Goal: Information Seeking & Learning: Learn about a topic

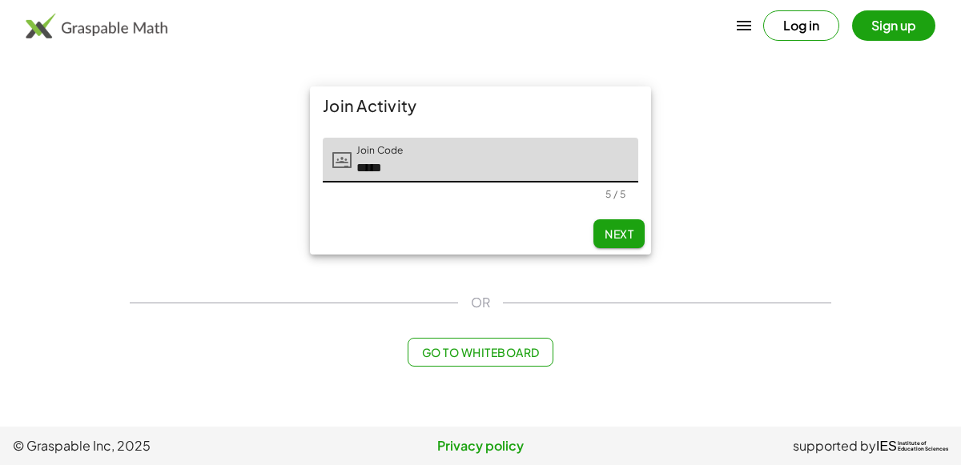
click at [605, 227] on span "Next" at bounding box center [618, 234] width 29 height 14
type input "*****"
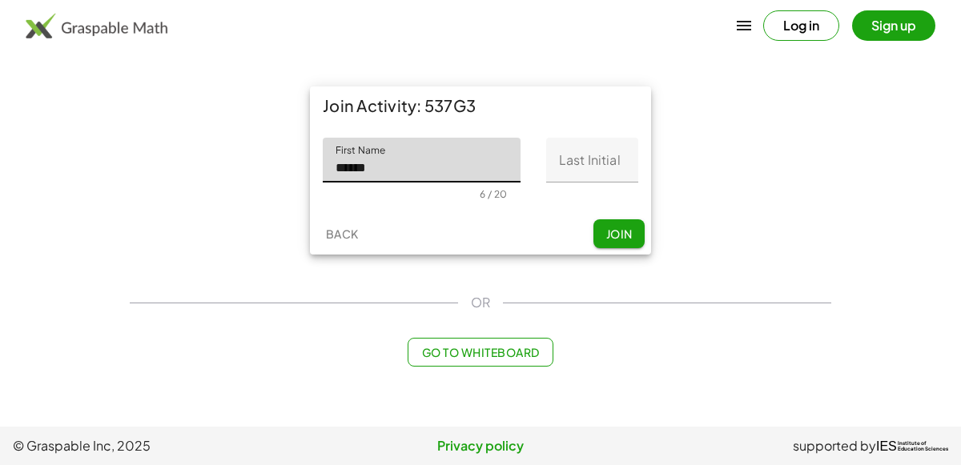
type input "******"
click at [600, 143] on input "Last Initial" at bounding box center [592, 160] width 92 height 45
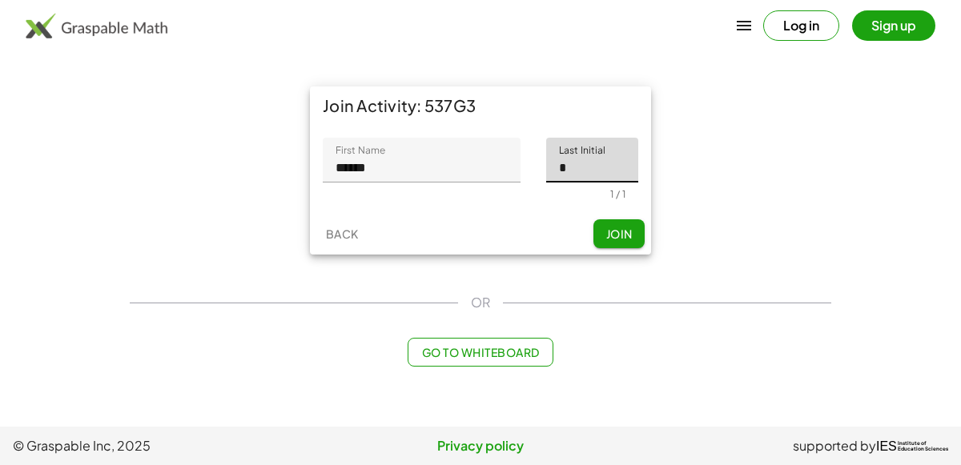
type input "*"
click at [621, 239] on span "Join" at bounding box center [618, 234] width 26 height 14
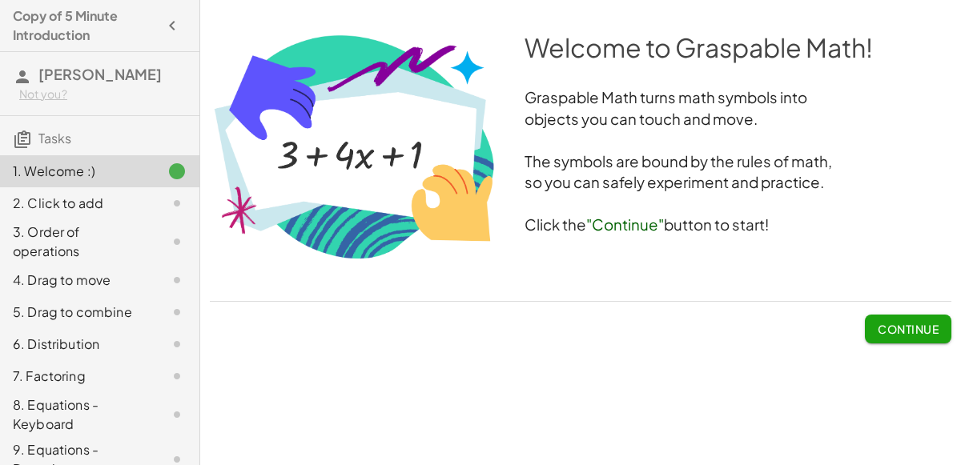
click at [894, 323] on span "Continue" at bounding box center [907, 329] width 61 height 14
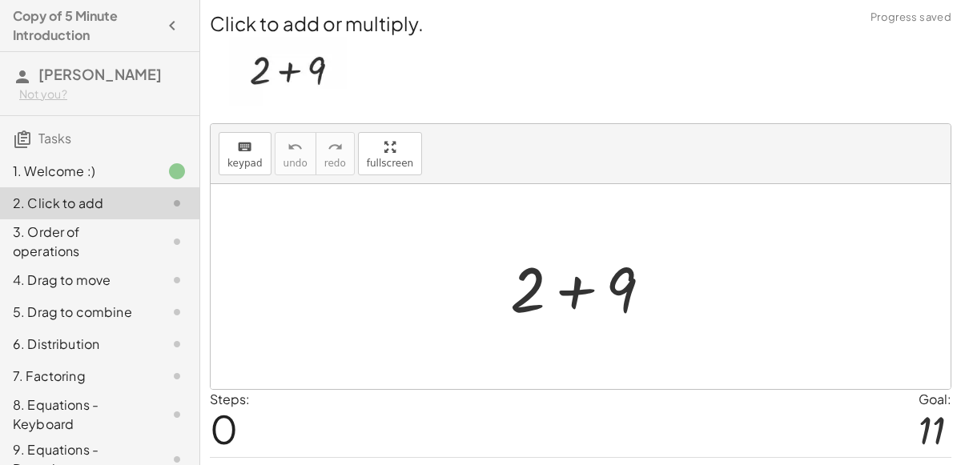
scroll to position [41, 0]
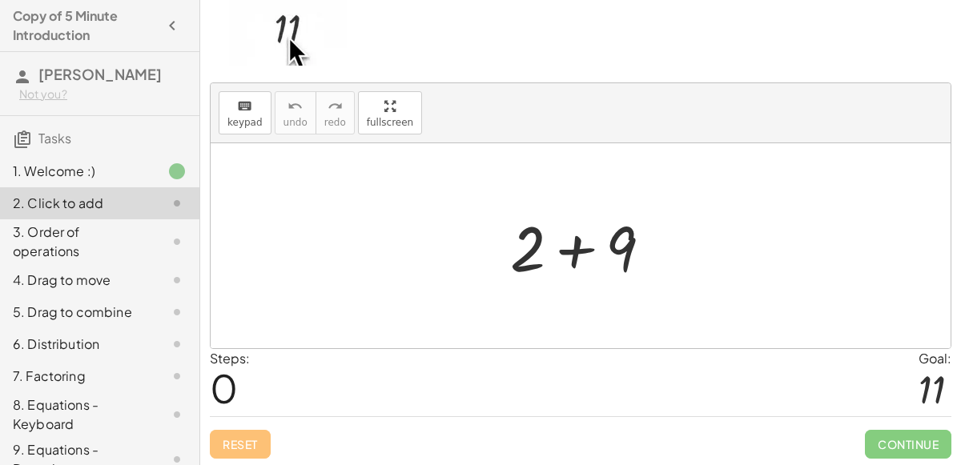
click at [279, 46] on img at bounding box center [288, 31] width 118 height 70
click at [580, 273] on div at bounding box center [587, 246] width 171 height 82
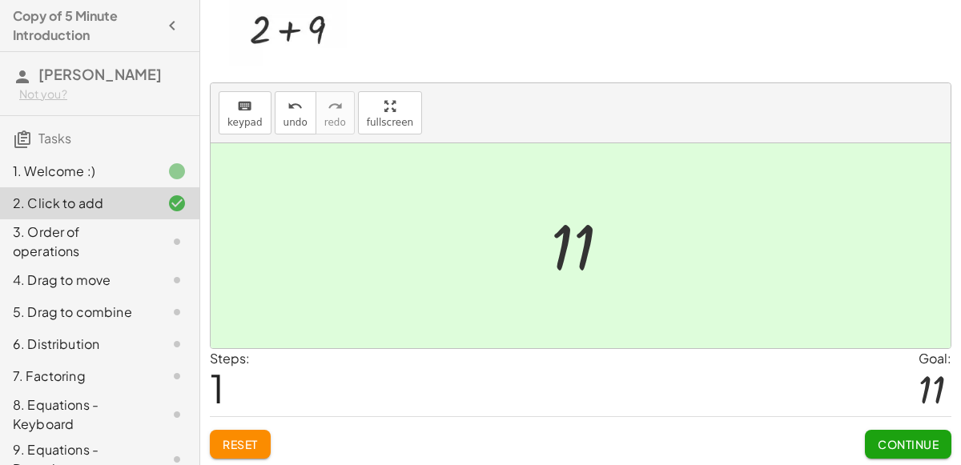
click at [930, 450] on button "Continue" at bounding box center [908, 444] width 86 height 29
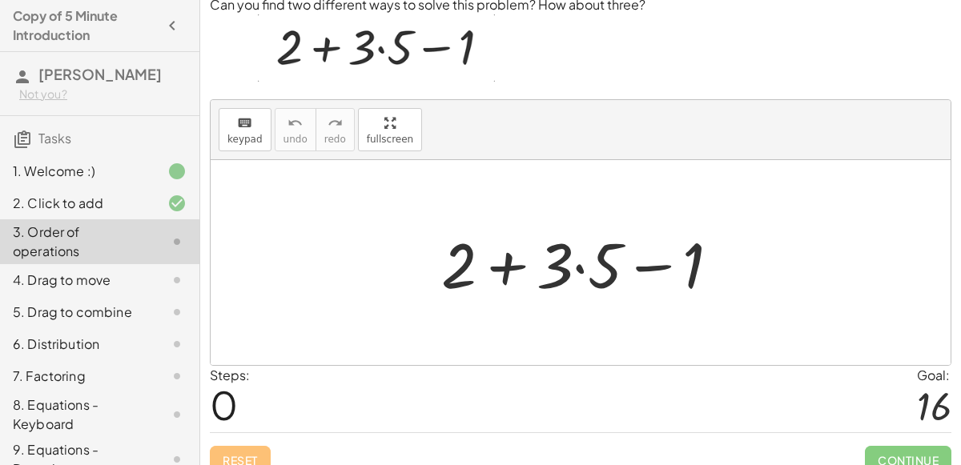
click at [618, 274] on div at bounding box center [586, 263] width 307 height 82
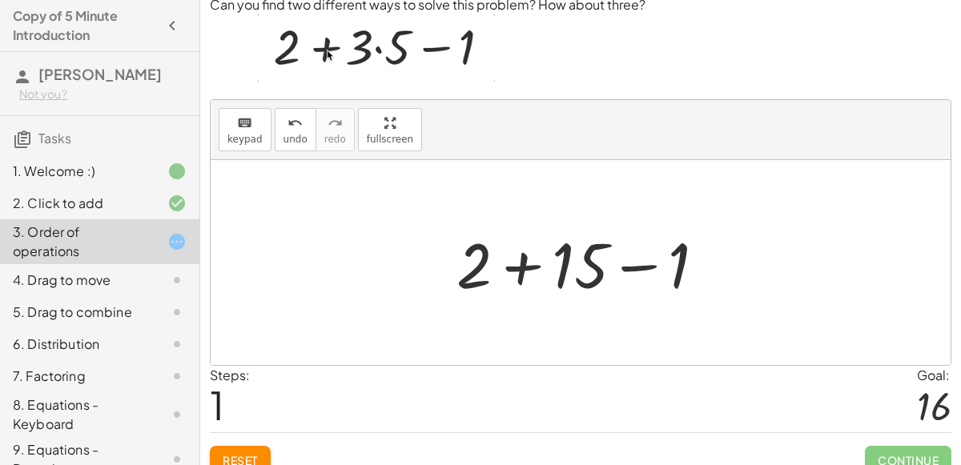
click at [582, 259] on div at bounding box center [587, 263] width 278 height 82
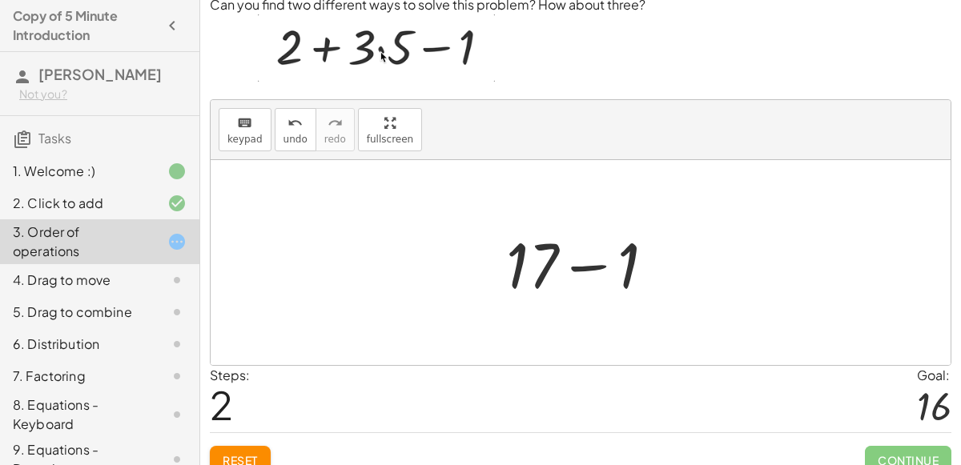
click at [582, 259] on div at bounding box center [587, 263] width 178 height 82
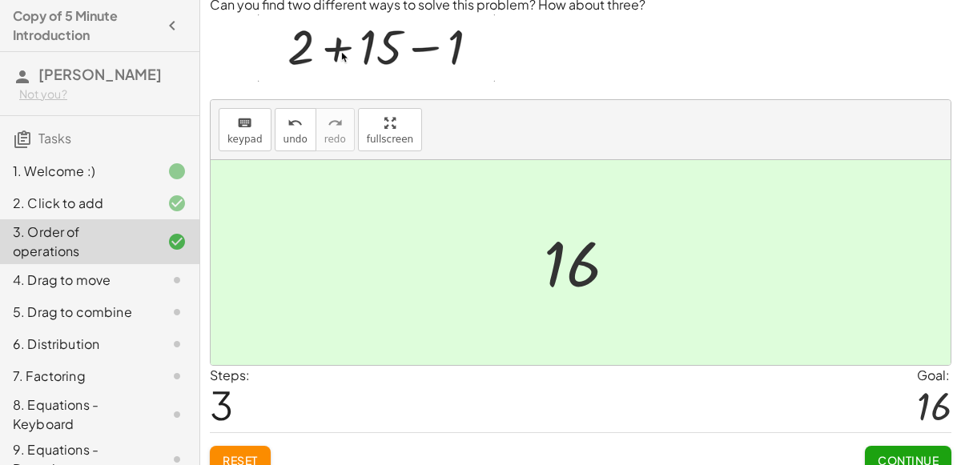
click at [582, 259] on div at bounding box center [587, 262] width 102 height 79
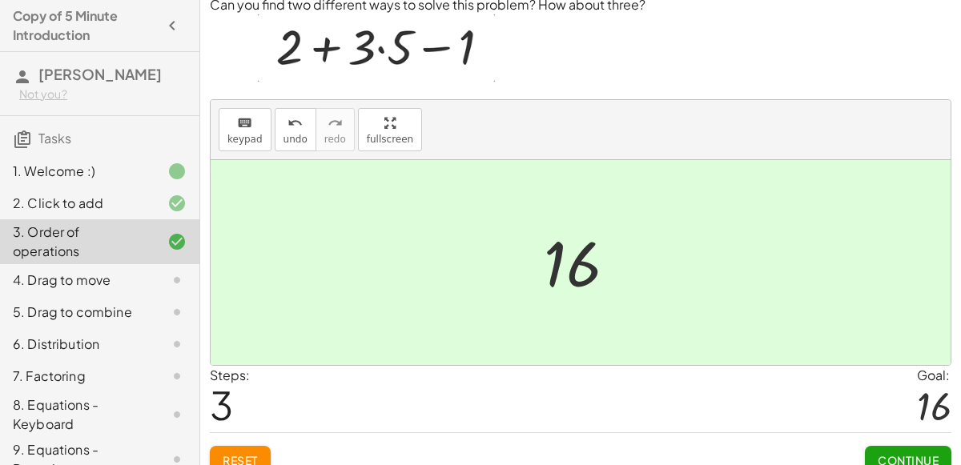
click at [582, 259] on div at bounding box center [587, 262] width 102 height 79
click at [657, 259] on div at bounding box center [581, 262] width 740 height 205
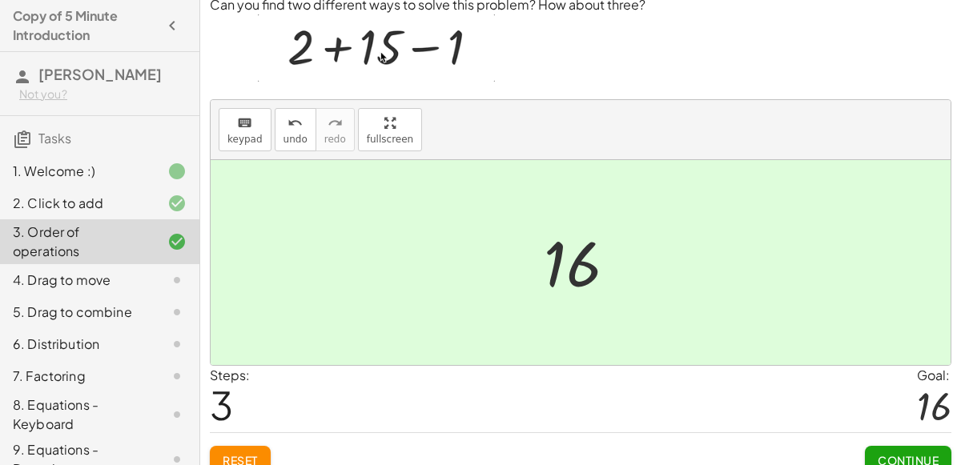
click at [657, 259] on div at bounding box center [581, 262] width 740 height 205
click at [275, 111] on button "undo undo" at bounding box center [296, 129] width 42 height 43
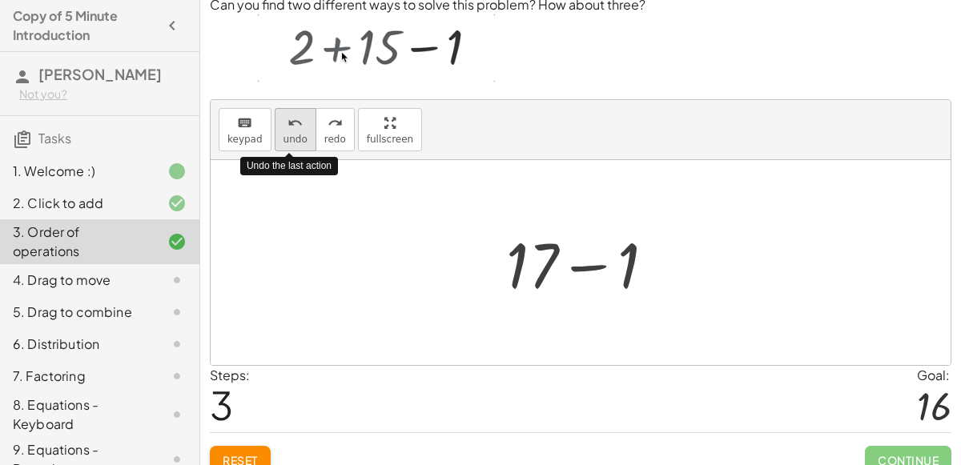
click at [275, 111] on button "undo undo" at bounding box center [296, 129] width 42 height 43
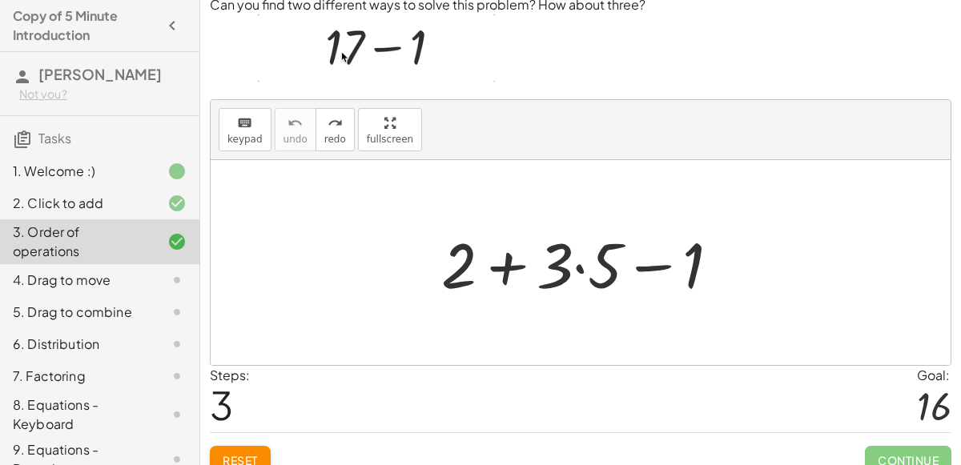
click at [566, 267] on div at bounding box center [586, 263] width 307 height 82
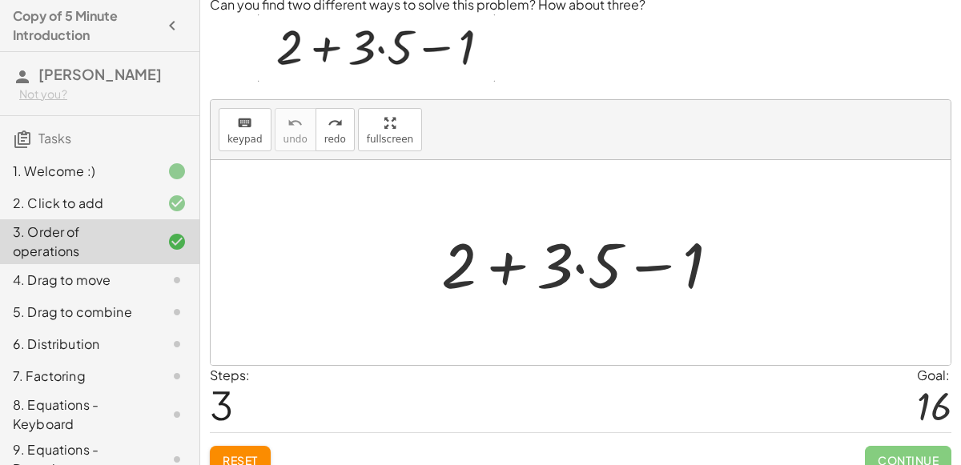
click at [654, 339] on div at bounding box center [581, 262] width 740 height 205
click at [328, 140] on span "redo" at bounding box center [335, 139] width 22 height 11
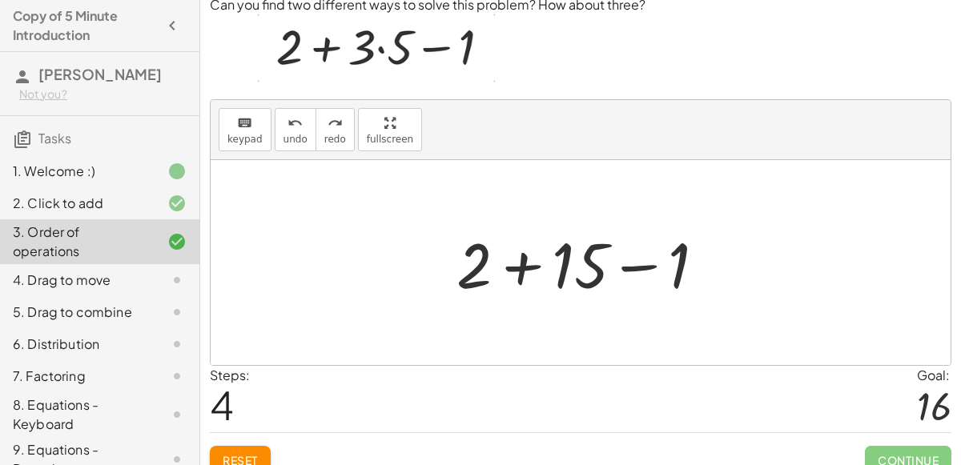
click at [686, 319] on div at bounding box center [581, 262] width 740 height 205
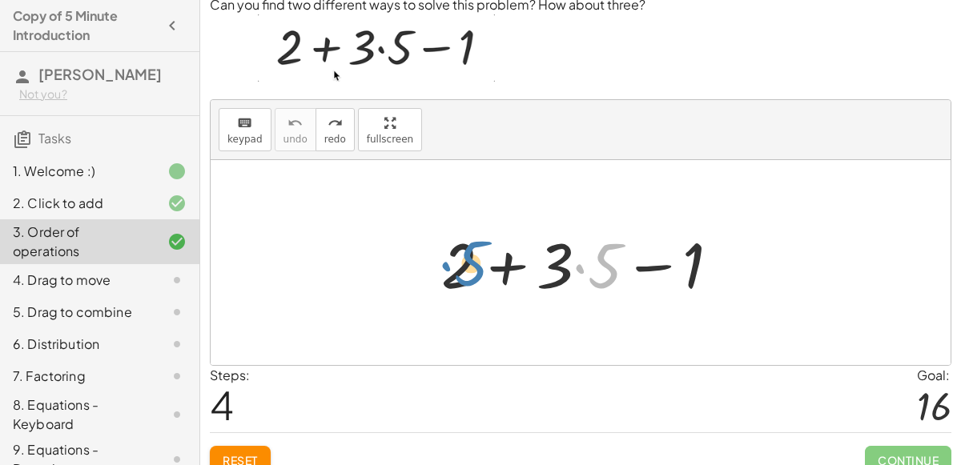
drag, startPoint x: 611, startPoint y: 260, endPoint x: 475, endPoint y: 258, distance: 136.1
click at [475, 258] on div at bounding box center [586, 263] width 307 height 82
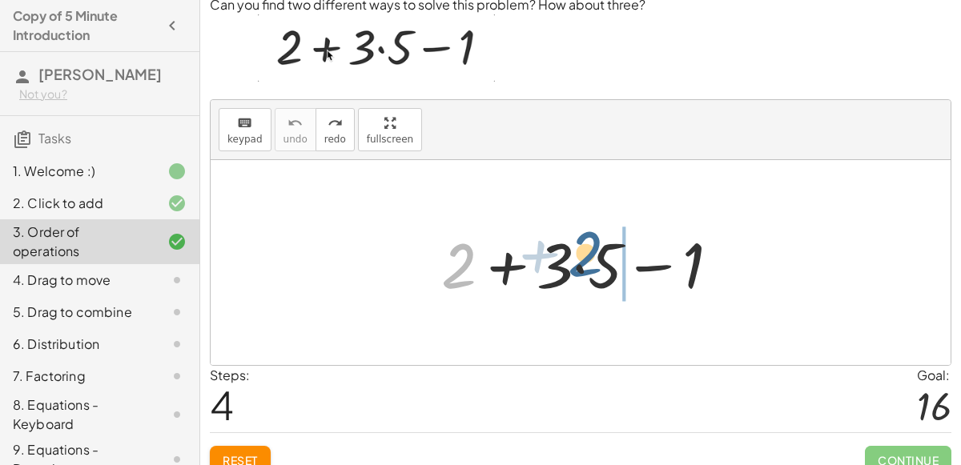
drag, startPoint x: 456, startPoint y: 275, endPoint x: 600, endPoint y: 276, distance: 144.1
click at [600, 276] on div at bounding box center [586, 263] width 307 height 82
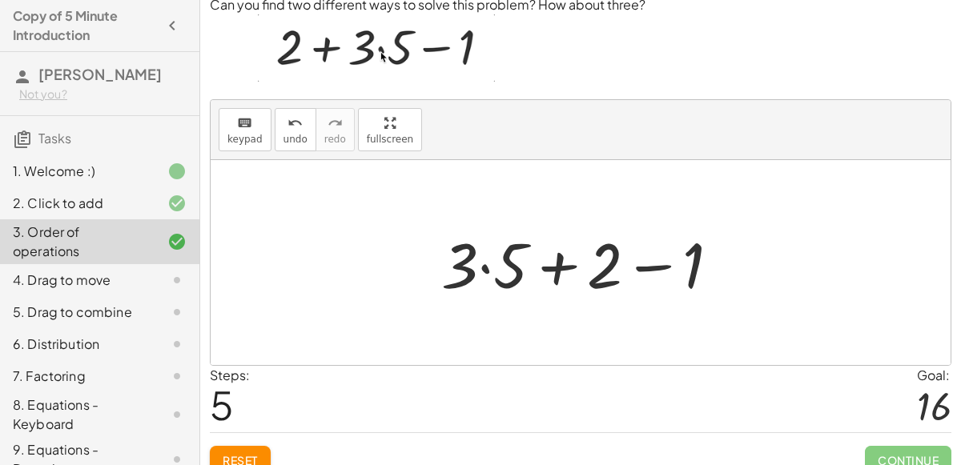
click at [668, 315] on div at bounding box center [581, 262] width 740 height 205
click at [587, 293] on div at bounding box center [586, 263] width 307 height 82
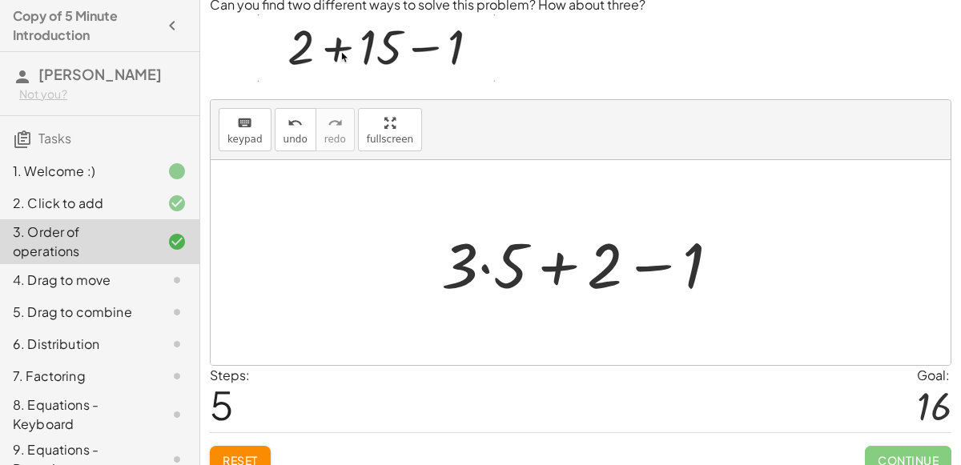
click at [557, 294] on div at bounding box center [586, 263] width 307 height 82
click at [540, 279] on div at bounding box center [586, 263] width 307 height 82
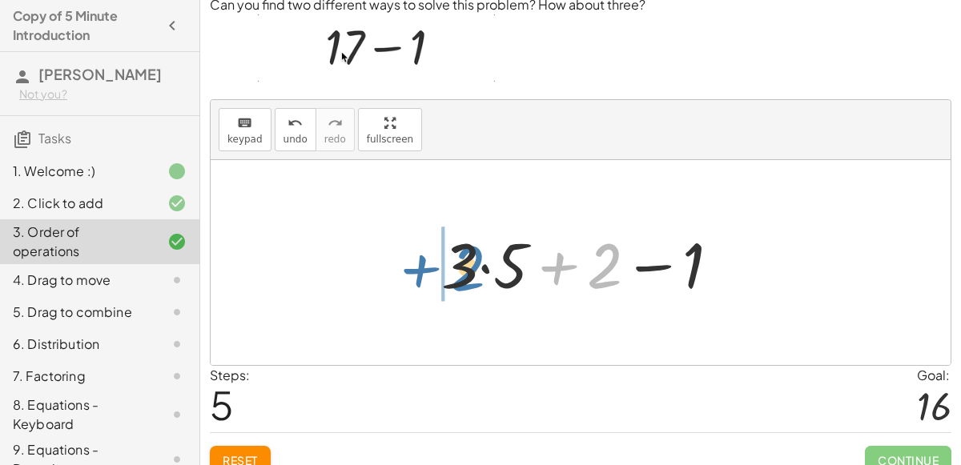
drag, startPoint x: 613, startPoint y: 260, endPoint x: 510, endPoint y: 280, distance: 105.2
click at [510, 280] on div at bounding box center [586, 263] width 307 height 82
drag, startPoint x: 608, startPoint y: 265, endPoint x: 477, endPoint y: 255, distance: 130.8
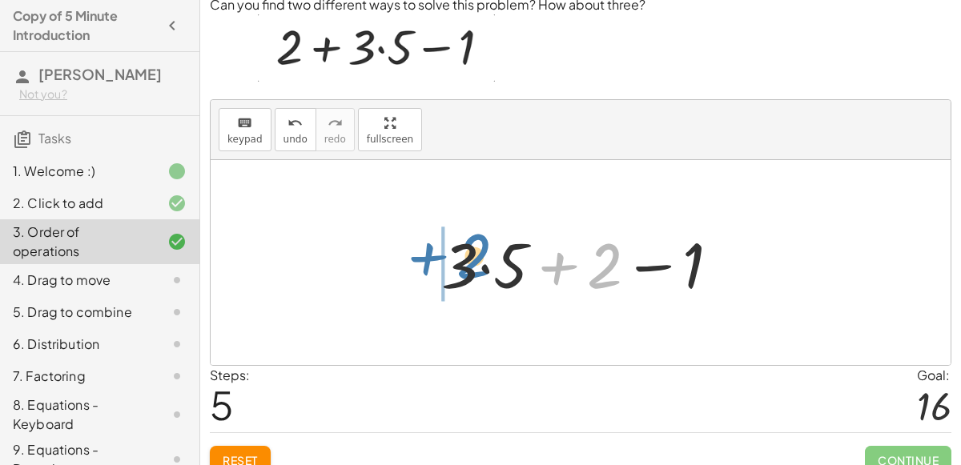
click at [477, 255] on div at bounding box center [586, 263] width 307 height 82
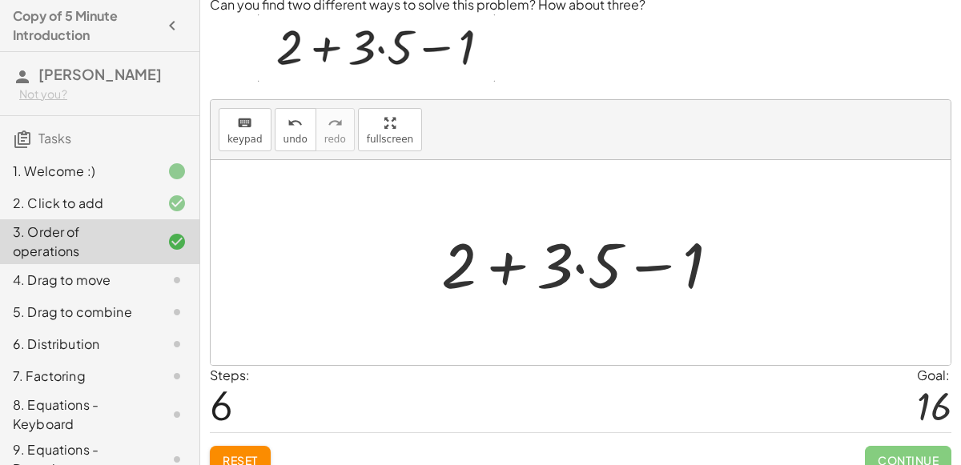
click at [584, 258] on div at bounding box center [586, 263] width 307 height 82
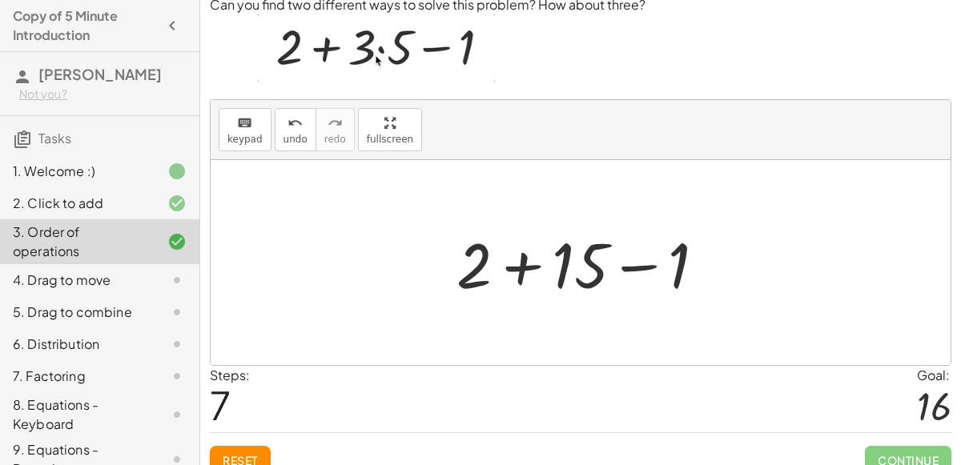
click at [710, 279] on div at bounding box center [587, 263] width 278 height 82
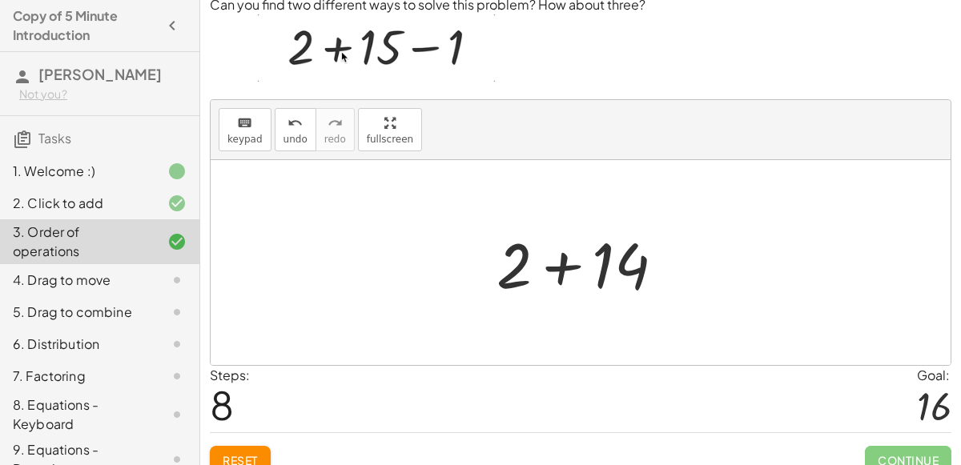
click at [662, 256] on div at bounding box center [586, 263] width 196 height 82
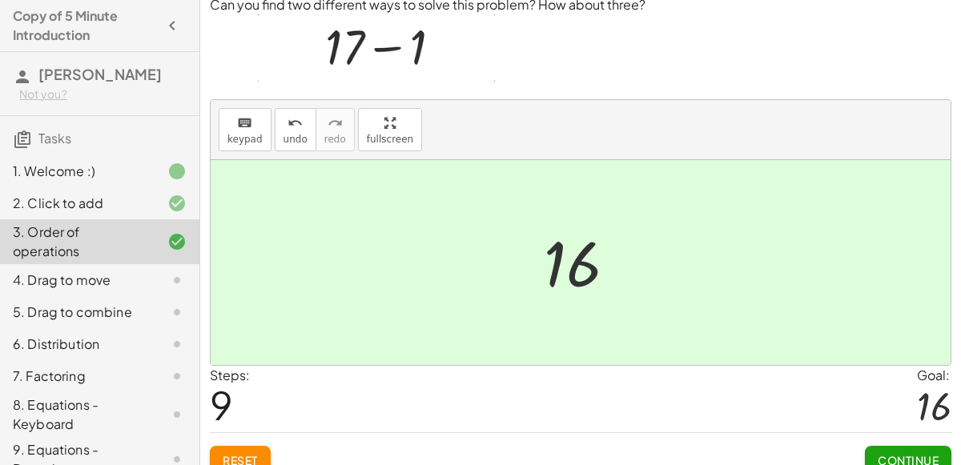
click at [923, 458] on span "Continue" at bounding box center [907, 460] width 61 height 14
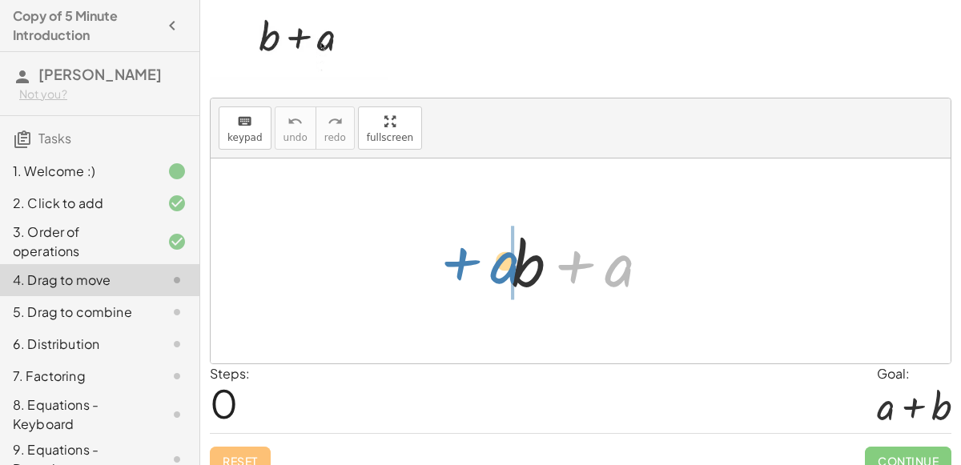
drag, startPoint x: 612, startPoint y: 270, endPoint x: 509, endPoint y: 268, distance: 102.5
click at [509, 268] on div at bounding box center [586, 261] width 167 height 82
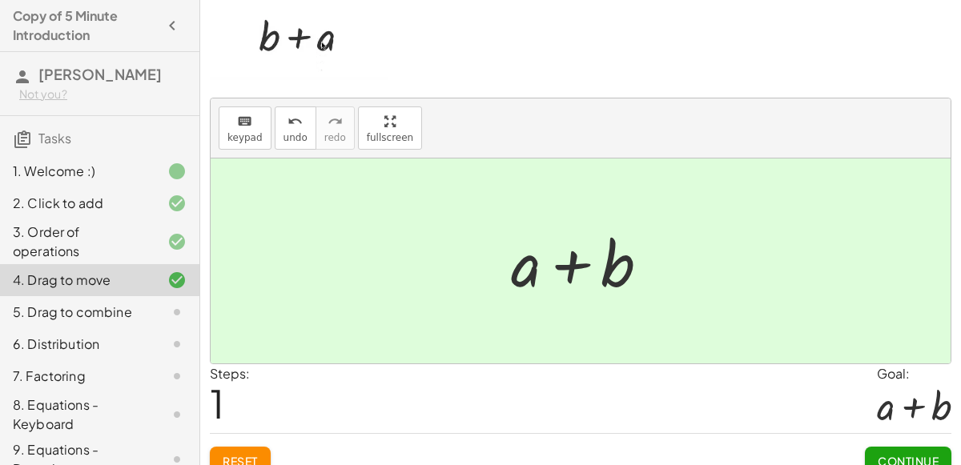
click at [913, 454] on span "Continue" at bounding box center [907, 461] width 61 height 14
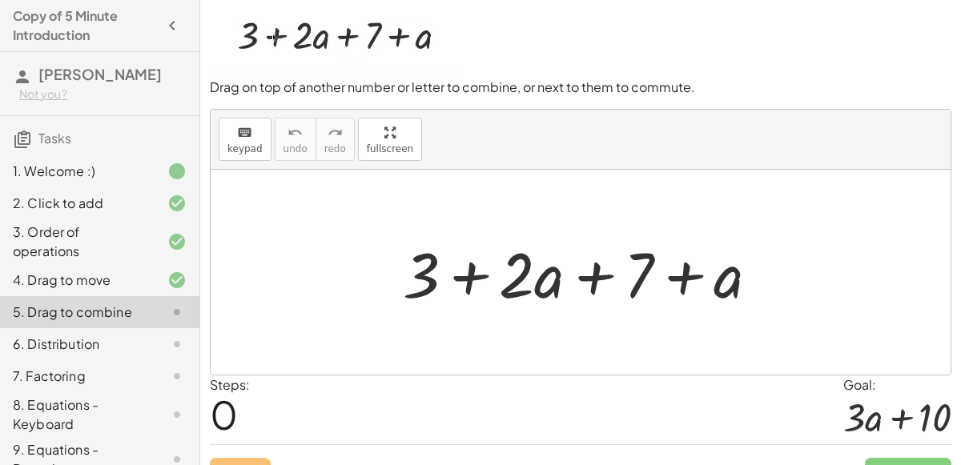
click at [643, 259] on div at bounding box center [587, 272] width 385 height 82
click at [670, 267] on div at bounding box center [587, 272] width 385 height 82
click at [588, 274] on div at bounding box center [587, 272] width 385 height 82
click at [423, 270] on div at bounding box center [587, 272] width 385 height 82
click at [438, 274] on div at bounding box center [587, 272] width 385 height 82
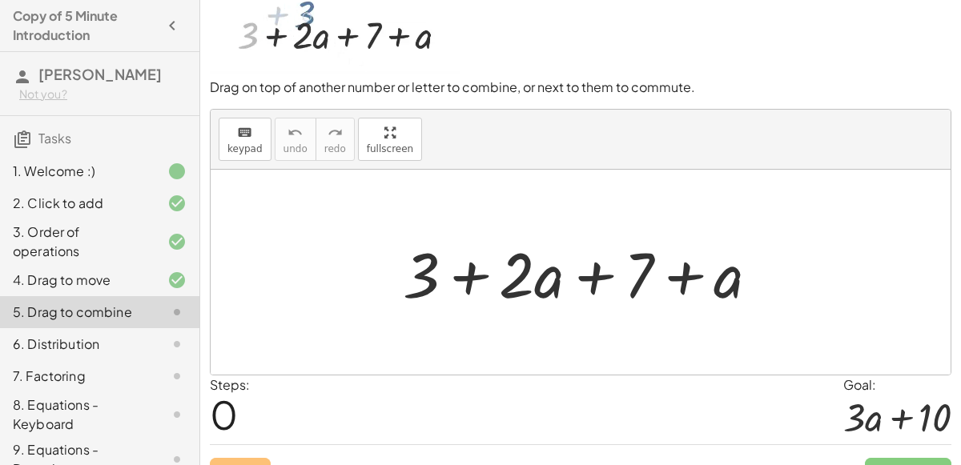
click at [458, 281] on div at bounding box center [587, 272] width 385 height 82
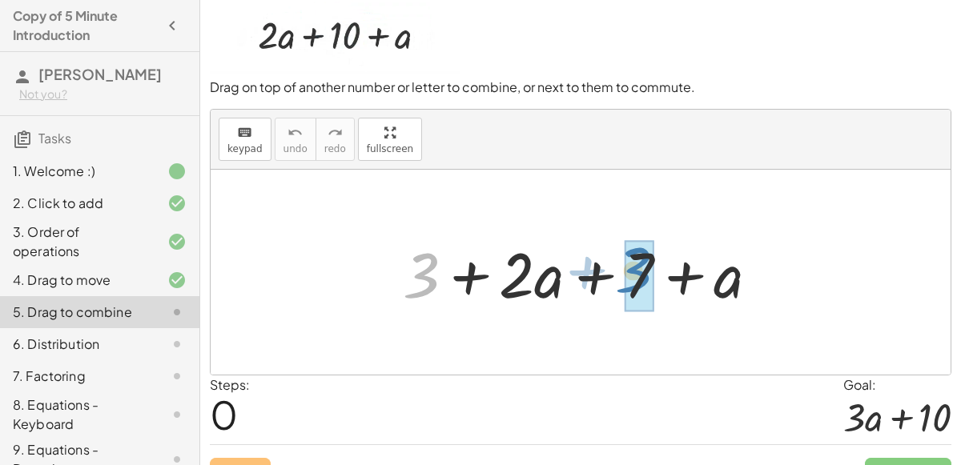
drag, startPoint x: 403, startPoint y: 283, endPoint x: 624, endPoint y: 275, distance: 220.3
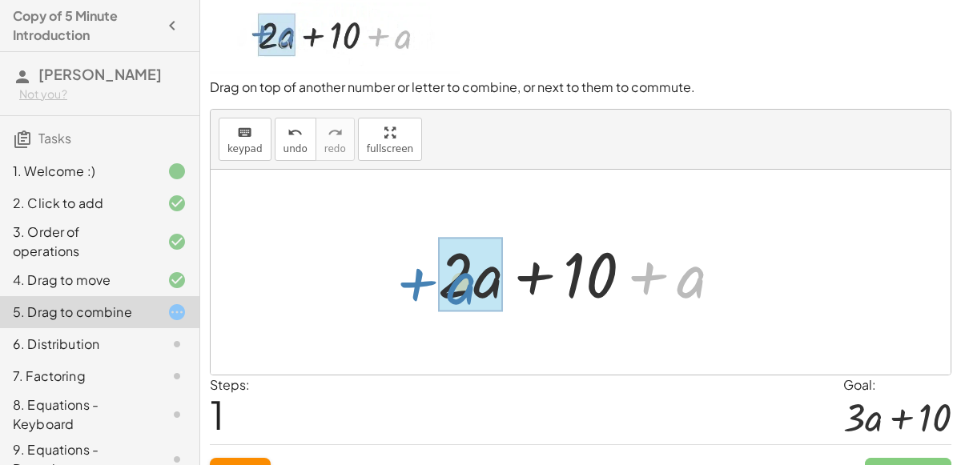
drag, startPoint x: 690, startPoint y: 284, endPoint x: 461, endPoint y: 291, distance: 229.0
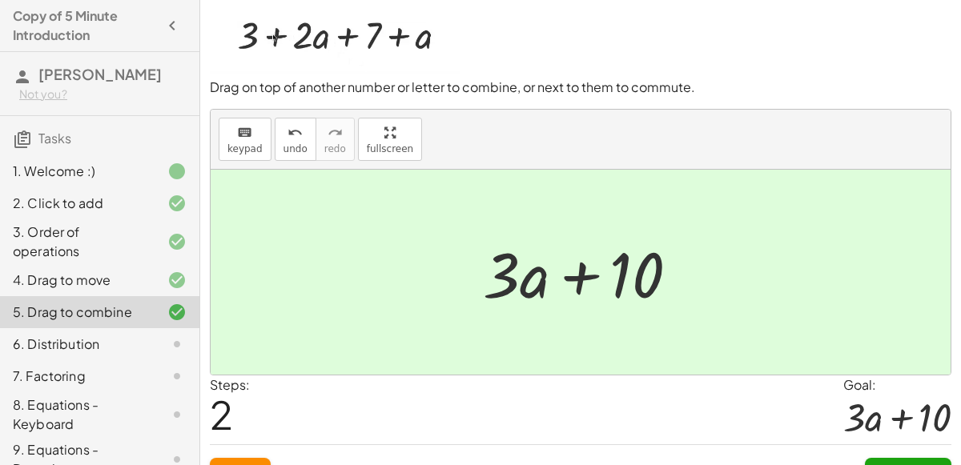
click at [929, 452] on div "Continue" at bounding box center [908, 466] width 86 height 42
click at [929, 460] on button "Continue" at bounding box center [908, 472] width 86 height 29
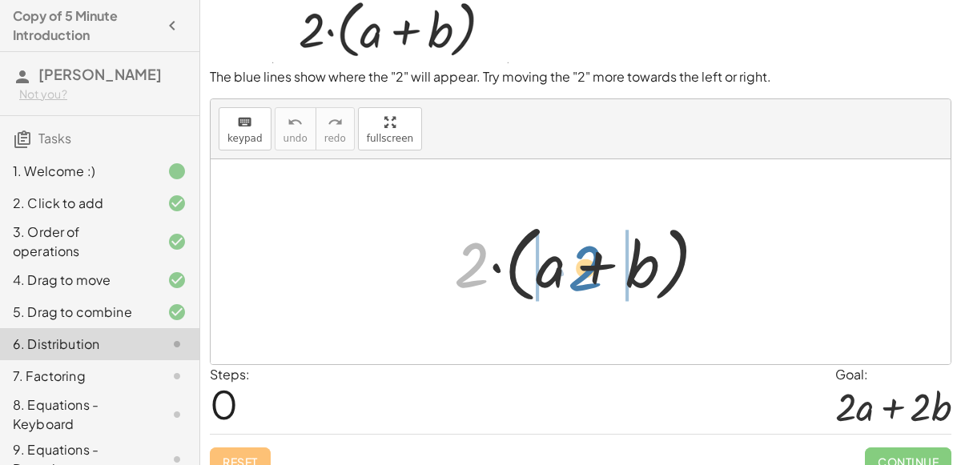
drag, startPoint x: 469, startPoint y: 252, endPoint x: 566, endPoint y: 247, distance: 97.0
click at [566, 247] on div at bounding box center [586, 262] width 281 height 92
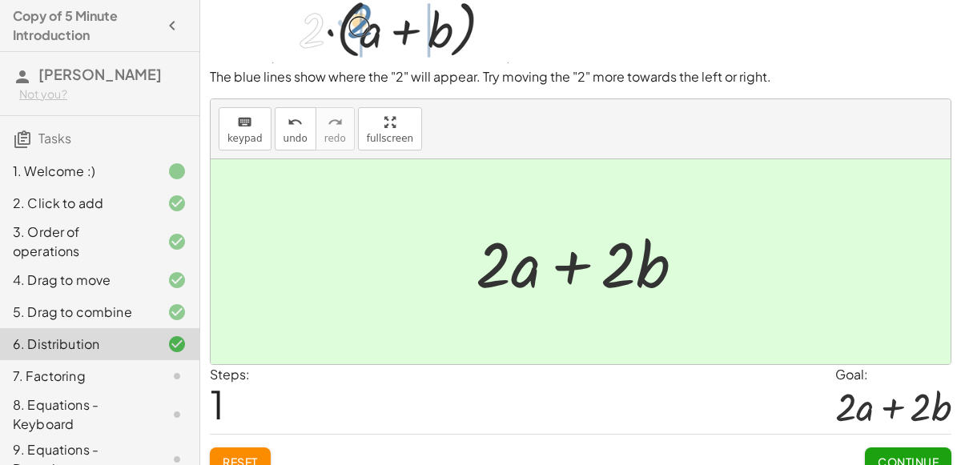
click at [908, 448] on button "Continue" at bounding box center [908, 462] width 86 height 29
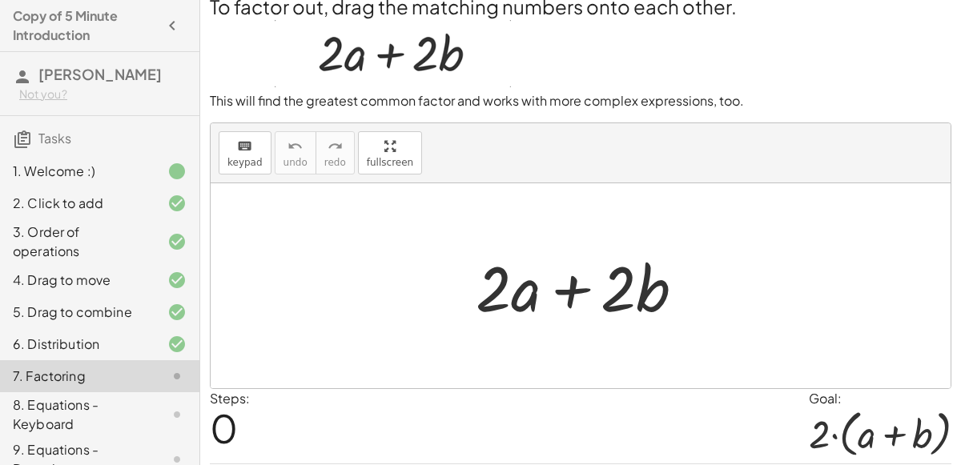
scroll to position [14, 0]
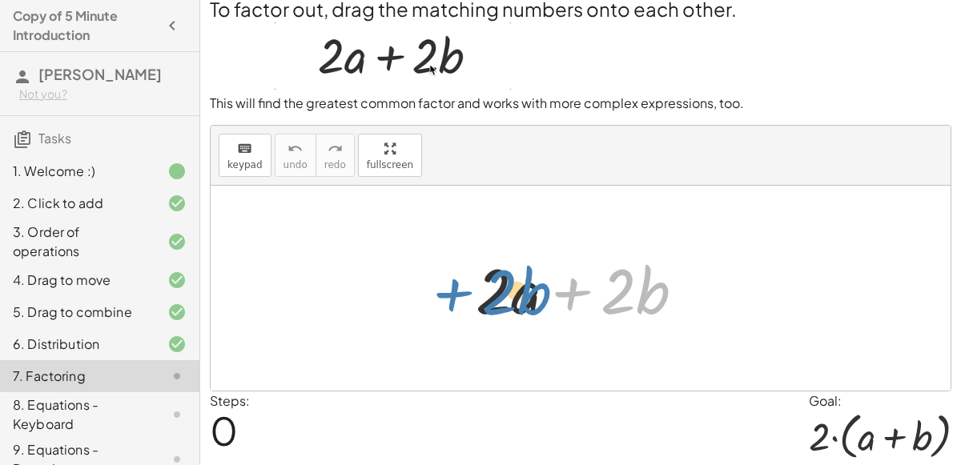
drag, startPoint x: 616, startPoint y: 299, endPoint x: 496, endPoint y: 300, distance: 120.1
click at [496, 300] on div at bounding box center [587, 288] width 238 height 82
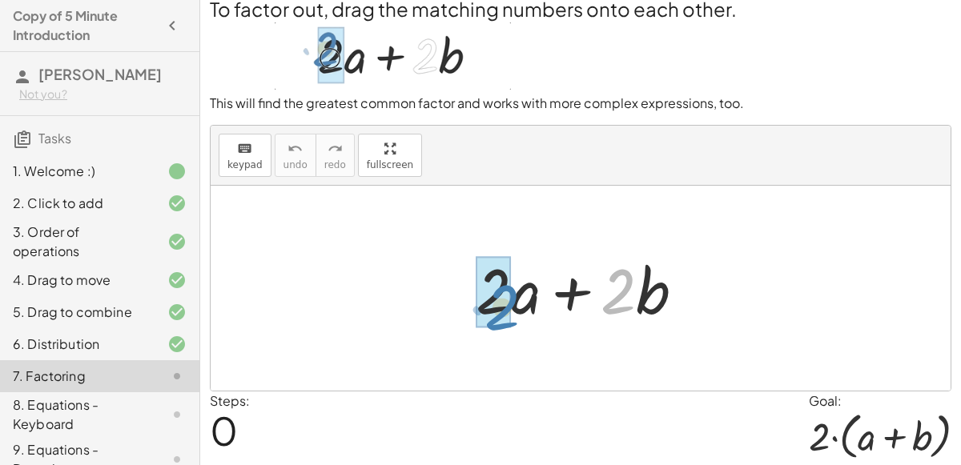
drag, startPoint x: 616, startPoint y: 280, endPoint x: 510, endPoint y: 296, distance: 107.7
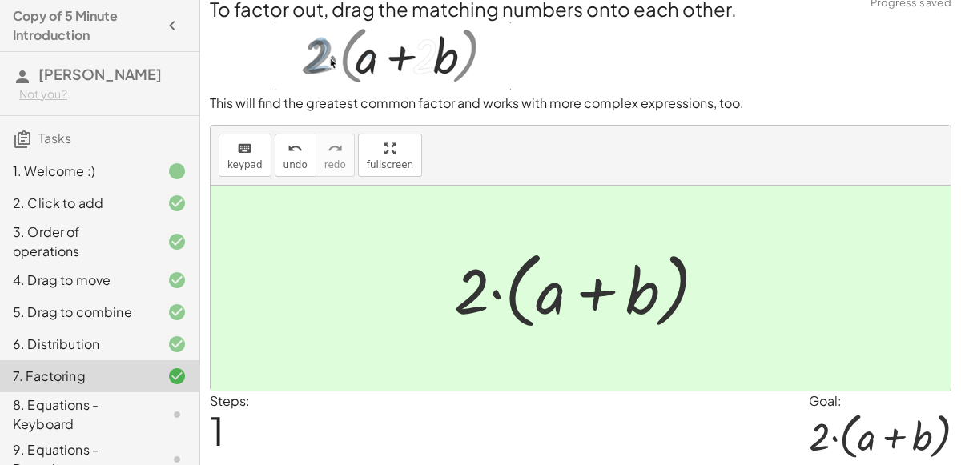
scroll to position [65, 0]
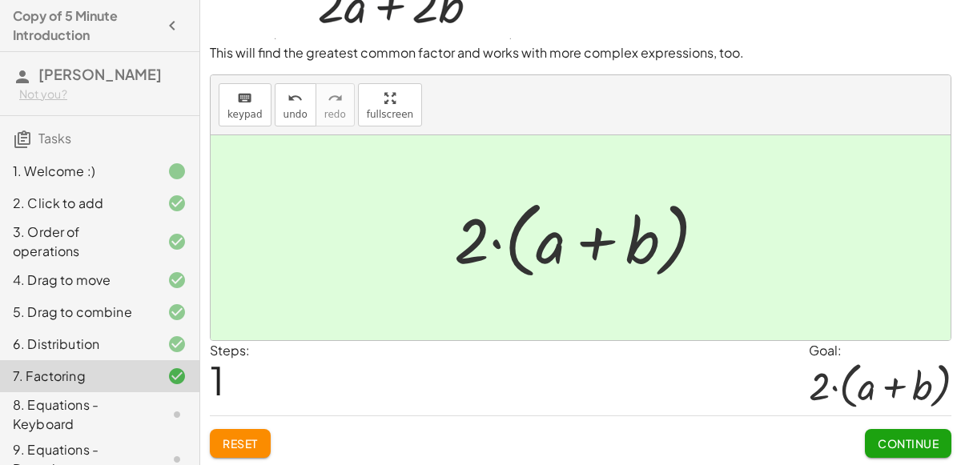
click at [901, 438] on span "Continue" at bounding box center [907, 443] width 61 height 14
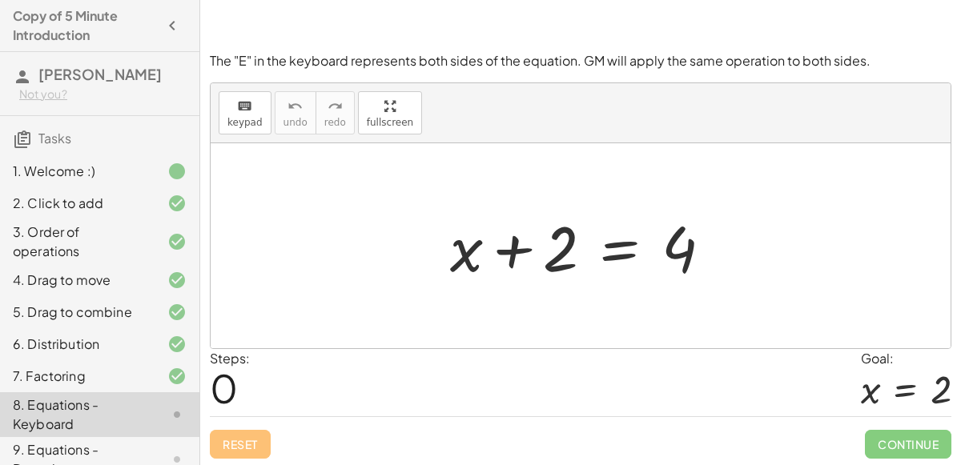
scroll to position [137, 0]
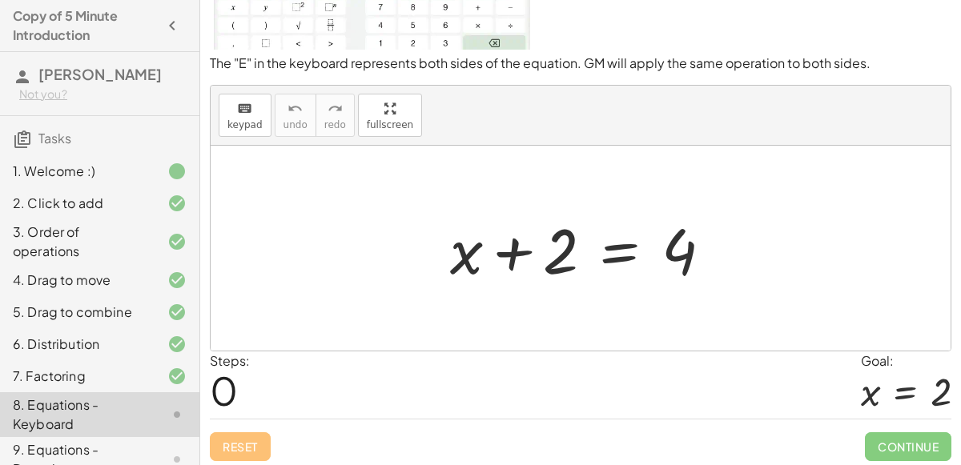
click at [666, 249] on div at bounding box center [587, 248] width 291 height 82
drag, startPoint x: 457, startPoint y: 254, endPoint x: 544, endPoint y: 254, distance: 86.5
click at [544, 254] on div at bounding box center [587, 248] width 291 height 82
drag, startPoint x: 675, startPoint y: 246, endPoint x: 552, endPoint y: 236, distance: 123.7
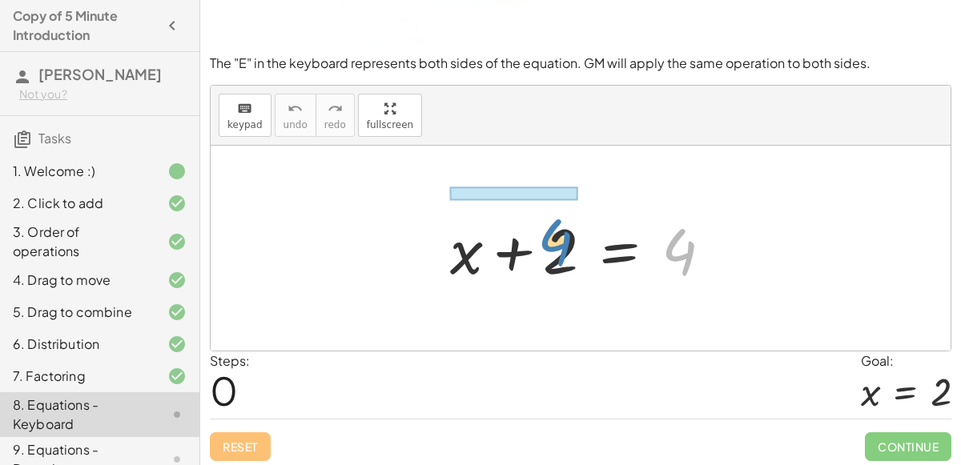
click at [552, 236] on div at bounding box center [587, 248] width 291 height 82
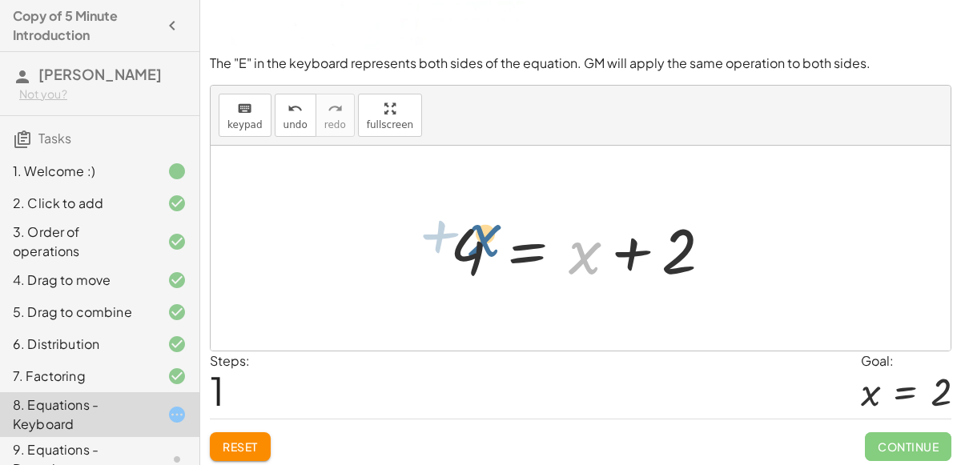
drag, startPoint x: 585, startPoint y: 249, endPoint x: 479, endPoint y: 231, distance: 108.1
click at [479, 231] on div at bounding box center [587, 248] width 291 height 82
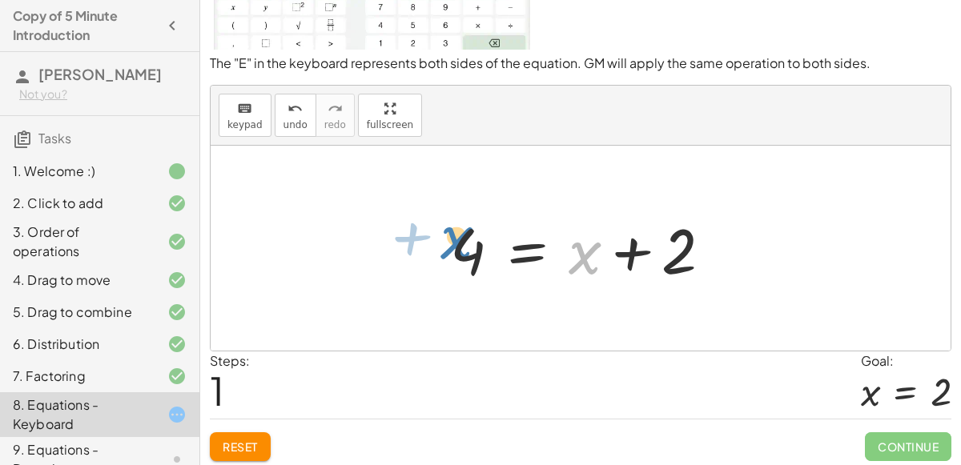
drag, startPoint x: 584, startPoint y: 257, endPoint x: 456, endPoint y: 242, distance: 129.0
click at [456, 242] on div at bounding box center [587, 248] width 291 height 82
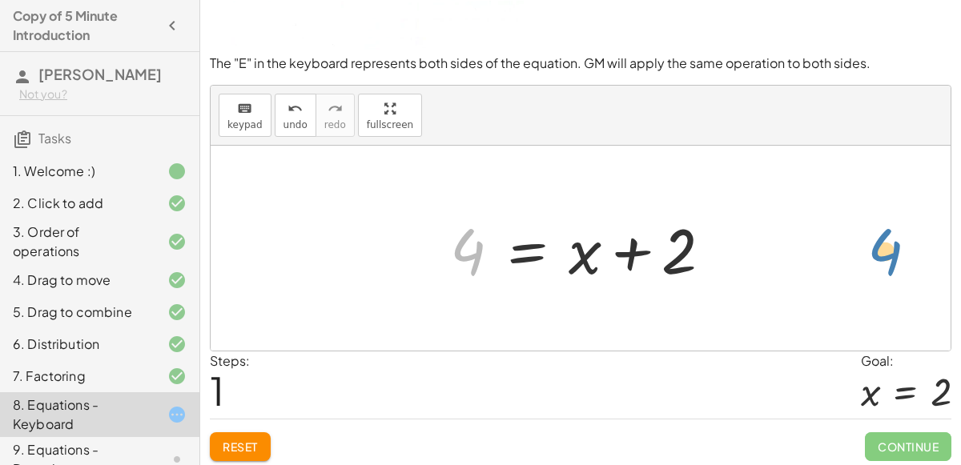
drag, startPoint x: 460, startPoint y: 242, endPoint x: 829, endPoint y: 242, distance: 369.9
click at [829, 242] on div "+ x + 2 = 4 4 + x + 2 = 4" at bounding box center [581, 248] width 740 height 205
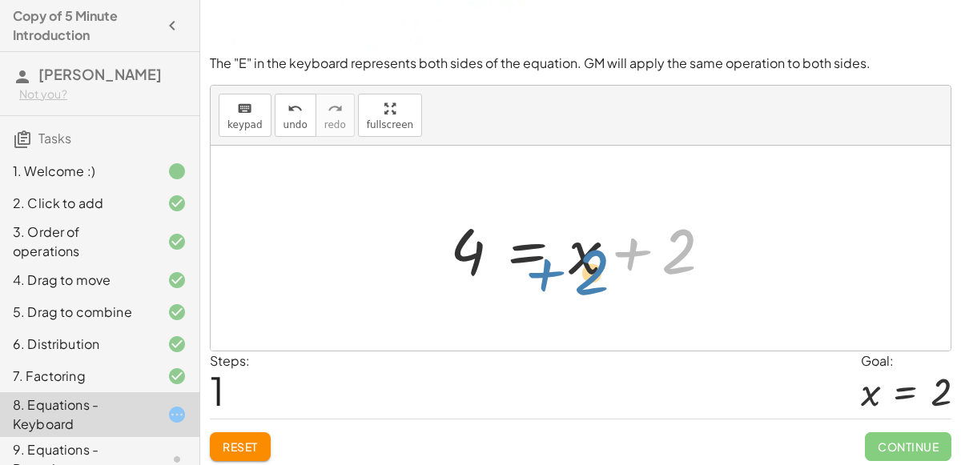
drag, startPoint x: 678, startPoint y: 248, endPoint x: 573, endPoint y: 257, distance: 105.2
click at [573, 257] on div at bounding box center [587, 248] width 291 height 82
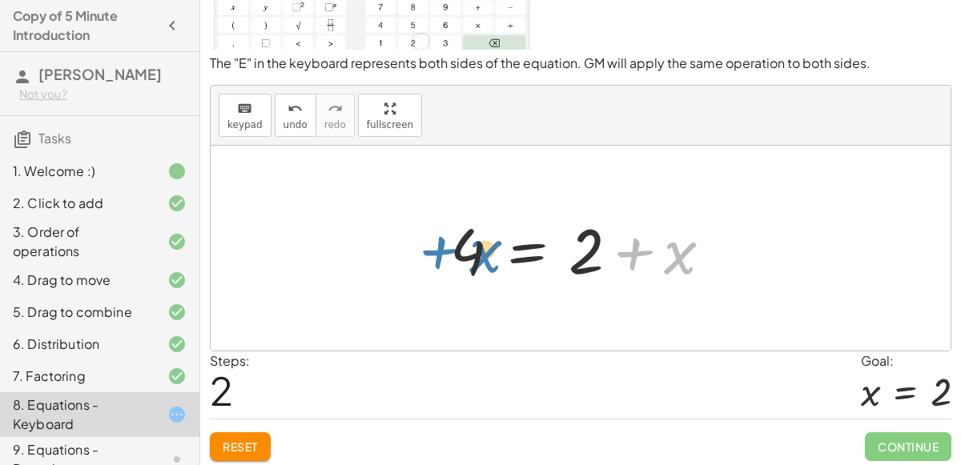
drag, startPoint x: 692, startPoint y: 252, endPoint x: 498, endPoint y: 250, distance: 194.5
click at [498, 250] on div at bounding box center [587, 248] width 291 height 82
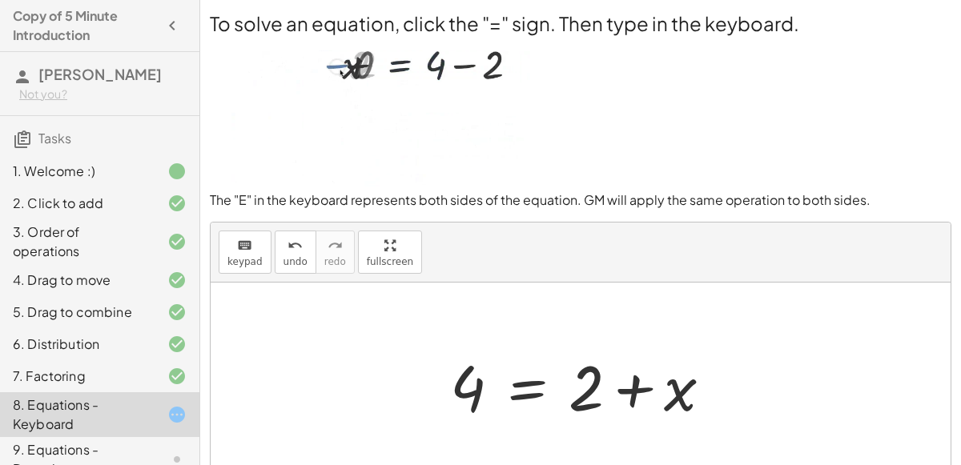
scroll to position [0, 0]
click at [521, 377] on div at bounding box center [587, 385] width 291 height 82
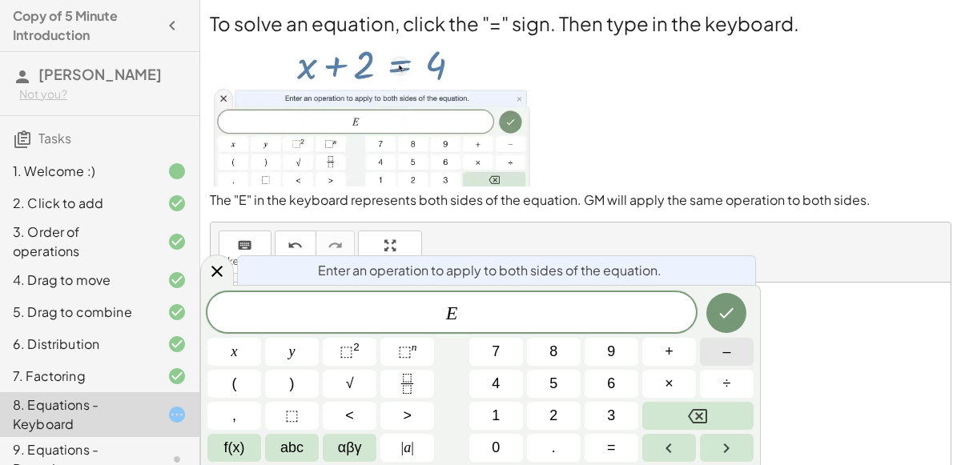
click at [723, 358] on span "–" at bounding box center [726, 352] width 8 height 22
click at [553, 413] on span "2" at bounding box center [553, 416] width 8 height 22
click at [719, 322] on icon "Done" at bounding box center [725, 312] width 19 height 19
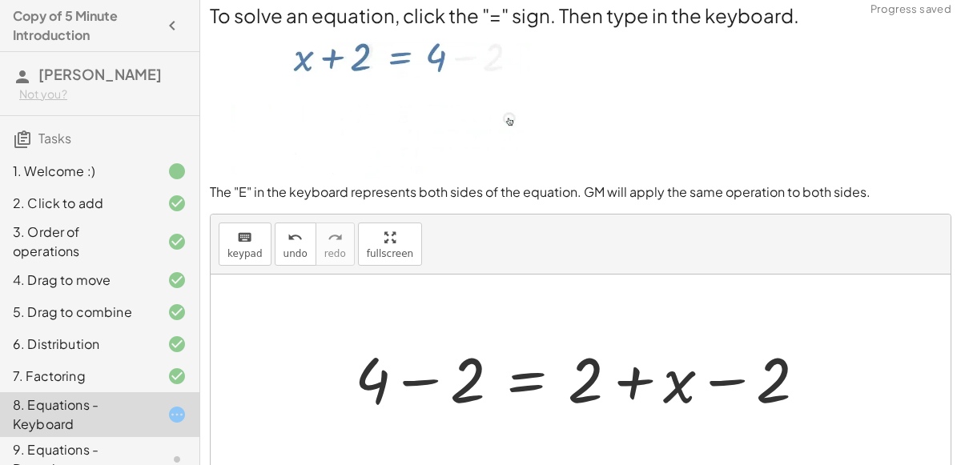
scroll to position [10, 0]
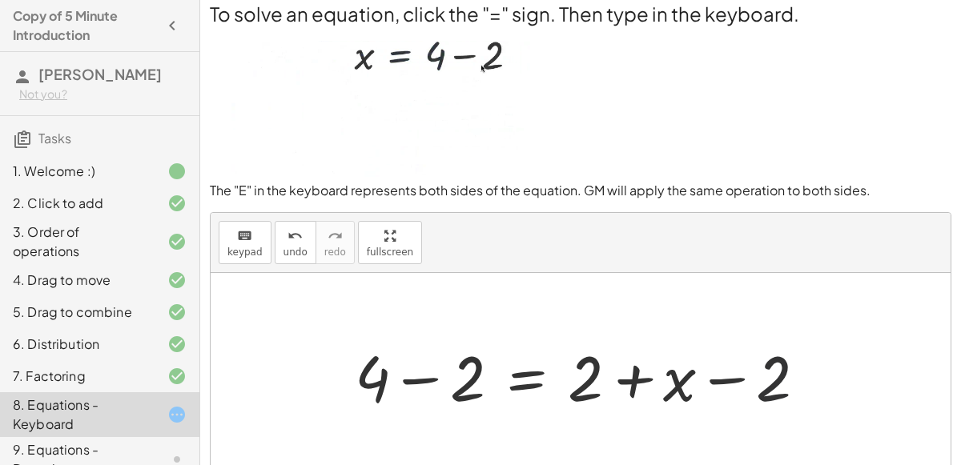
click at [764, 370] on div at bounding box center [587, 376] width 480 height 82
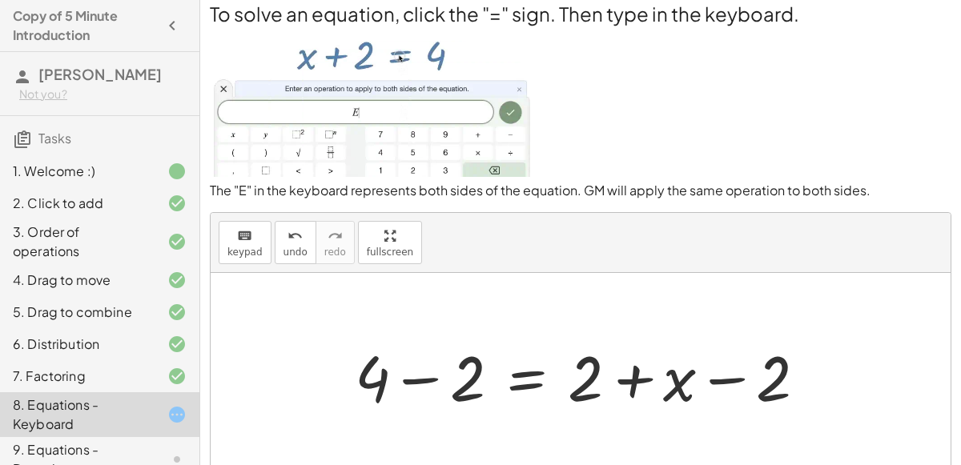
click at [764, 370] on div at bounding box center [587, 376] width 480 height 82
click at [750, 372] on div at bounding box center [587, 376] width 480 height 82
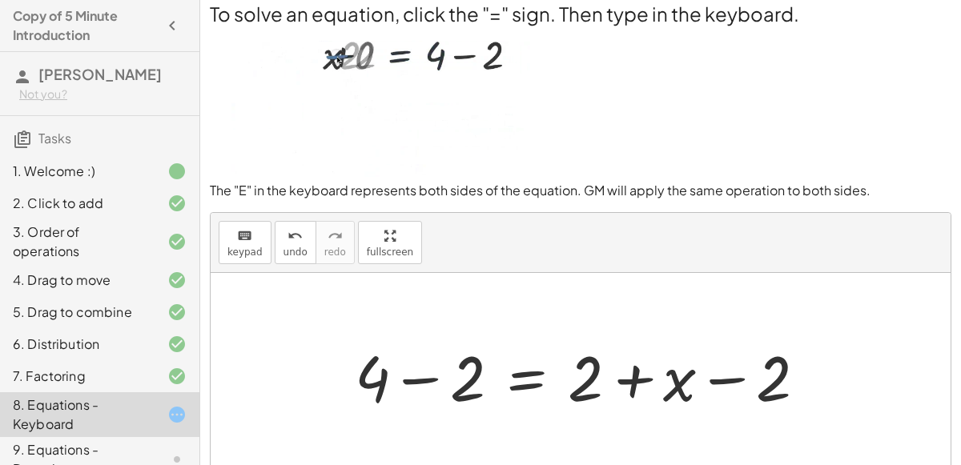
click at [541, 382] on div at bounding box center [587, 376] width 480 height 82
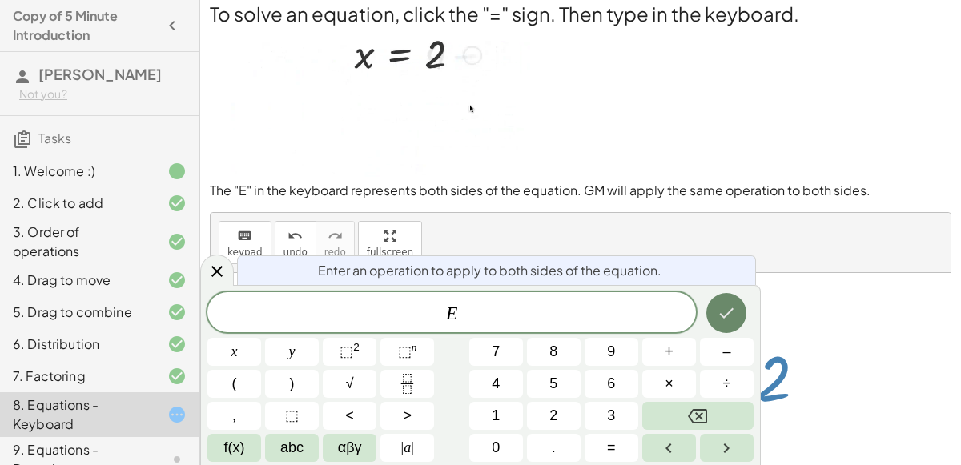
click at [724, 318] on icon "Done" at bounding box center [727, 313] width 14 height 10
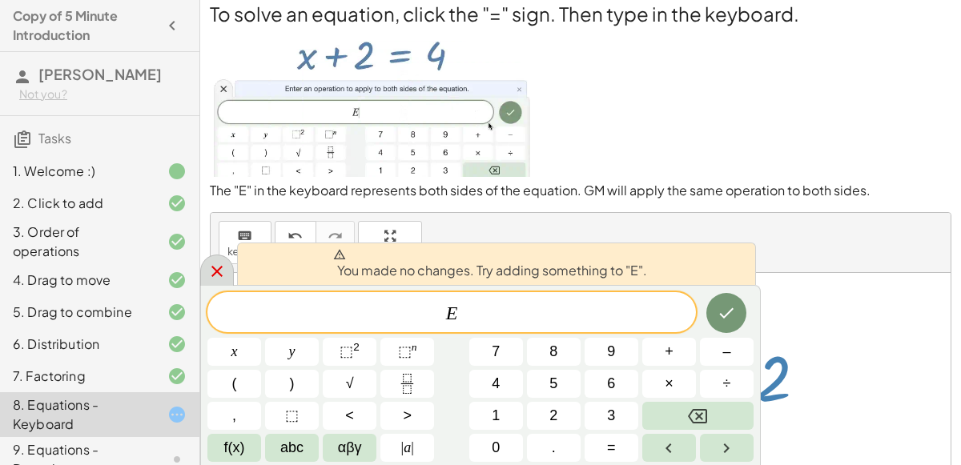
click at [216, 269] on icon at bounding box center [216, 271] width 19 height 19
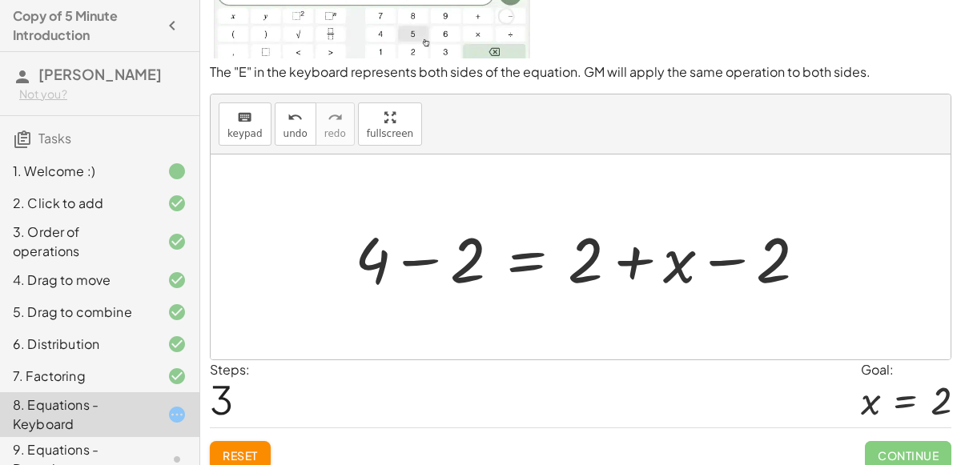
scroll to position [139, 0]
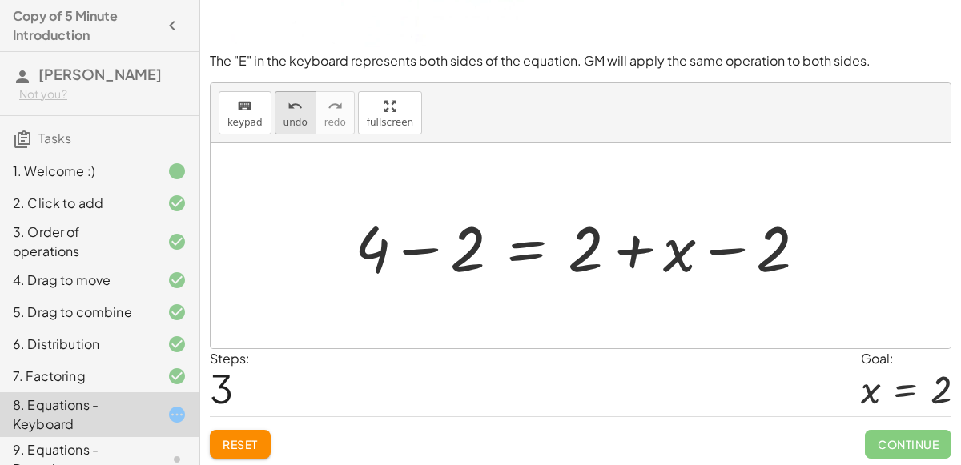
click at [285, 118] on span "undo" at bounding box center [295, 122] width 24 height 11
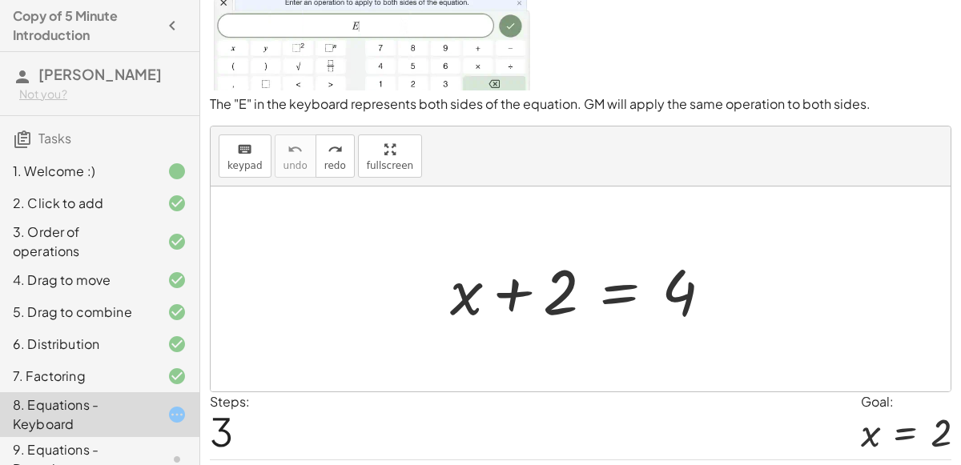
scroll to position [95, 0]
click at [617, 292] on div at bounding box center [587, 290] width 291 height 82
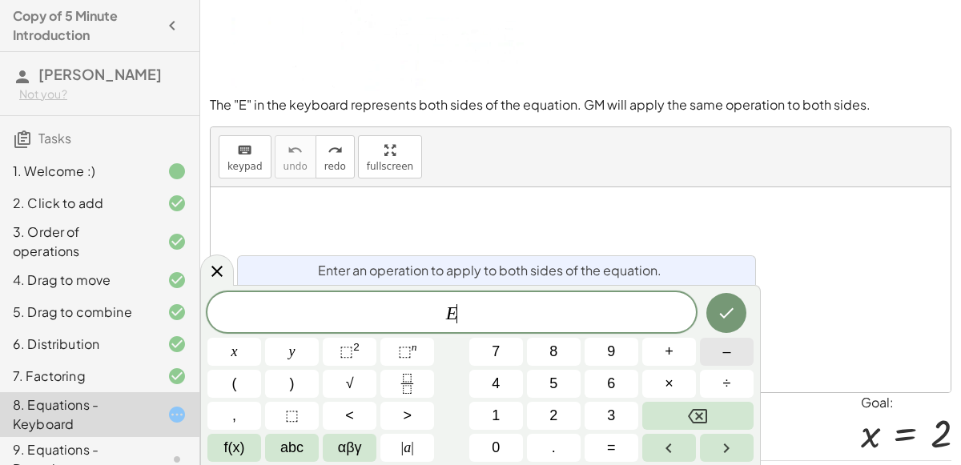
click at [720, 356] on button "–" at bounding box center [727, 352] width 54 height 28
click at [544, 407] on button "2" at bounding box center [554, 416] width 54 height 28
click at [731, 312] on icon "Done" at bounding box center [725, 312] width 19 height 19
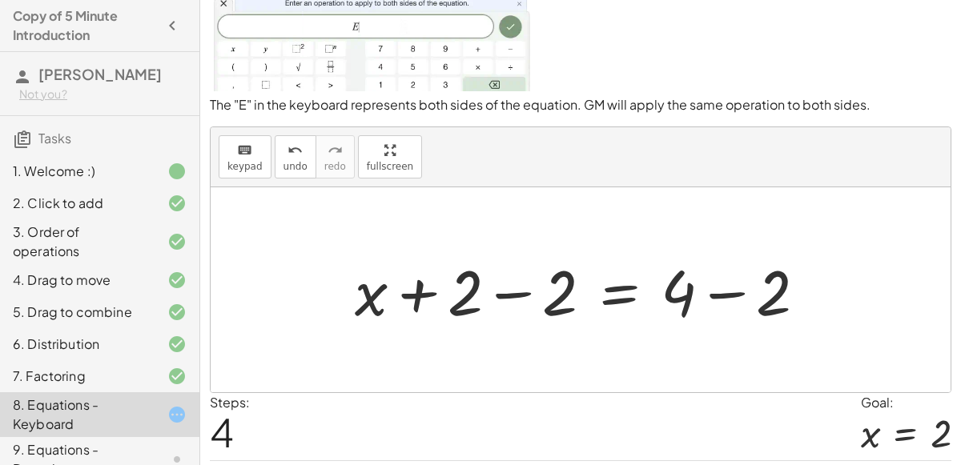
click at [733, 305] on div at bounding box center [587, 290] width 480 height 82
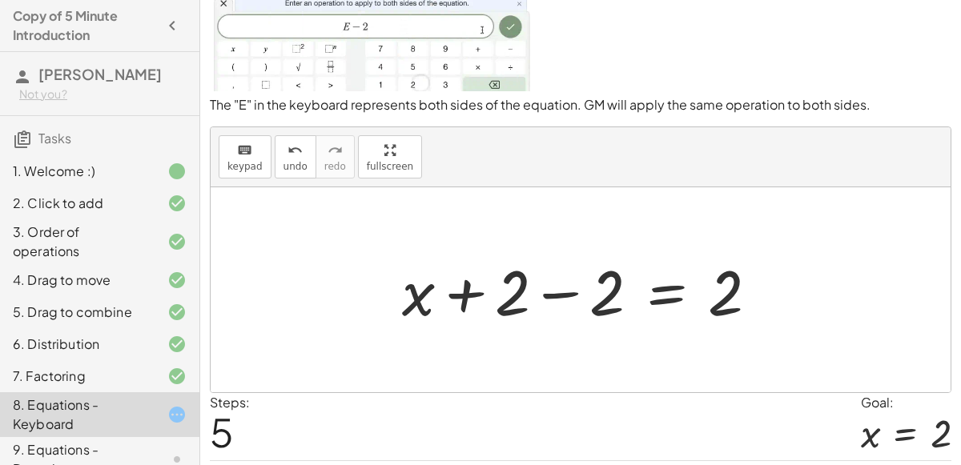
click at [487, 315] on div at bounding box center [586, 290] width 385 height 82
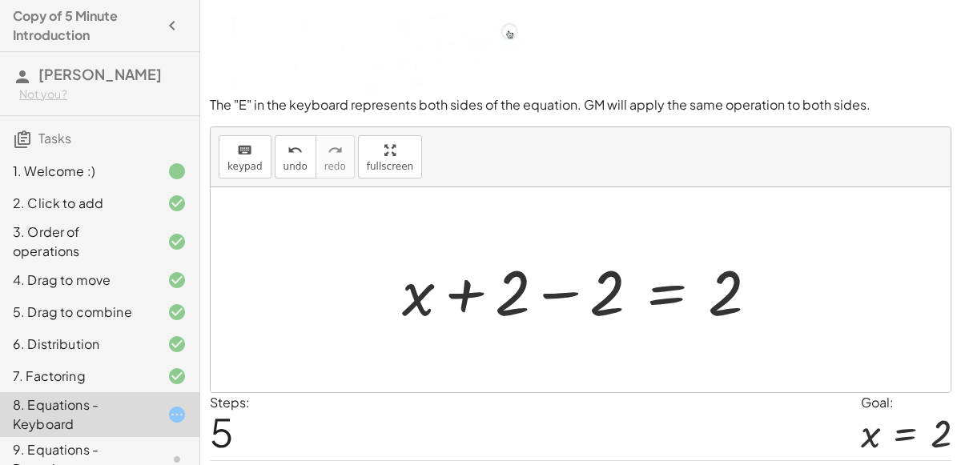
click at [532, 303] on div at bounding box center [586, 290] width 385 height 82
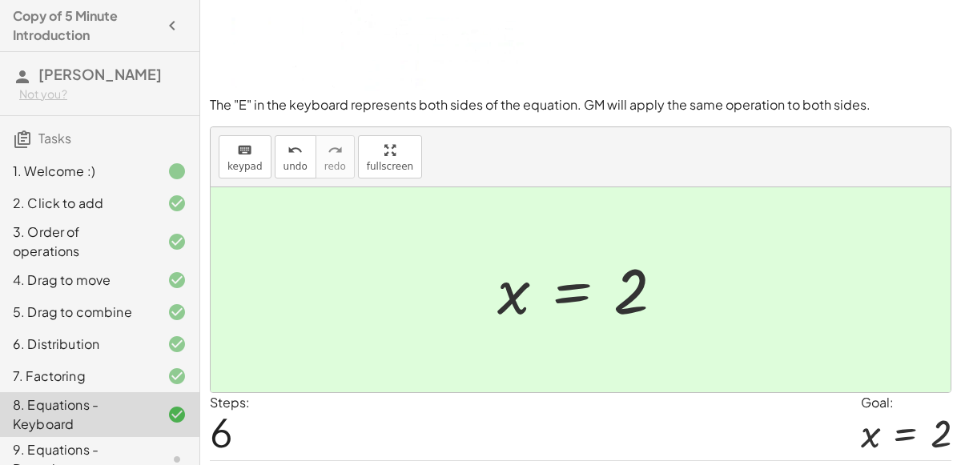
scroll to position [139, 0]
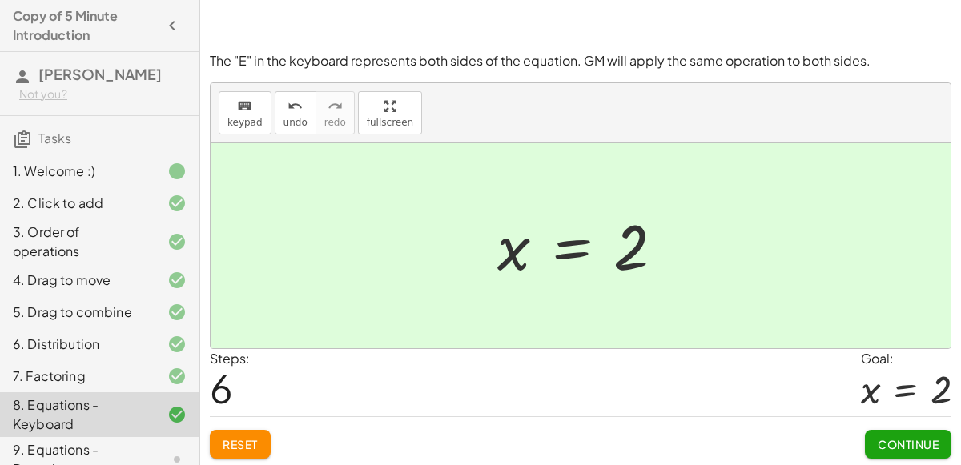
click at [913, 444] on span "Continue" at bounding box center [907, 444] width 61 height 14
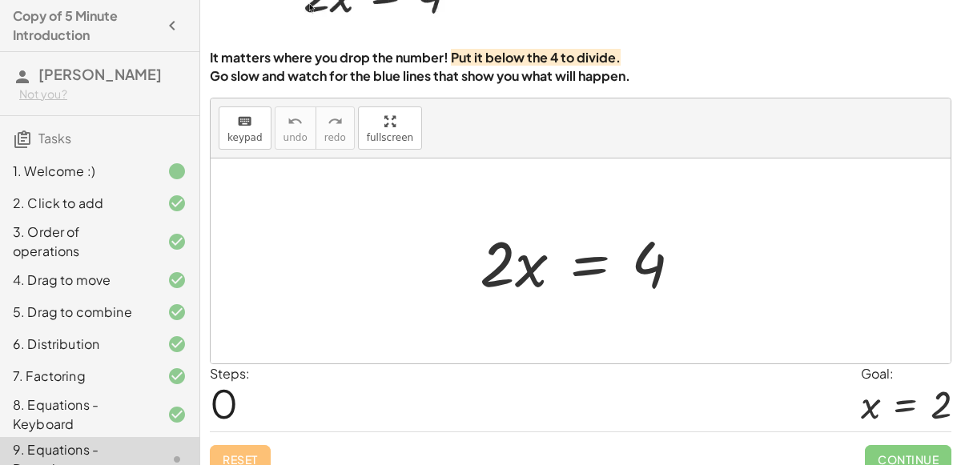
scroll to position [0, 0]
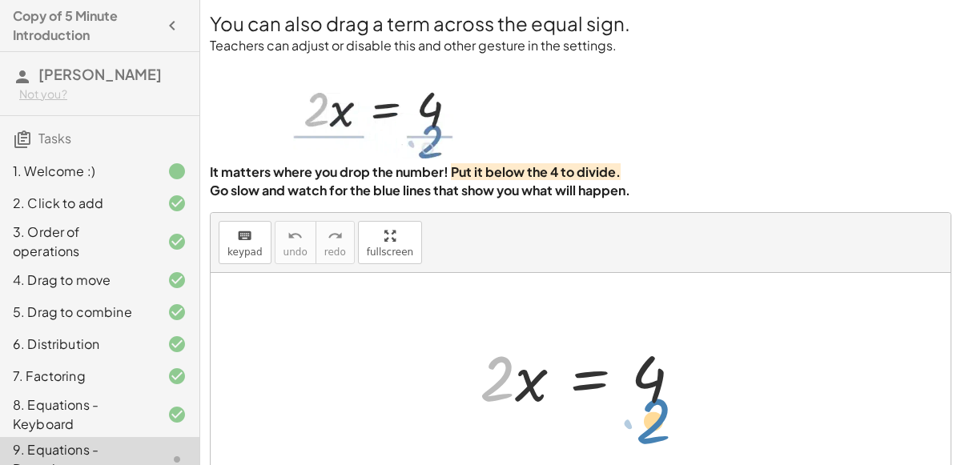
drag, startPoint x: 489, startPoint y: 390, endPoint x: 645, endPoint y: 432, distance: 161.8
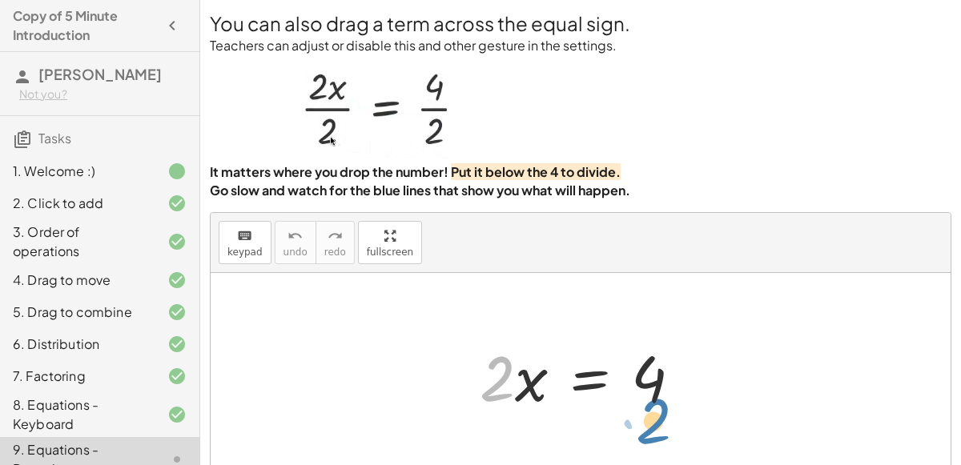
click at [645, 432] on div "· 2 · 2 · x = 4" at bounding box center [581, 375] width 740 height 205
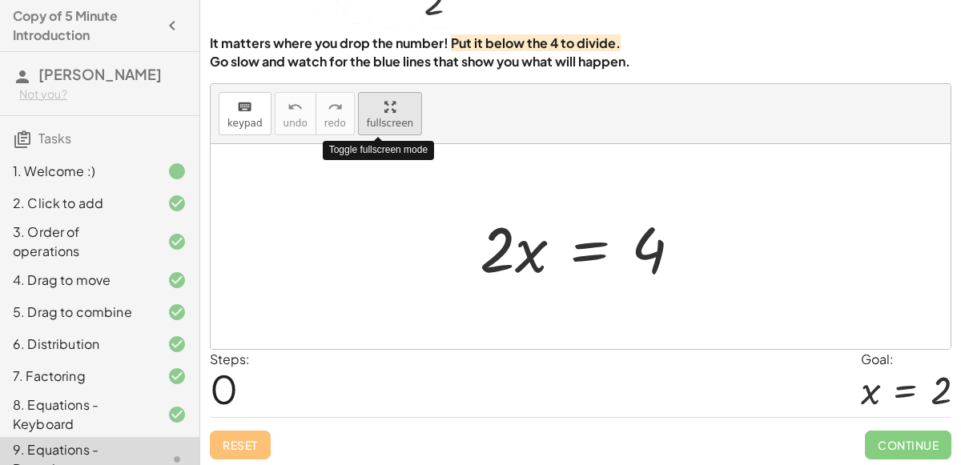
scroll to position [130, 0]
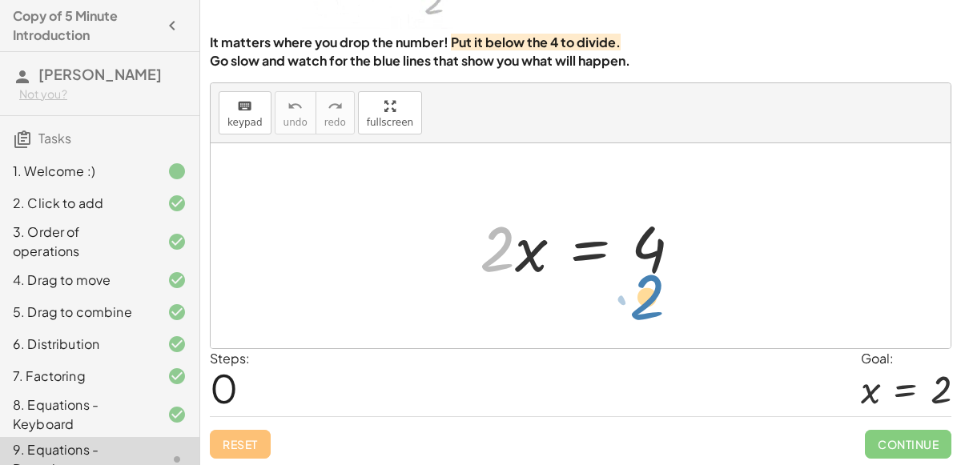
drag, startPoint x: 496, startPoint y: 253, endPoint x: 645, endPoint y: 301, distance: 157.2
click at [518, 248] on div at bounding box center [587, 246] width 231 height 82
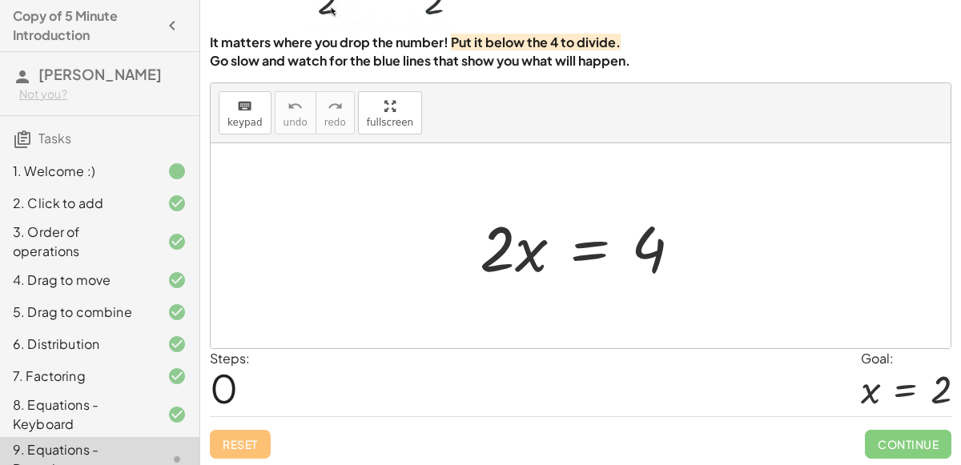
click at [518, 248] on div at bounding box center [587, 246] width 231 height 82
click at [548, 239] on div at bounding box center [587, 246] width 231 height 82
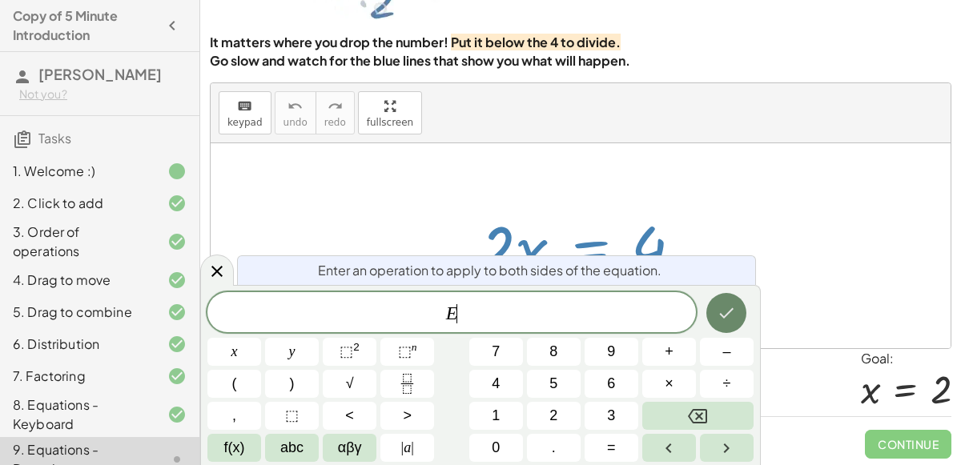
click at [737, 314] on button "Done" at bounding box center [726, 313] width 40 height 40
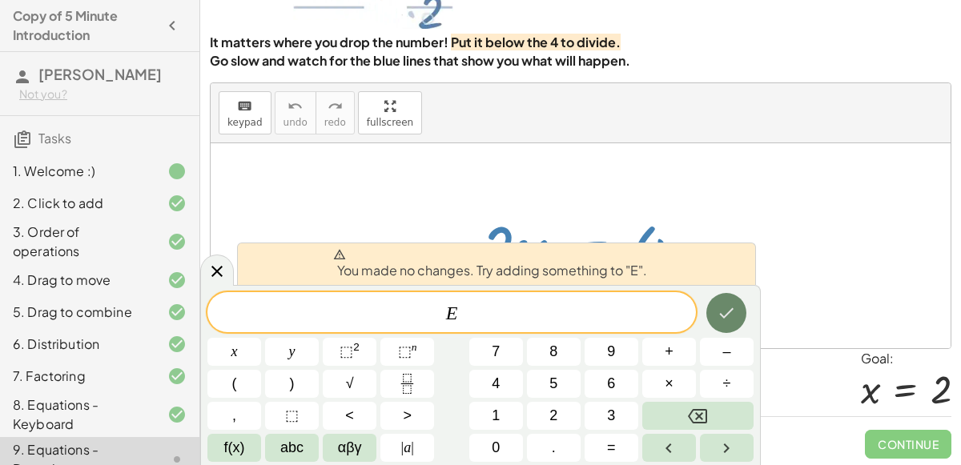
click at [737, 314] on button "Done" at bounding box center [726, 313] width 40 height 40
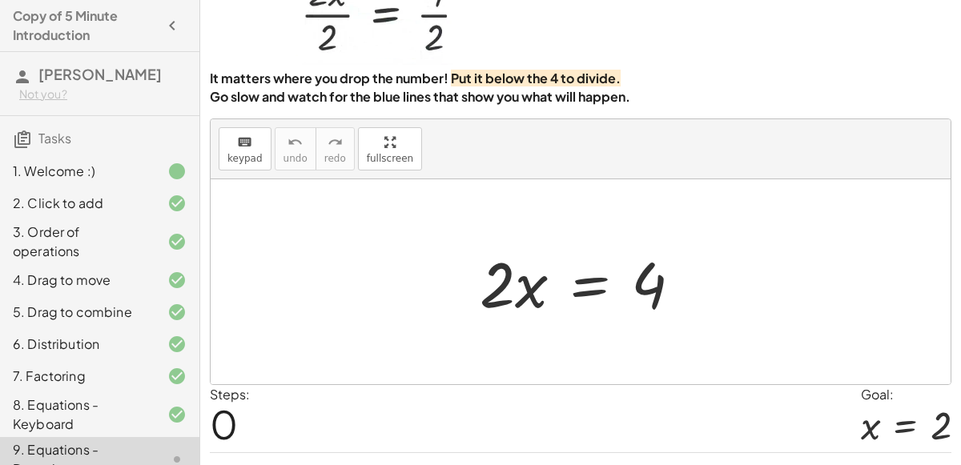
scroll to position [110, 0]
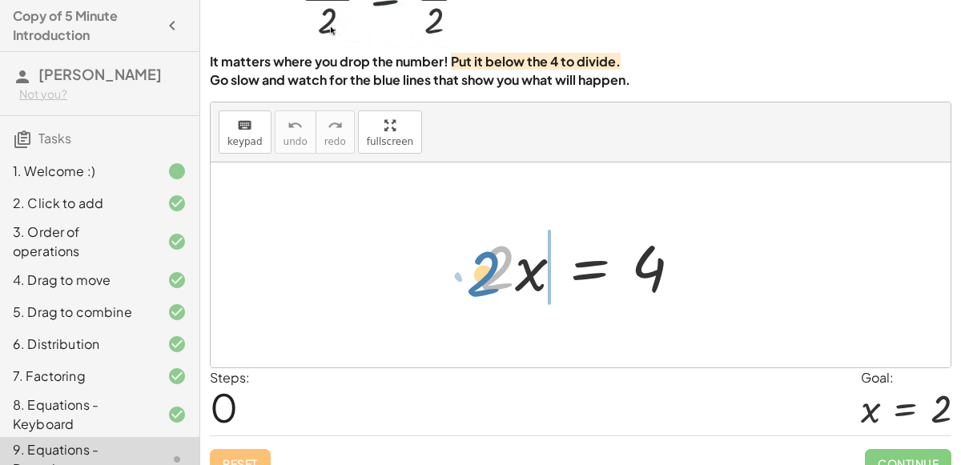
drag, startPoint x: 496, startPoint y: 268, endPoint x: 568, endPoint y: 295, distance: 77.8
click at [568, 295] on div at bounding box center [587, 265] width 231 height 82
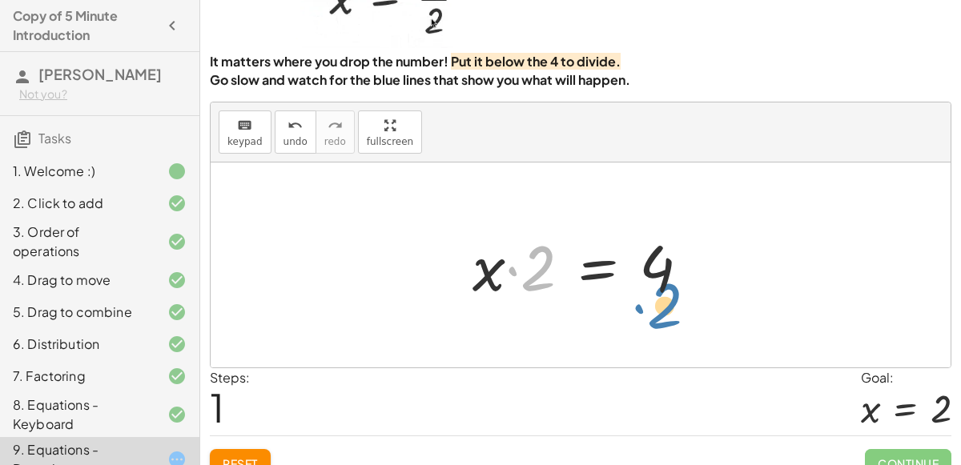
drag, startPoint x: 540, startPoint y: 281, endPoint x: 667, endPoint y: 319, distance: 132.0
click at [667, 319] on div "· 2 · x = 4 · 2 · 2 · x = 4" at bounding box center [581, 265] width 740 height 205
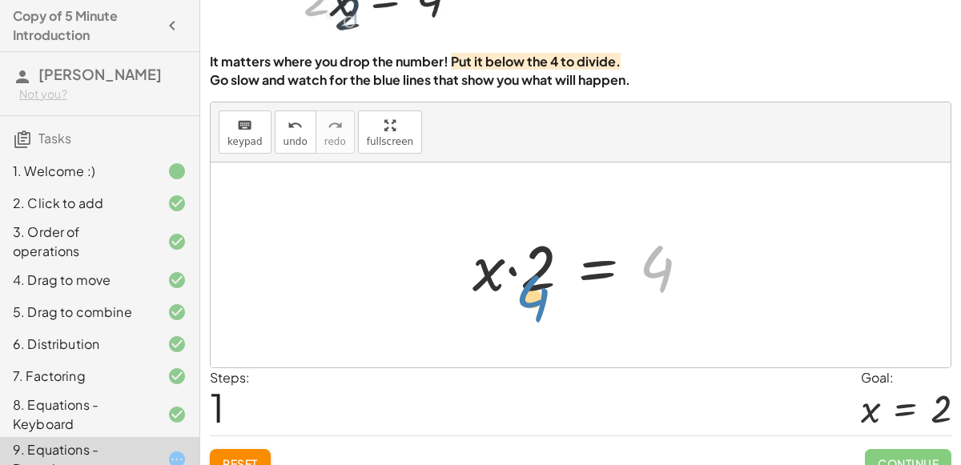
drag, startPoint x: 664, startPoint y: 268, endPoint x: 540, endPoint y: 298, distance: 127.6
click at [540, 298] on div at bounding box center [587, 265] width 246 height 82
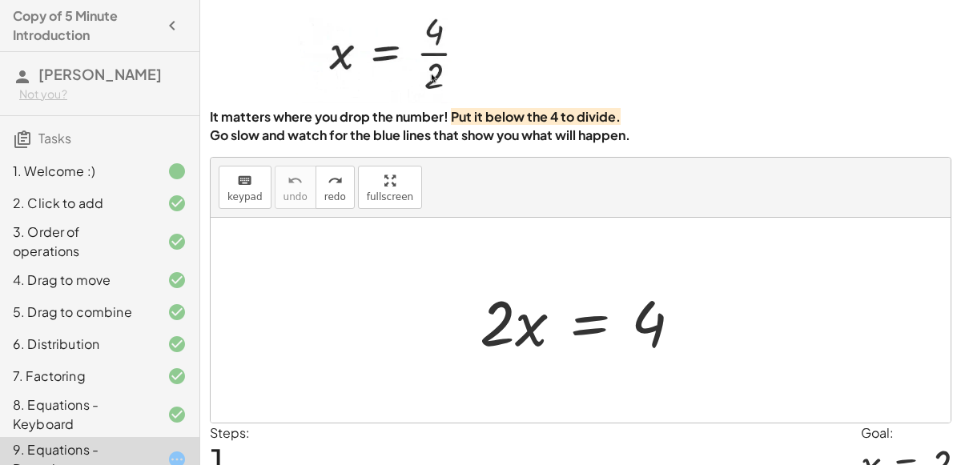
scroll to position [58, 0]
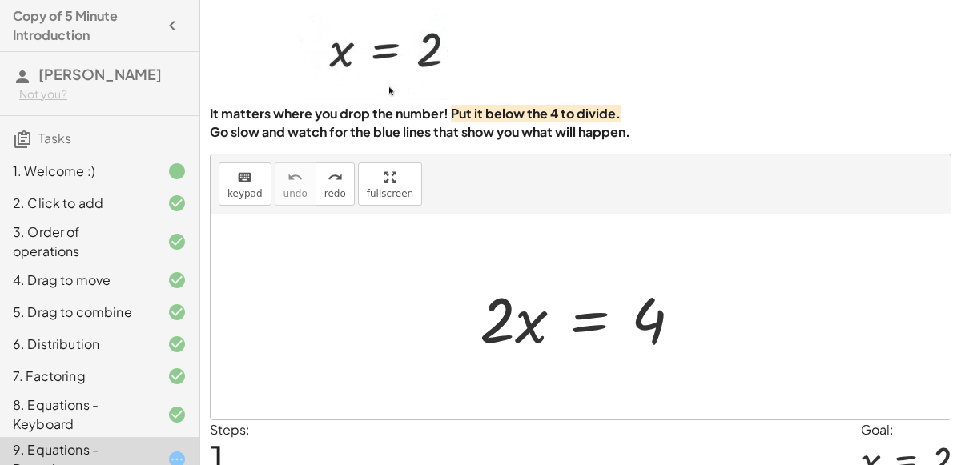
click at [492, 318] on div at bounding box center [587, 317] width 231 height 82
click at [586, 311] on div at bounding box center [587, 317] width 231 height 82
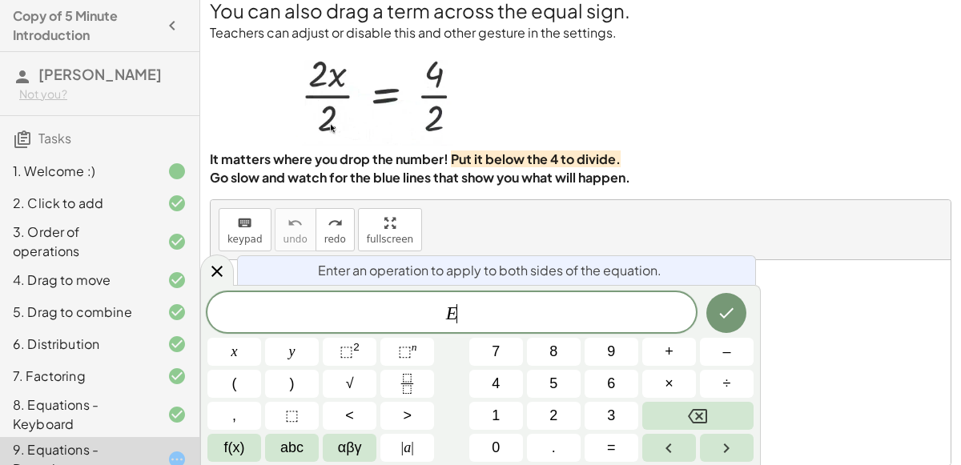
scroll to position [0, 0]
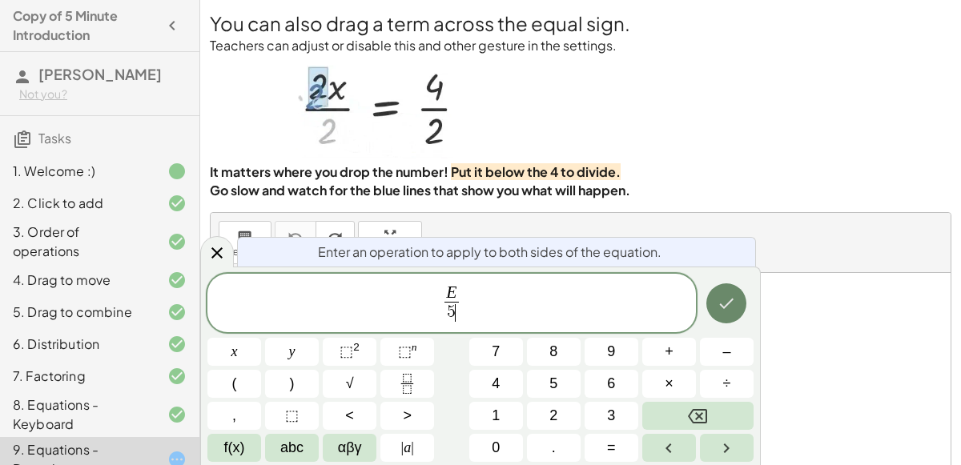
click at [716, 307] on icon "Done" at bounding box center [725, 303] width 19 height 19
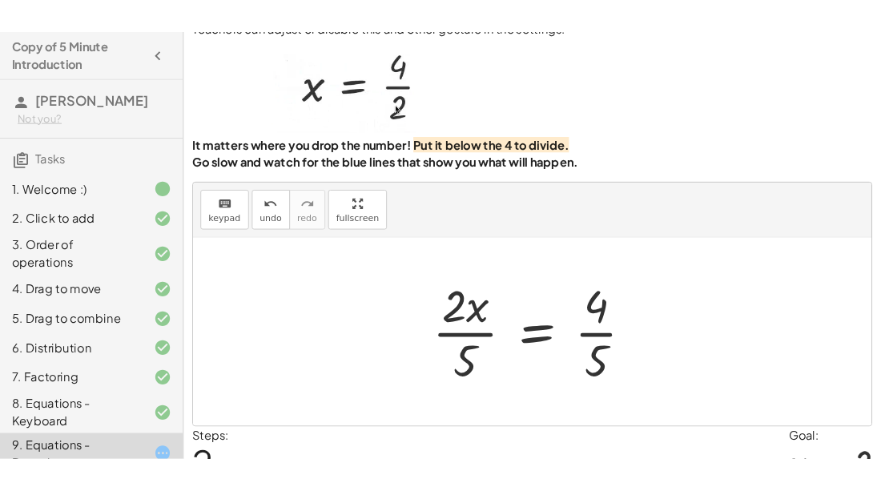
scroll to position [60, 0]
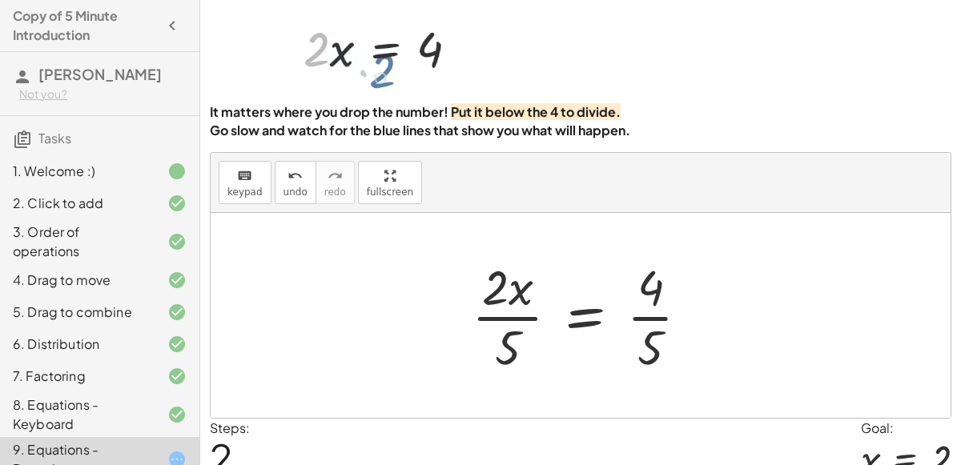
click at [506, 324] on div at bounding box center [587, 315] width 247 height 123
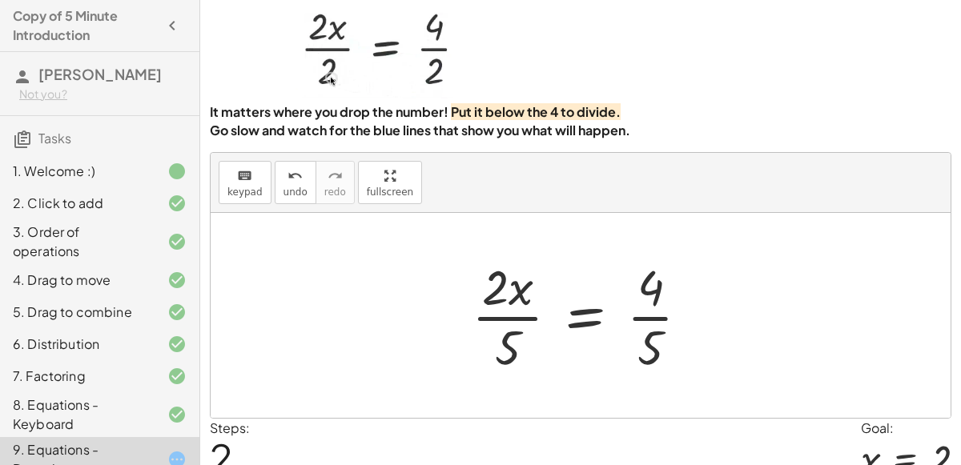
click at [306, 203] on div "keyboard keypad undo [PERSON_NAME] redo fullscreen" at bounding box center [581, 183] width 740 height 60
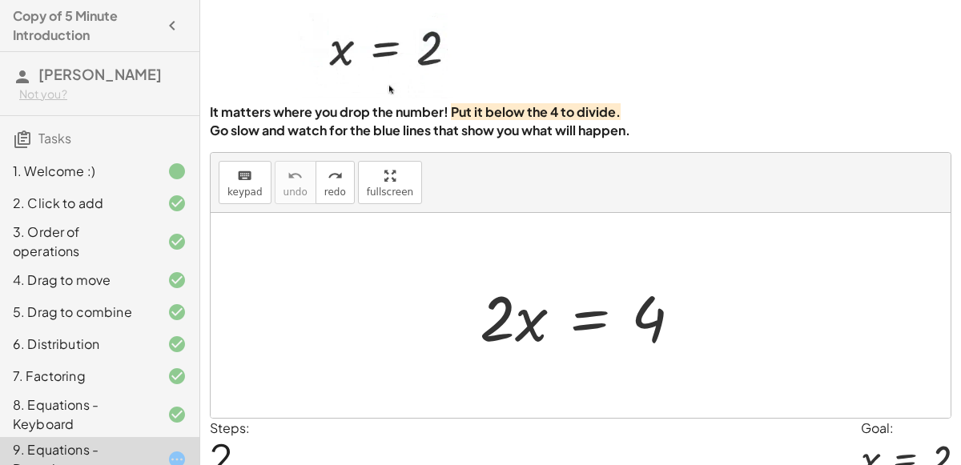
click at [577, 323] on div at bounding box center [587, 316] width 231 height 82
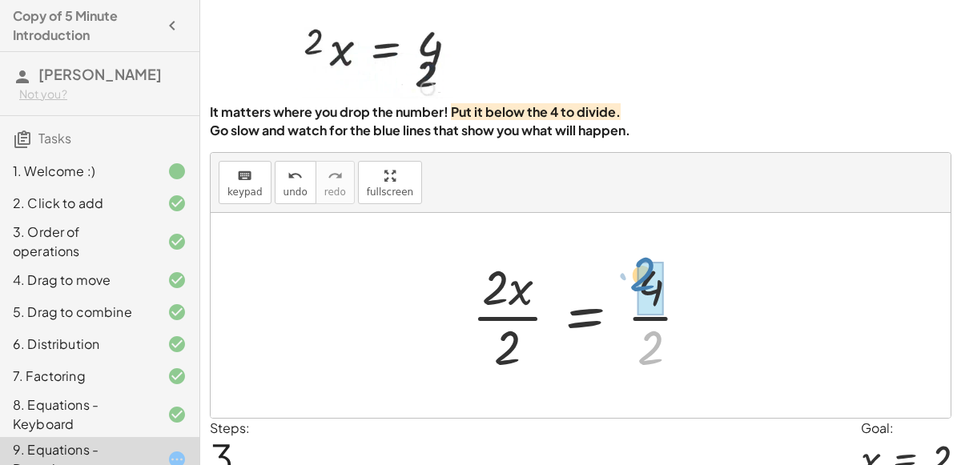
drag, startPoint x: 644, startPoint y: 339, endPoint x: 636, endPoint y: 266, distance: 73.3
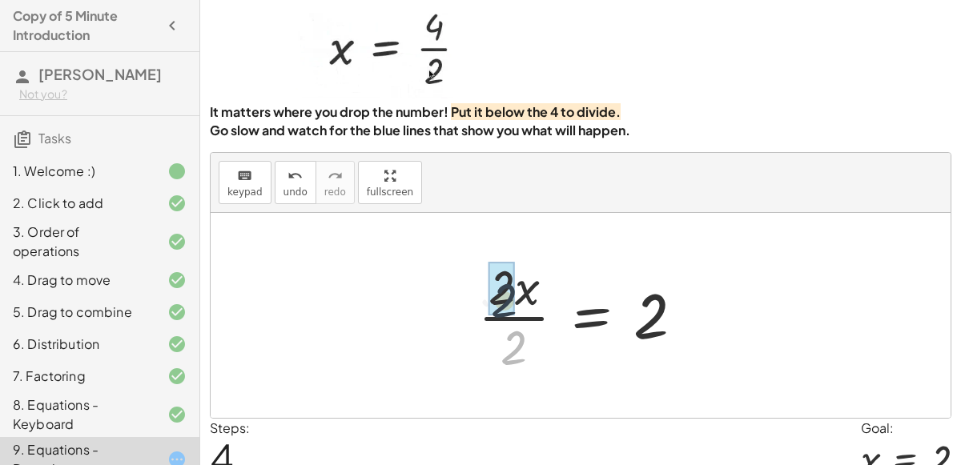
drag, startPoint x: 508, startPoint y: 347, endPoint x: 498, endPoint y: 294, distance: 53.7
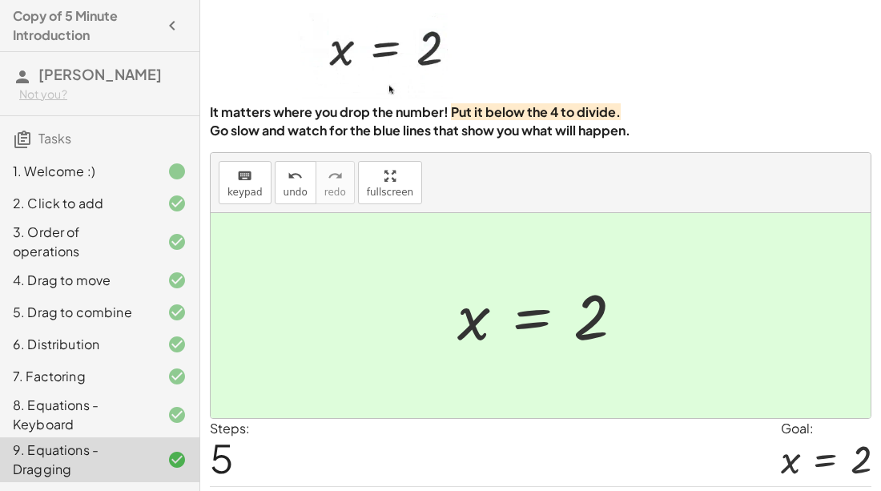
scroll to position [104, 0]
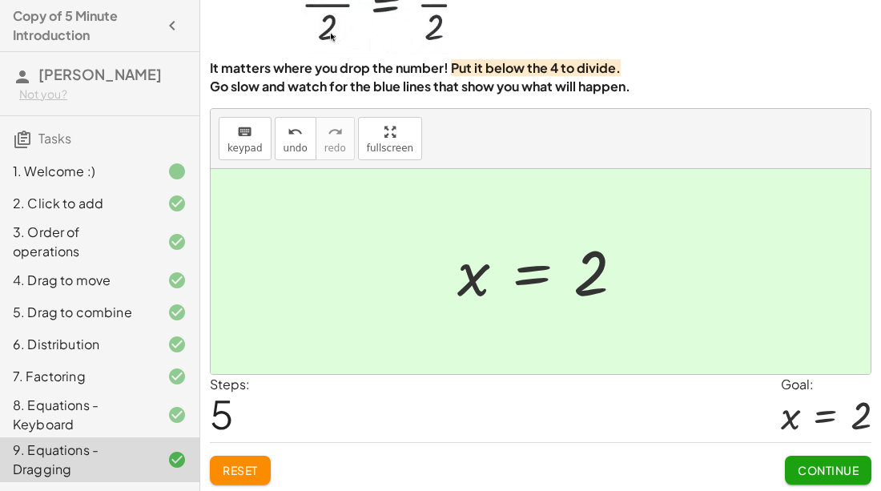
click at [832, 456] on button "Continue" at bounding box center [828, 470] width 86 height 29
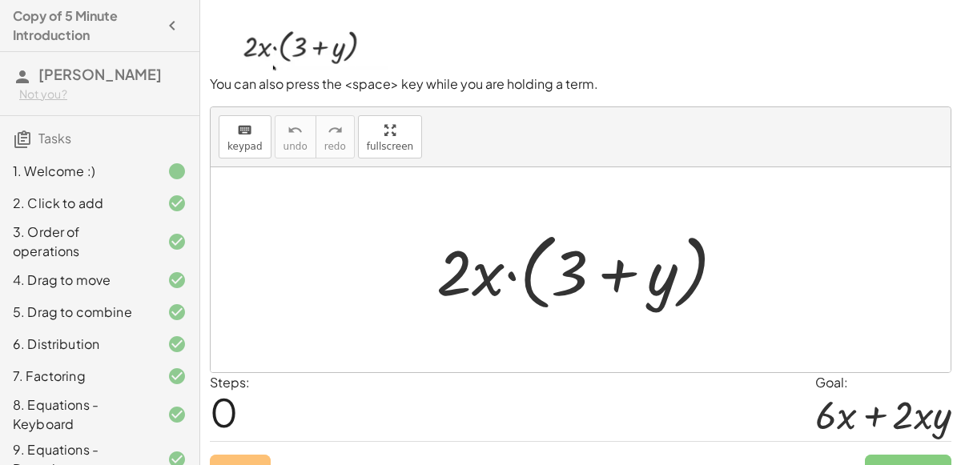
scroll to position [128, 0]
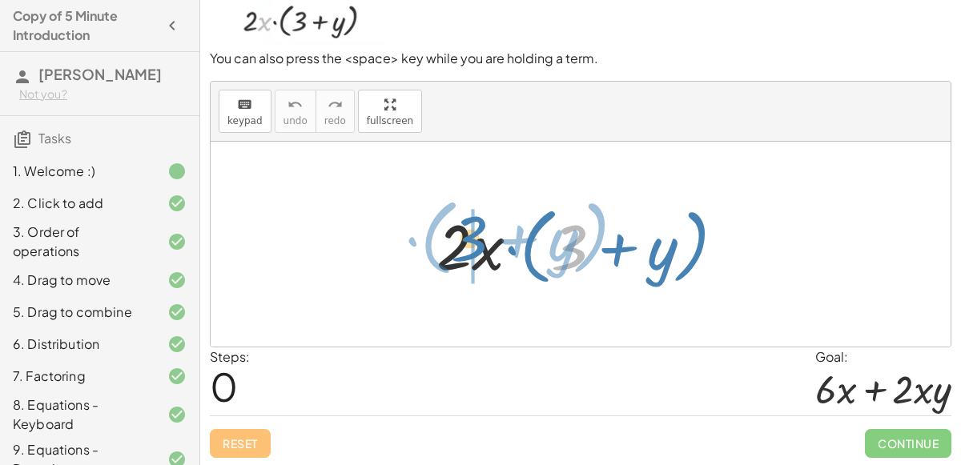
drag, startPoint x: 577, startPoint y: 247, endPoint x: 479, endPoint y: 240, distance: 98.7
click at [479, 240] on div at bounding box center [586, 245] width 317 height 92
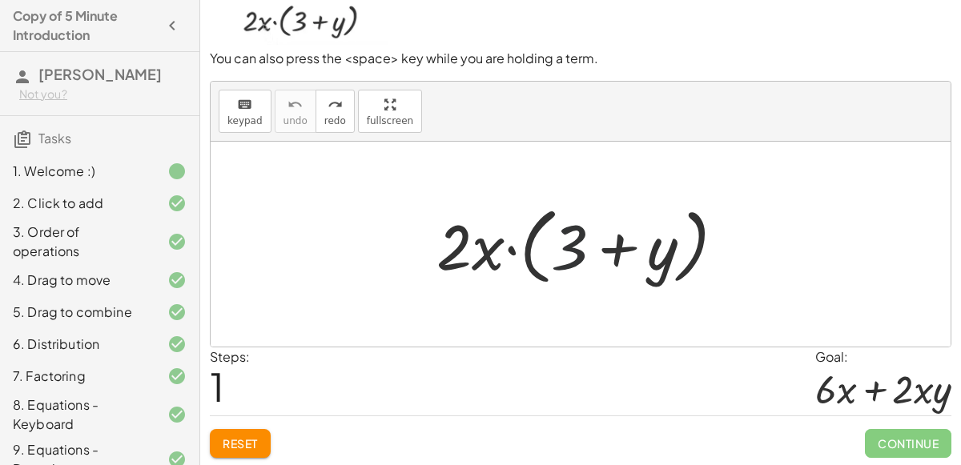
click at [569, 249] on div at bounding box center [586, 245] width 317 height 92
click at [608, 253] on div at bounding box center [586, 245] width 317 height 92
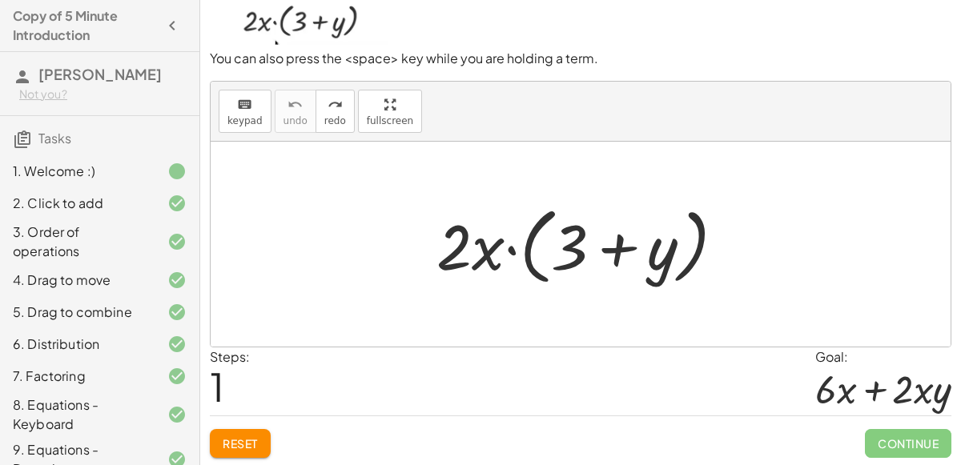
click at [608, 253] on div at bounding box center [586, 245] width 317 height 92
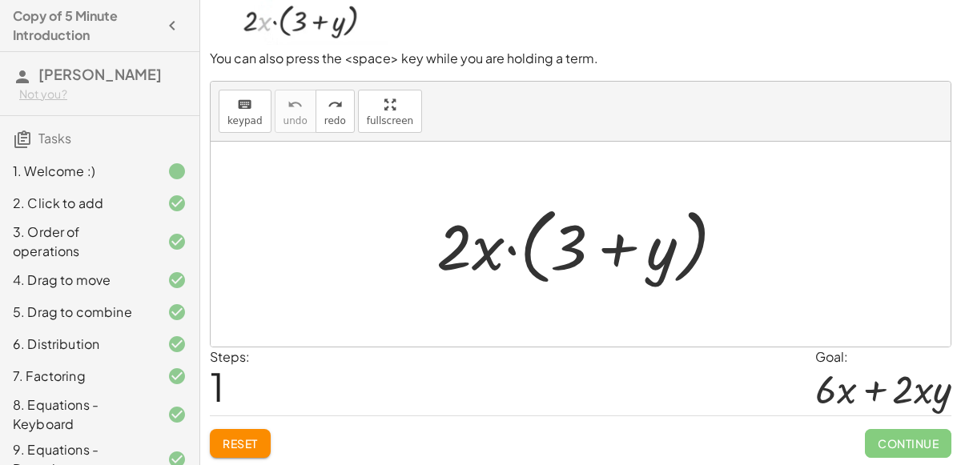
click at [608, 253] on div at bounding box center [586, 245] width 317 height 92
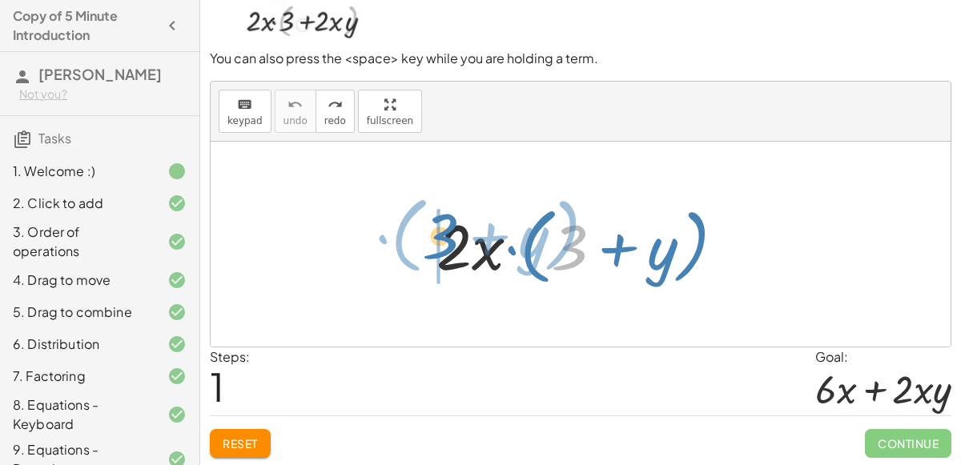
drag, startPoint x: 574, startPoint y: 257, endPoint x: 444, endPoint y: 246, distance: 130.2
click at [444, 246] on div at bounding box center [586, 245] width 317 height 92
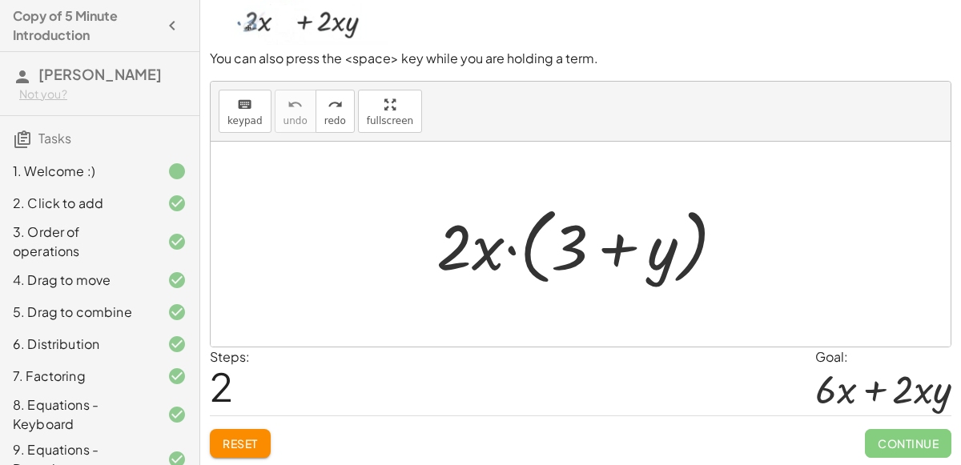
click at [609, 250] on div at bounding box center [586, 245] width 317 height 92
click at [450, 259] on div at bounding box center [586, 245] width 317 height 92
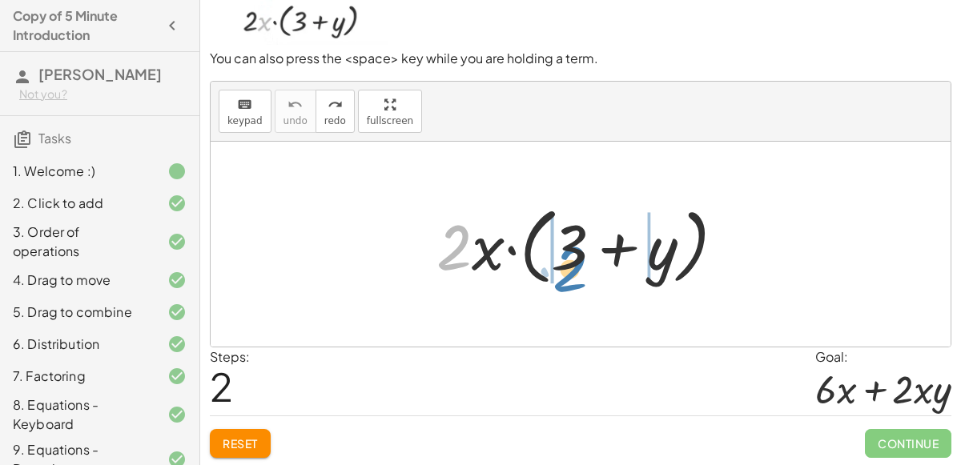
drag, startPoint x: 450, startPoint y: 259, endPoint x: 566, endPoint y: 281, distance: 118.1
click at [566, 281] on div at bounding box center [586, 245] width 317 height 92
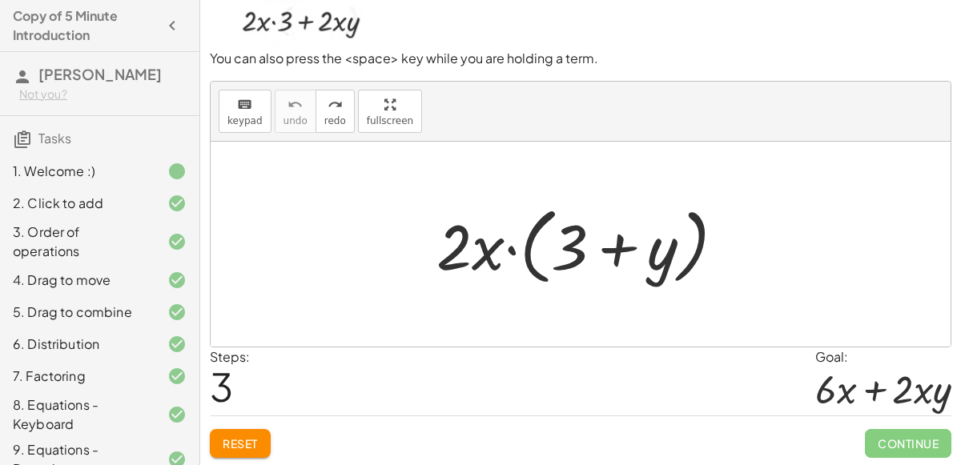
click at [251, 436] on span "Reset" at bounding box center [240, 443] width 35 height 14
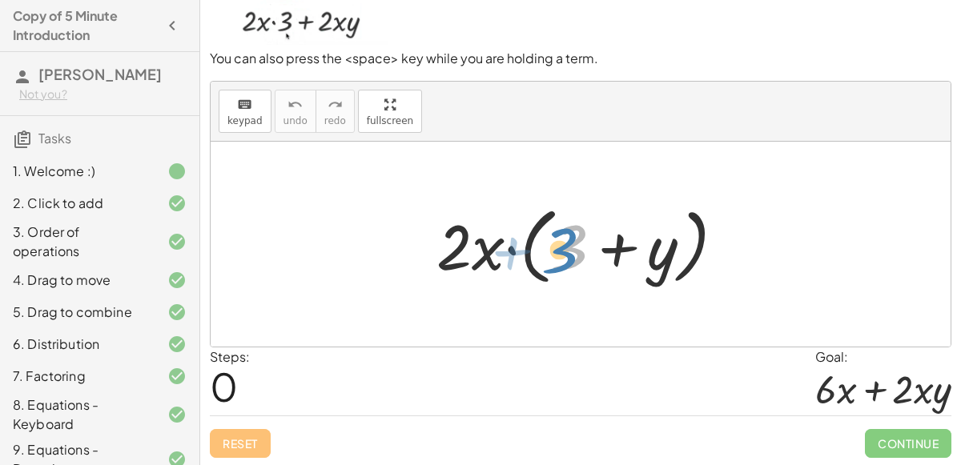
drag, startPoint x: 568, startPoint y: 231, endPoint x: 559, endPoint y: 233, distance: 9.9
click at [559, 233] on div at bounding box center [586, 245] width 317 height 92
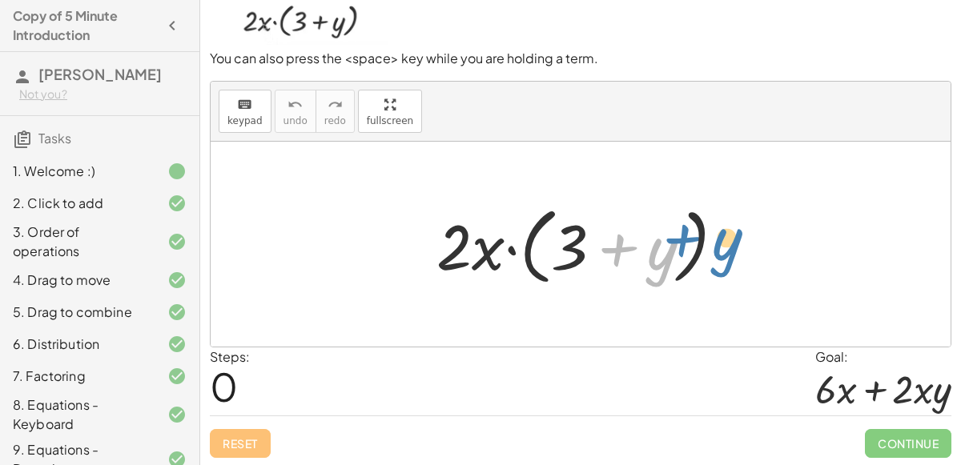
drag, startPoint x: 665, startPoint y: 257, endPoint x: 729, endPoint y: 247, distance: 64.9
click at [729, 247] on div at bounding box center [586, 245] width 317 height 92
click at [671, 250] on div at bounding box center [586, 245] width 317 height 92
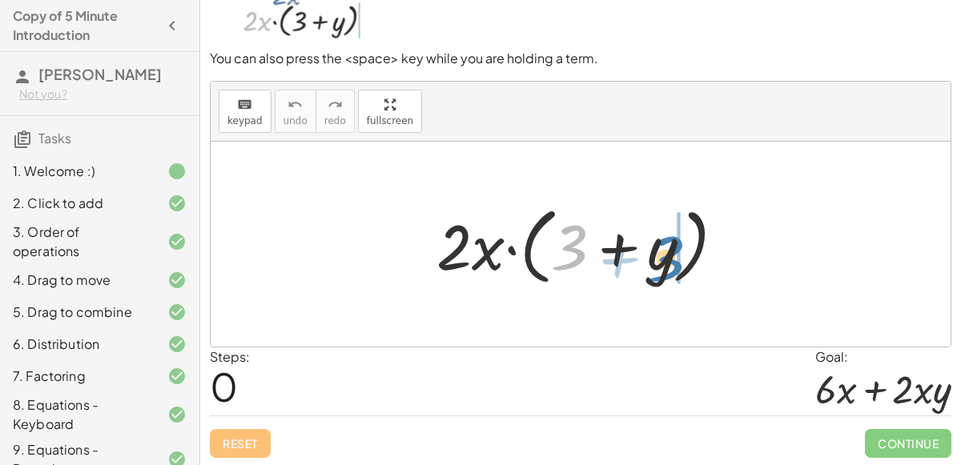
drag, startPoint x: 578, startPoint y: 243, endPoint x: 673, endPoint y: 253, distance: 95.7
click at [673, 253] on div at bounding box center [586, 245] width 317 height 92
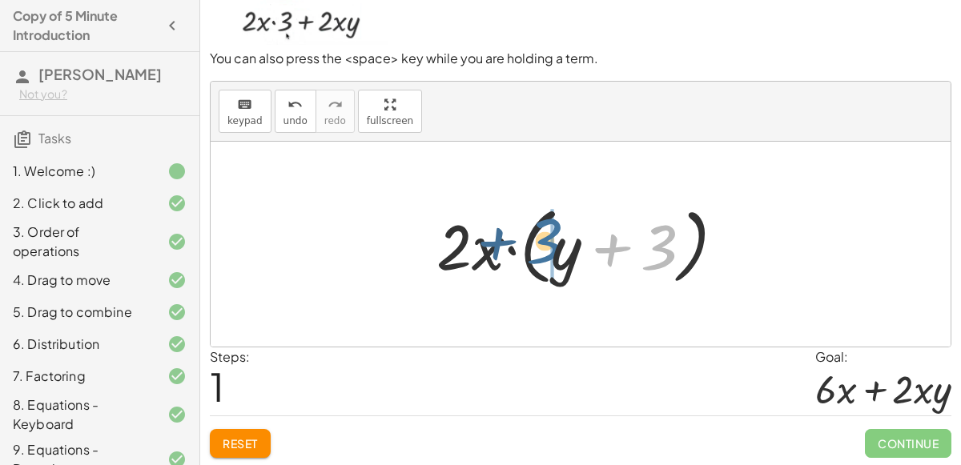
drag, startPoint x: 650, startPoint y: 250, endPoint x: 540, endPoint y: 243, distance: 109.9
click at [540, 243] on div at bounding box center [586, 245] width 317 height 92
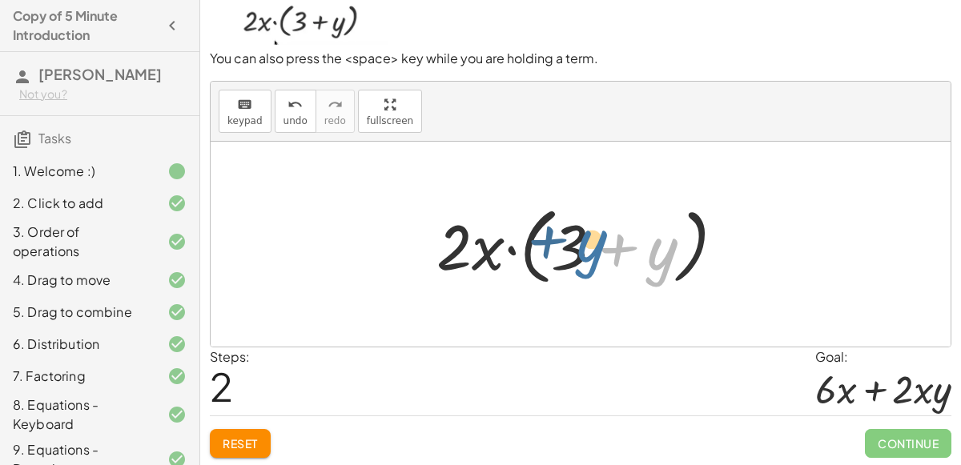
drag, startPoint x: 648, startPoint y: 254, endPoint x: 577, endPoint y: 246, distance: 70.9
click at [577, 246] on div at bounding box center [586, 245] width 317 height 92
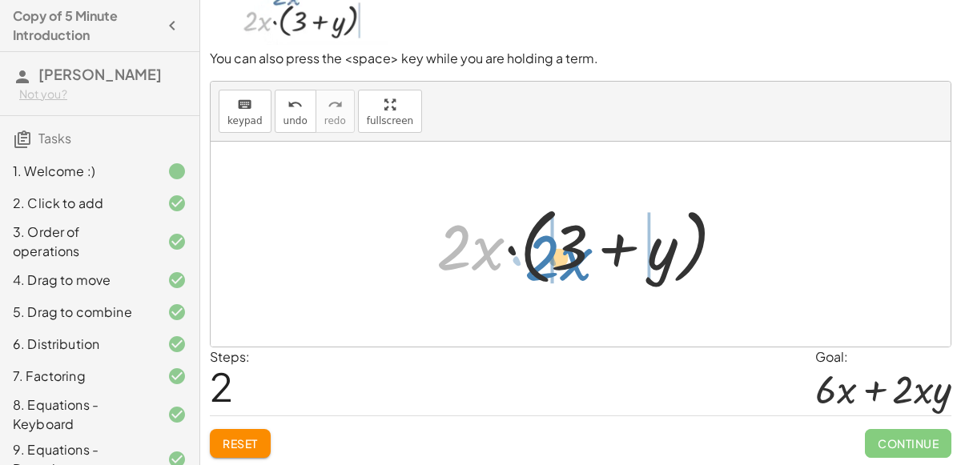
drag, startPoint x: 496, startPoint y: 244, endPoint x: 588, endPoint y: 251, distance: 92.3
click at [588, 251] on div at bounding box center [586, 245] width 317 height 92
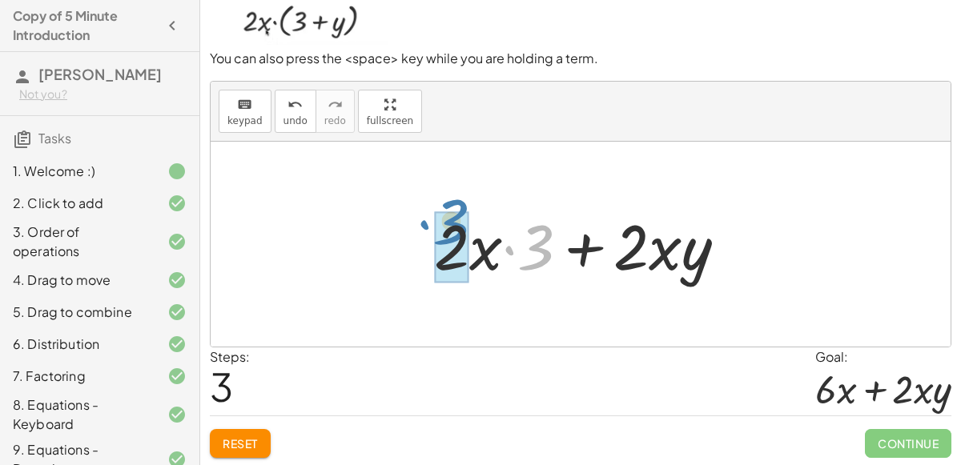
drag, startPoint x: 524, startPoint y: 267, endPoint x: 440, endPoint y: 244, distance: 87.2
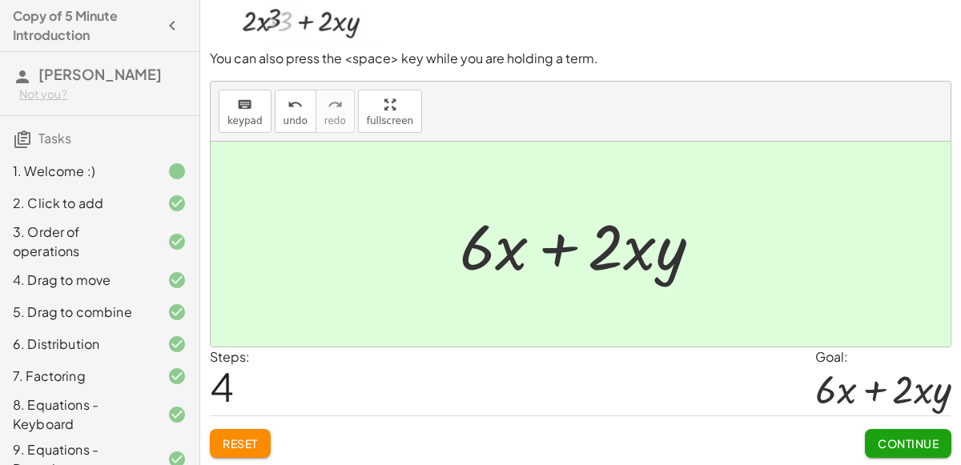
click at [920, 431] on button "Continue" at bounding box center [908, 443] width 86 height 29
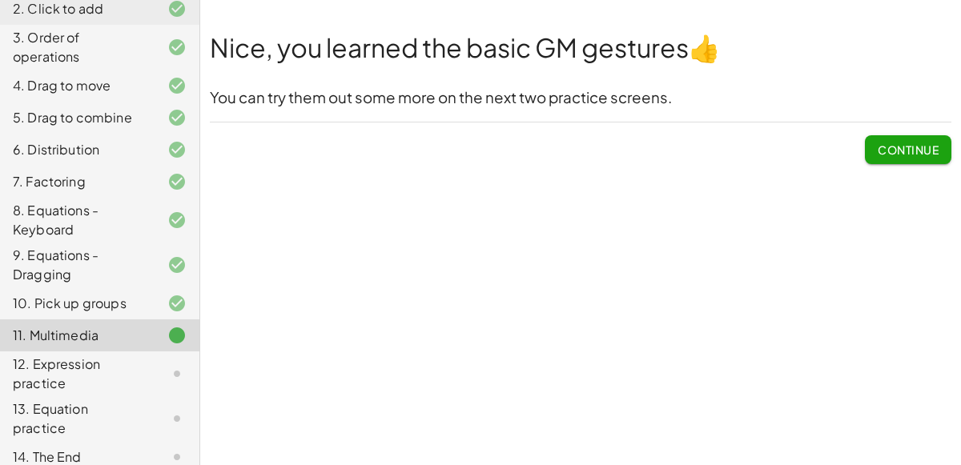
scroll to position [0, 0]
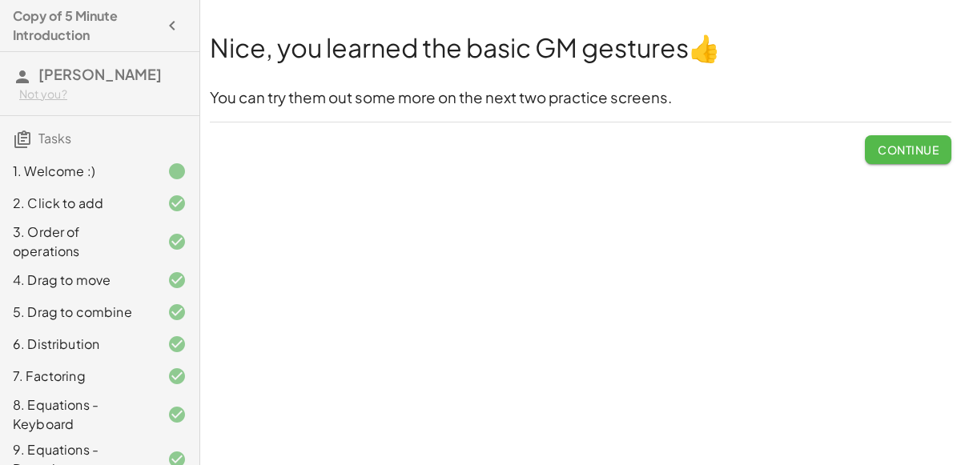
click at [905, 151] on span "Continue" at bounding box center [907, 149] width 61 height 14
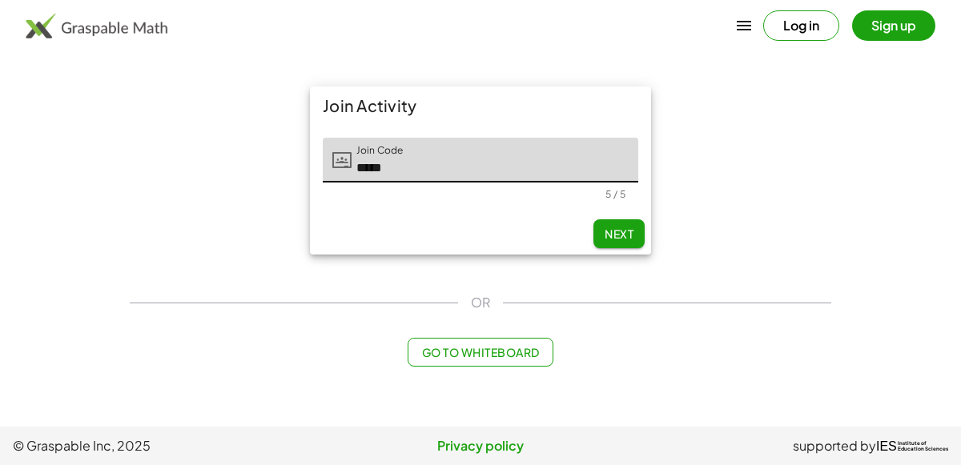
type input "*****"
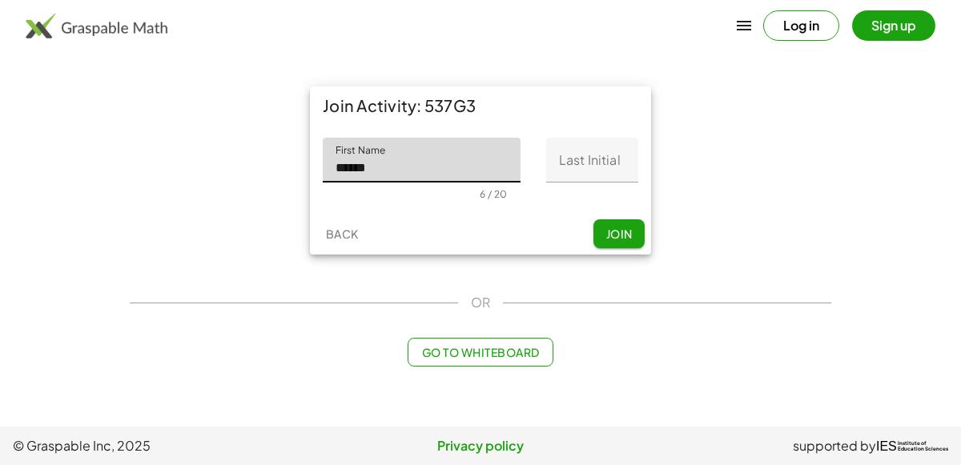
type input "******"
click at [609, 163] on input "Last Initial" at bounding box center [592, 160] width 92 height 45
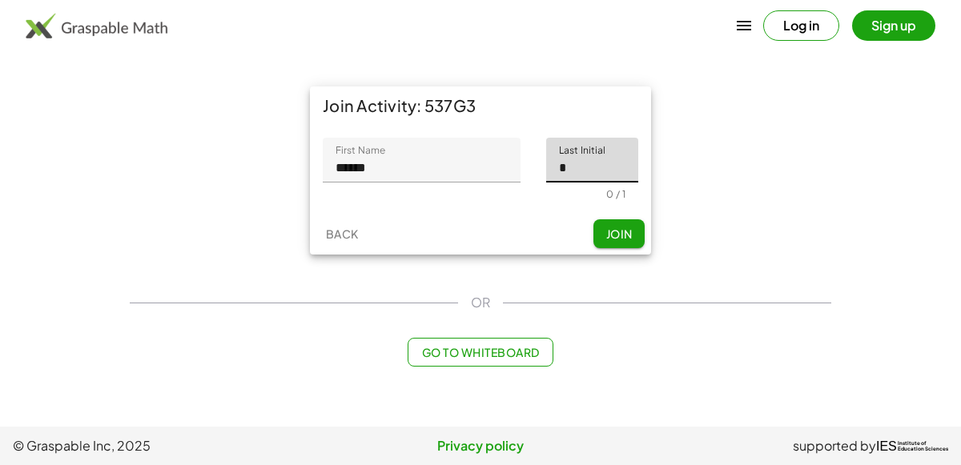
type input "*"
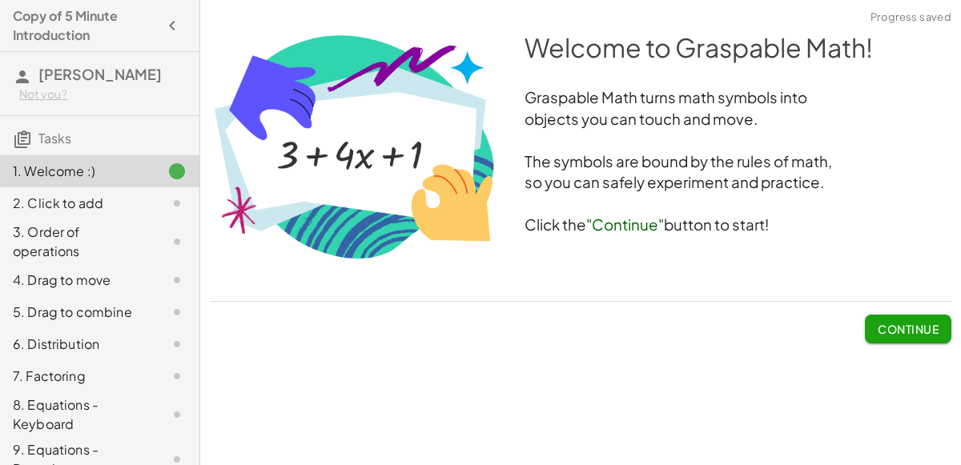
click at [886, 307] on span "Continue" at bounding box center [908, 323] width 86 height 42
click at [0, 0] on div "Welcome to Graspable Math! Graspable Math turns math symbols into objects you c…" at bounding box center [0, 0] width 0 height 0
click at [887, 331] on span "Continue" at bounding box center [907, 329] width 61 height 14
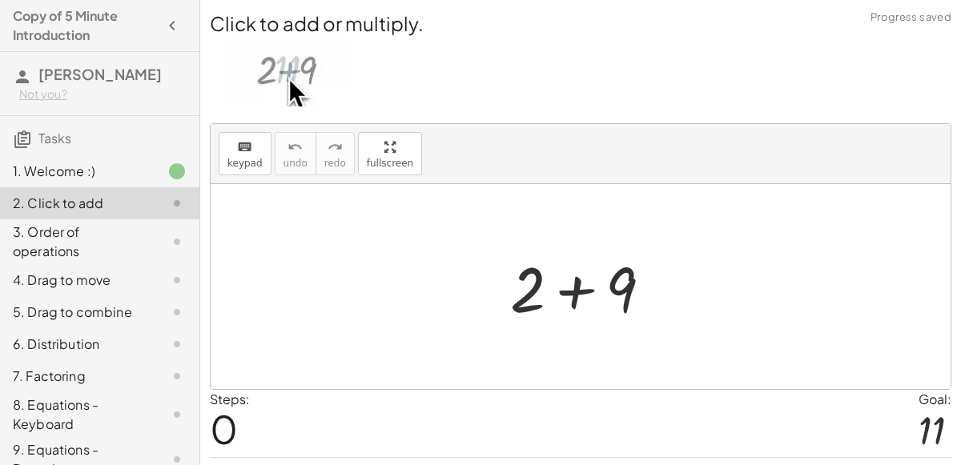
scroll to position [41, 0]
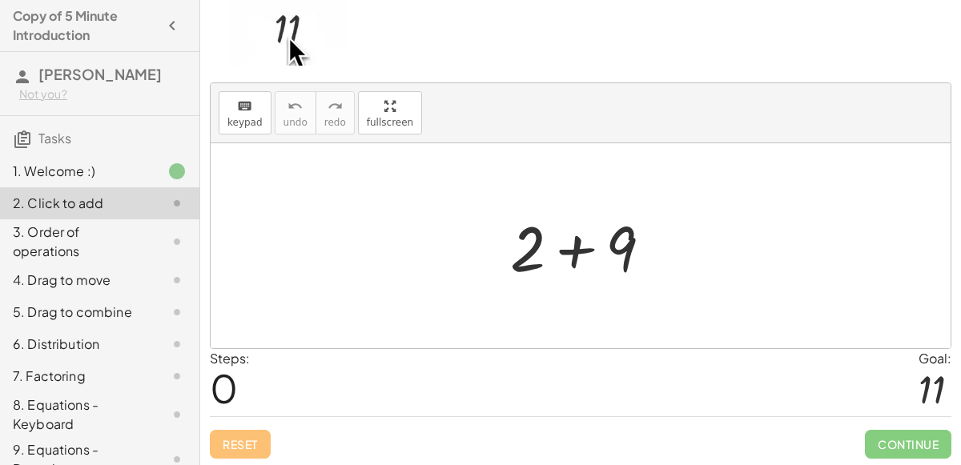
click at [557, 269] on div at bounding box center [587, 246] width 171 height 82
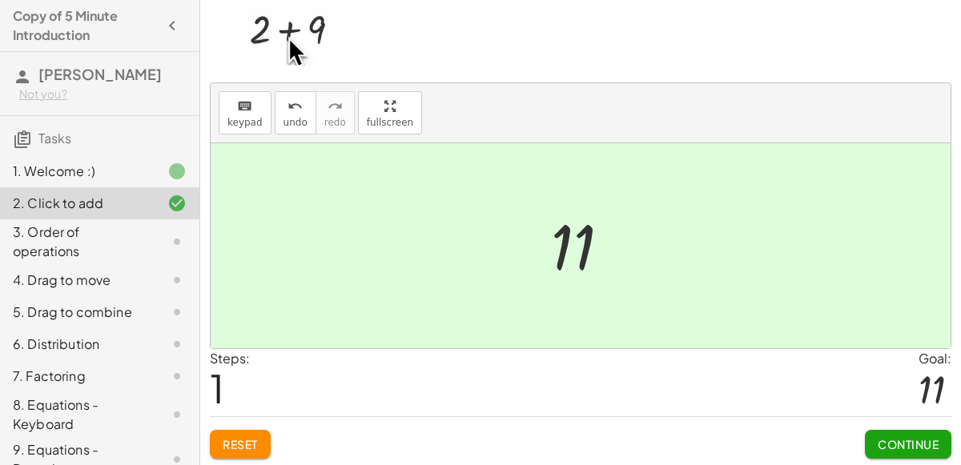
click at [920, 446] on span "Continue" at bounding box center [907, 444] width 61 height 14
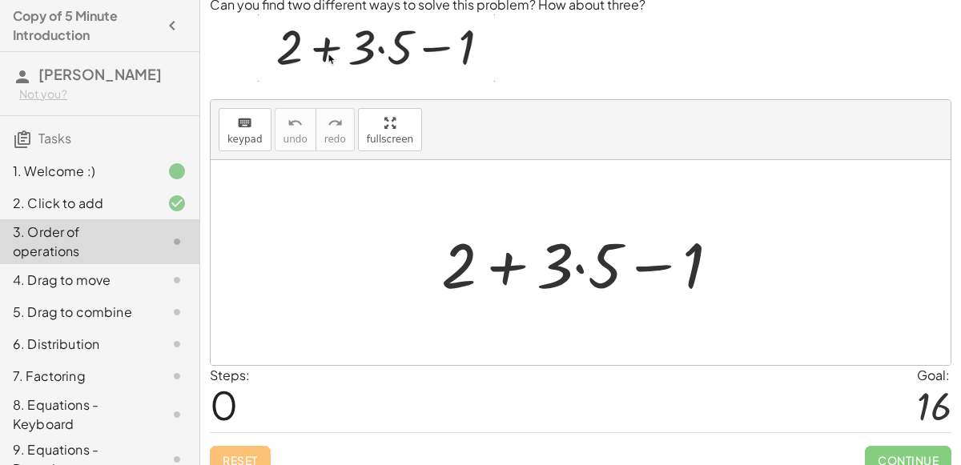
click at [672, 277] on div at bounding box center [586, 263] width 307 height 82
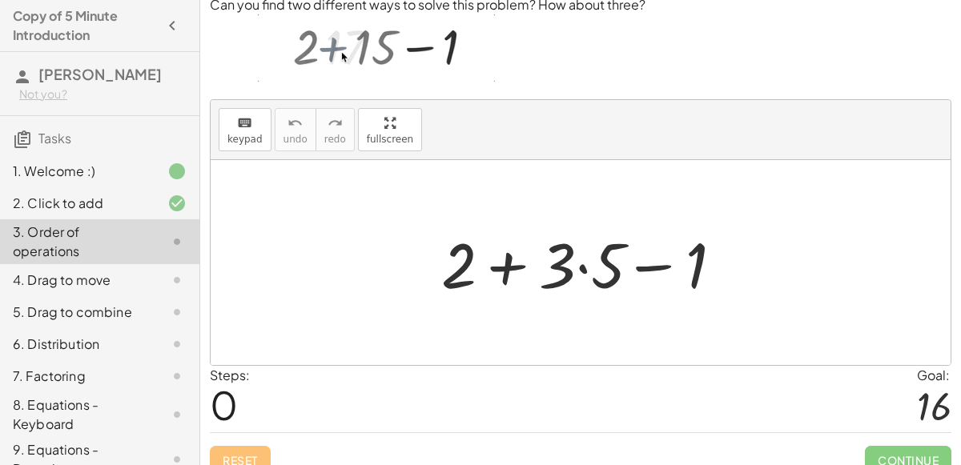
click at [672, 277] on div at bounding box center [586, 263] width 307 height 82
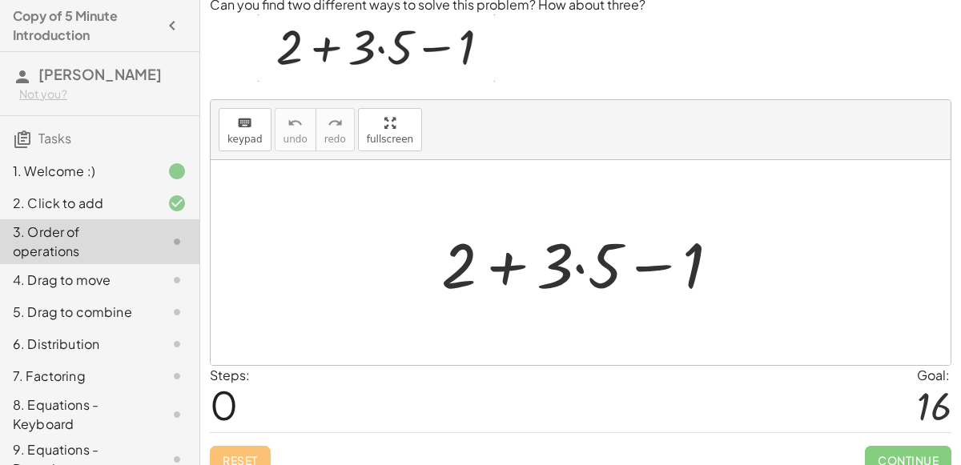
click at [529, 261] on div at bounding box center [586, 263] width 307 height 82
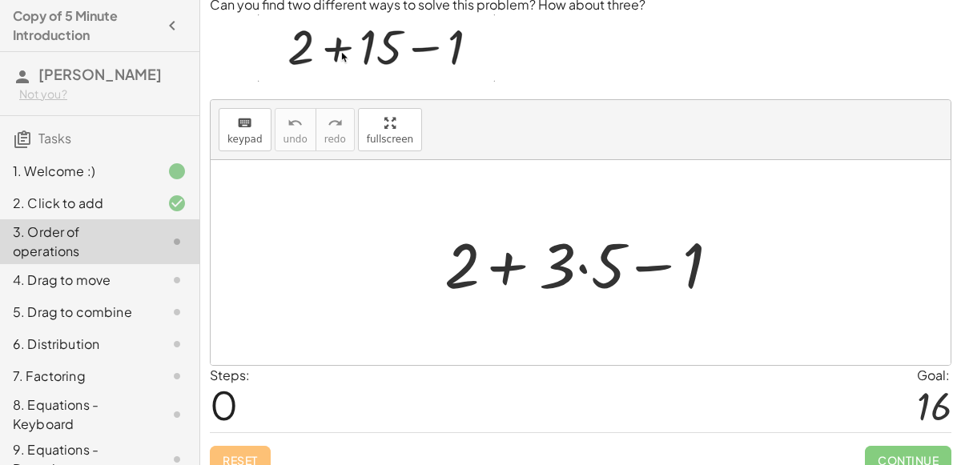
click at [529, 261] on div at bounding box center [586, 263] width 307 height 82
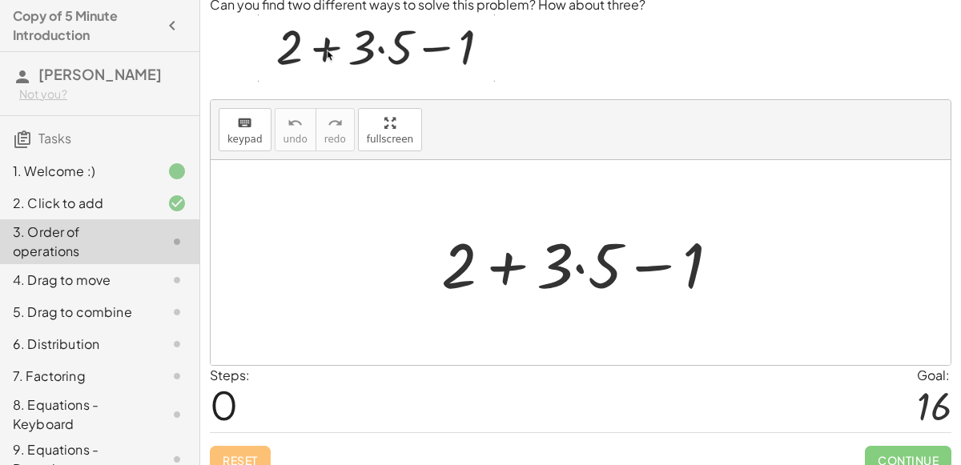
click at [529, 261] on div at bounding box center [586, 263] width 307 height 82
drag, startPoint x: 557, startPoint y: 267, endPoint x: 589, endPoint y: 265, distance: 32.1
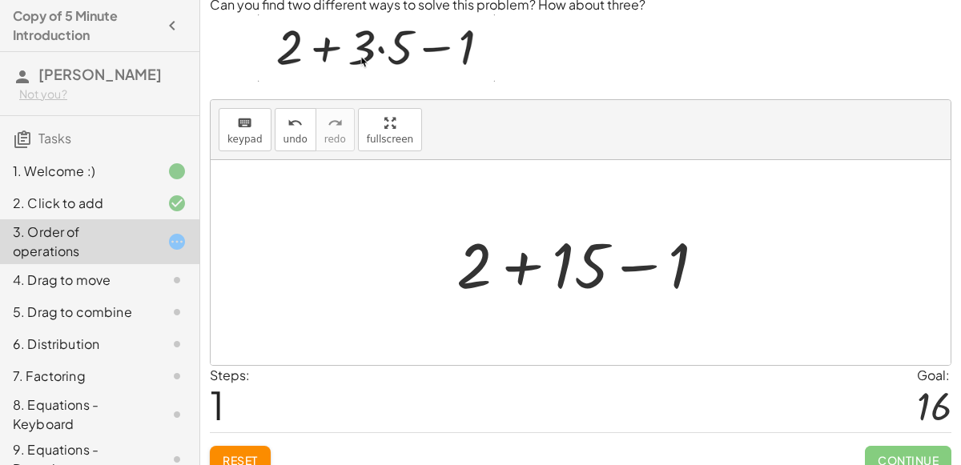
click at [482, 276] on div at bounding box center [587, 263] width 278 height 82
click at [596, 295] on div at bounding box center [587, 263] width 278 height 82
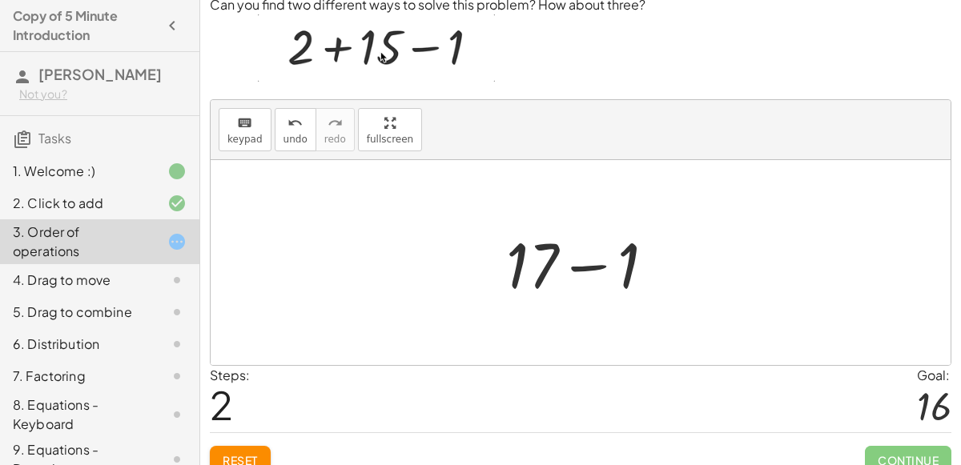
click at [715, 245] on div at bounding box center [581, 262] width 740 height 205
click at [569, 271] on div at bounding box center [587, 263] width 178 height 82
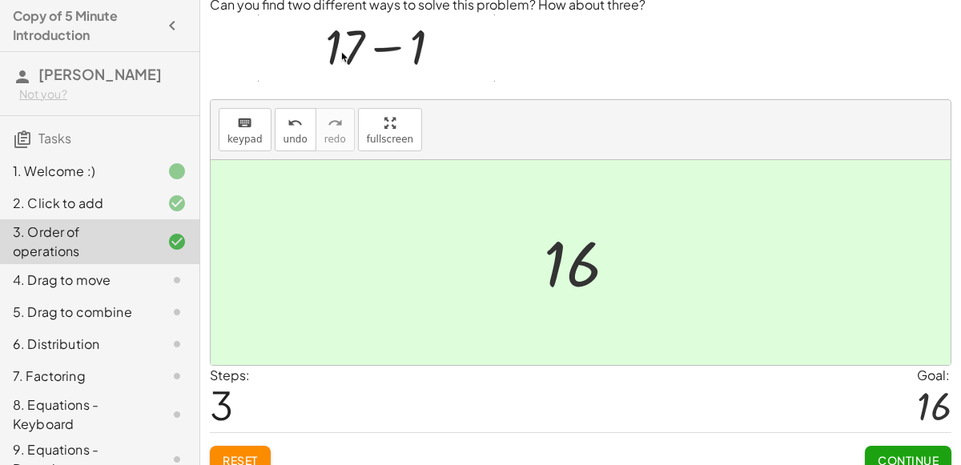
click at [934, 446] on button "Continue" at bounding box center [908, 460] width 86 height 29
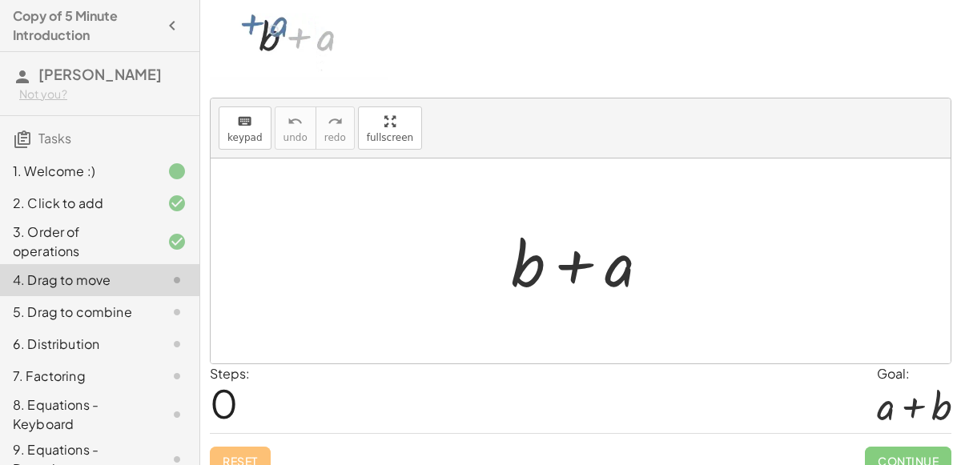
click at [562, 298] on div at bounding box center [586, 261] width 167 height 82
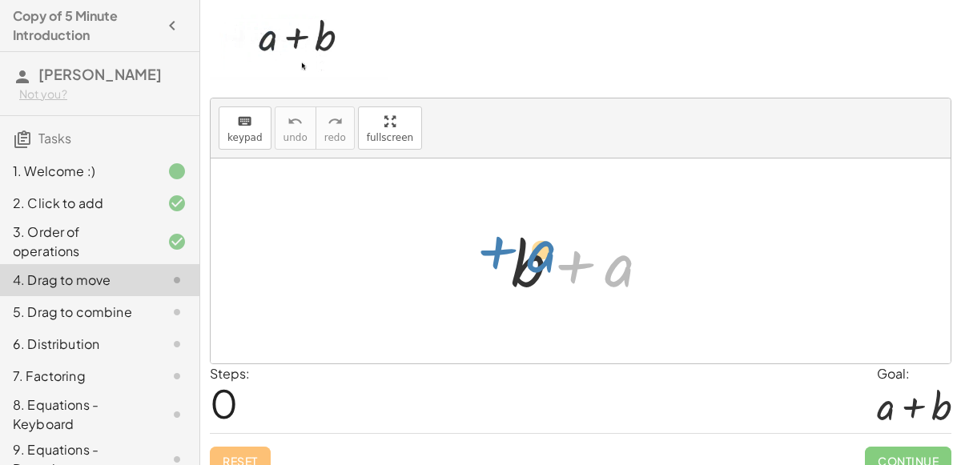
drag, startPoint x: 604, startPoint y: 277, endPoint x: 520, endPoint y: 263, distance: 84.4
click at [520, 263] on div at bounding box center [586, 261] width 167 height 82
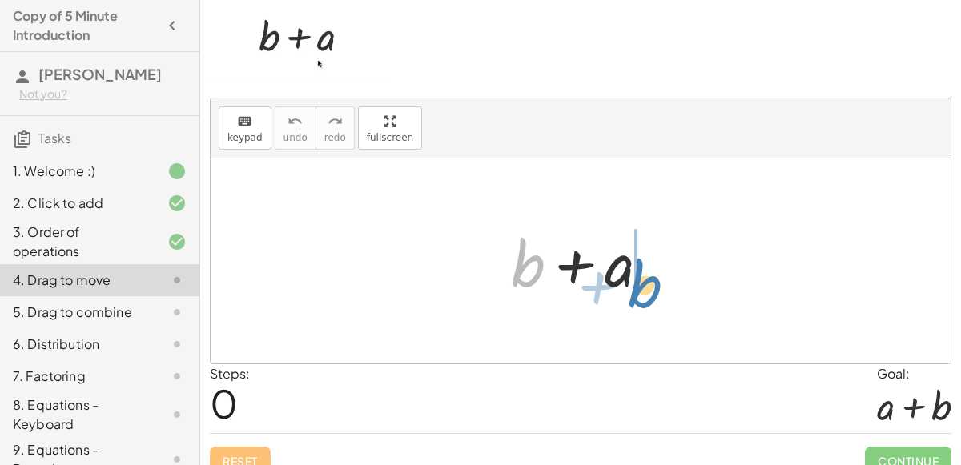
drag, startPoint x: 537, startPoint y: 267, endPoint x: 648, endPoint y: 282, distance: 111.4
click at [648, 282] on div at bounding box center [586, 261] width 167 height 82
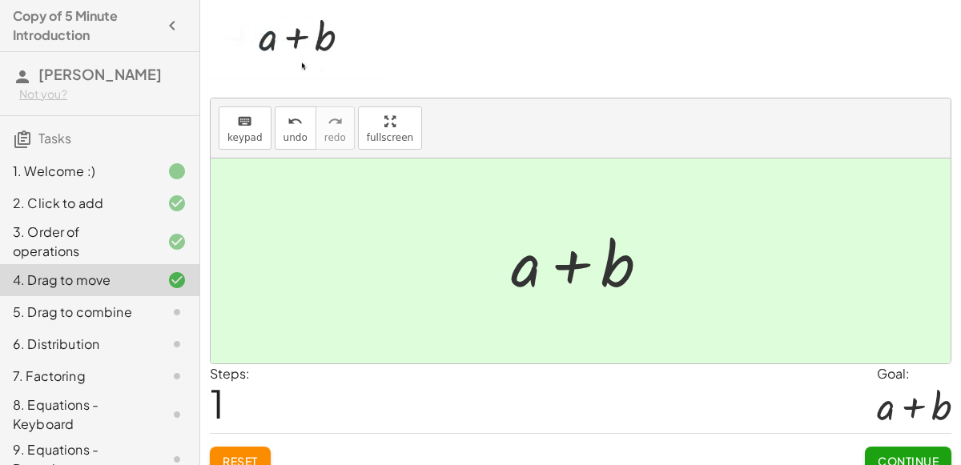
click at [912, 456] on span "Continue" at bounding box center [907, 461] width 61 height 14
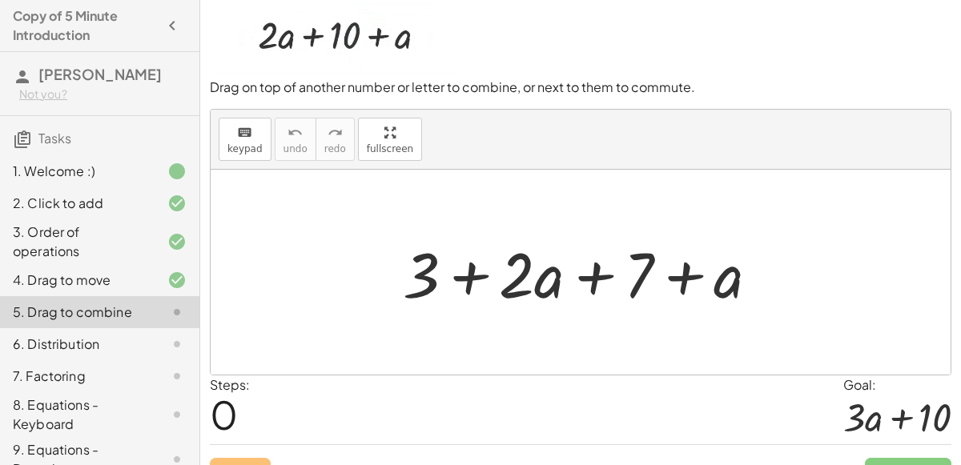
click at [478, 263] on div at bounding box center [587, 272] width 385 height 82
drag, startPoint x: 408, startPoint y: 279, endPoint x: 635, endPoint y: 271, distance: 226.7
click at [635, 271] on div at bounding box center [587, 272] width 385 height 82
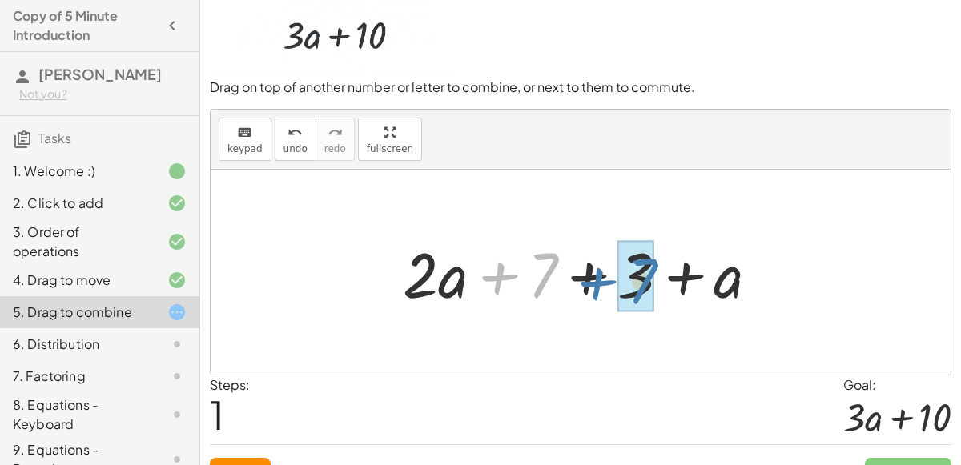
drag, startPoint x: 538, startPoint y: 275, endPoint x: 637, endPoint y: 279, distance: 99.4
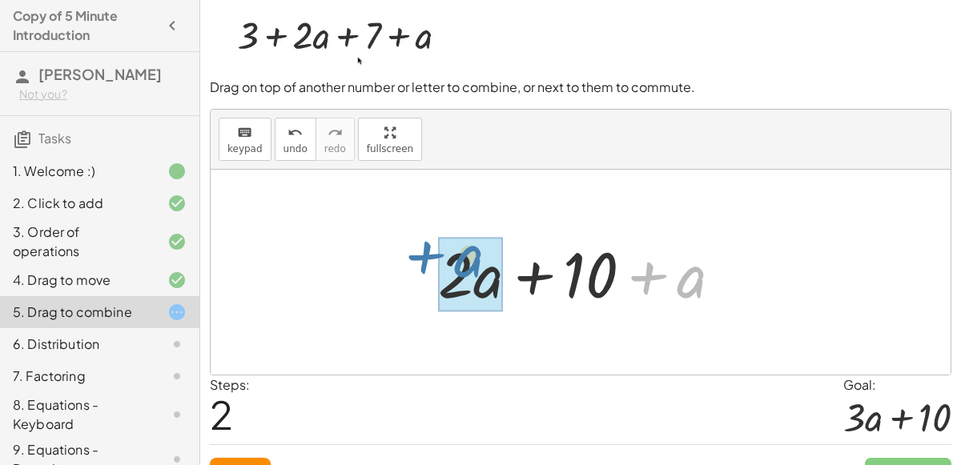
drag, startPoint x: 696, startPoint y: 287, endPoint x: 456, endPoint y: 276, distance: 240.4
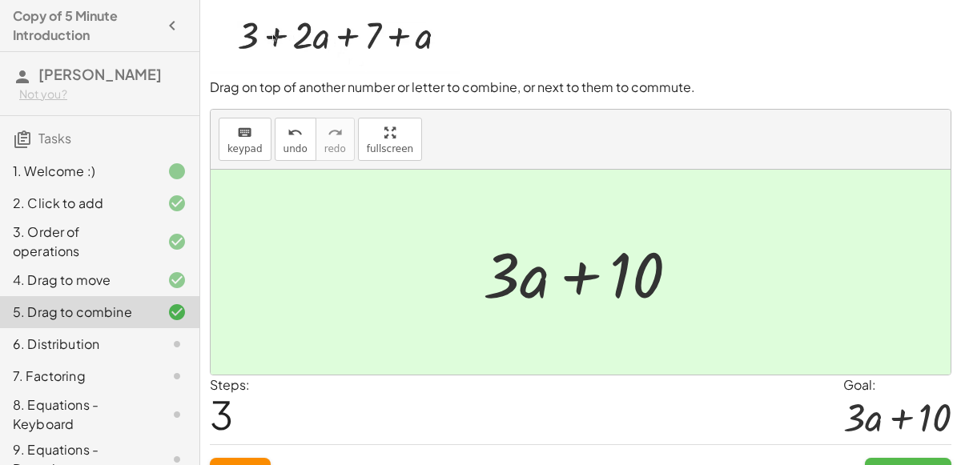
click at [885, 458] on button "Continue" at bounding box center [908, 472] width 86 height 29
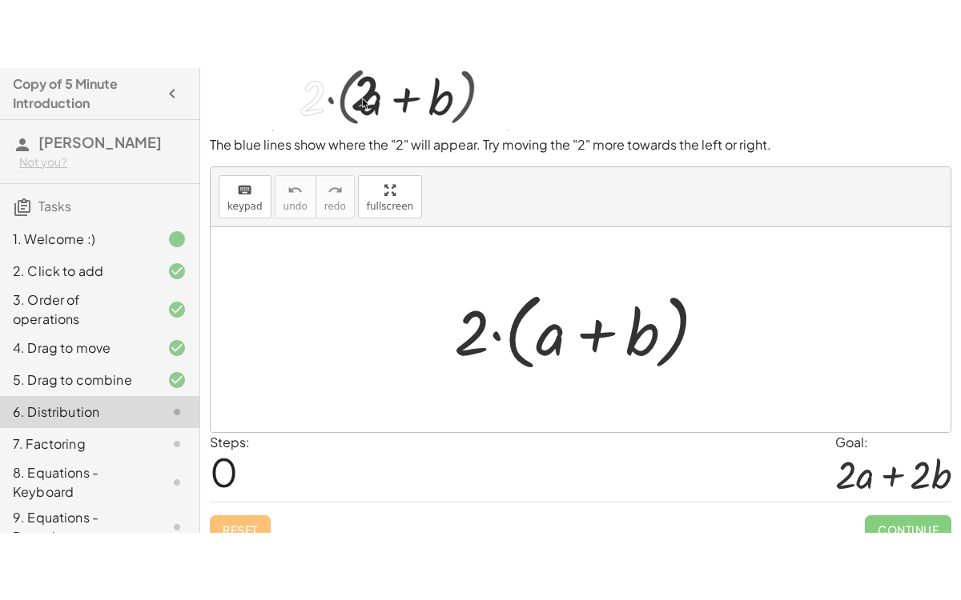
scroll to position [0, 0]
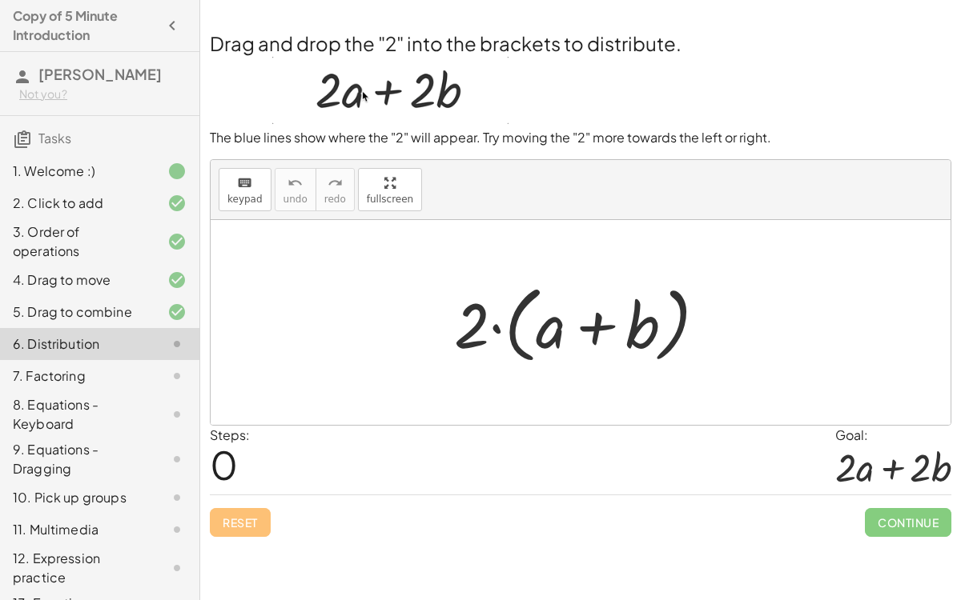
click at [555, 331] on div at bounding box center [586, 323] width 281 height 92
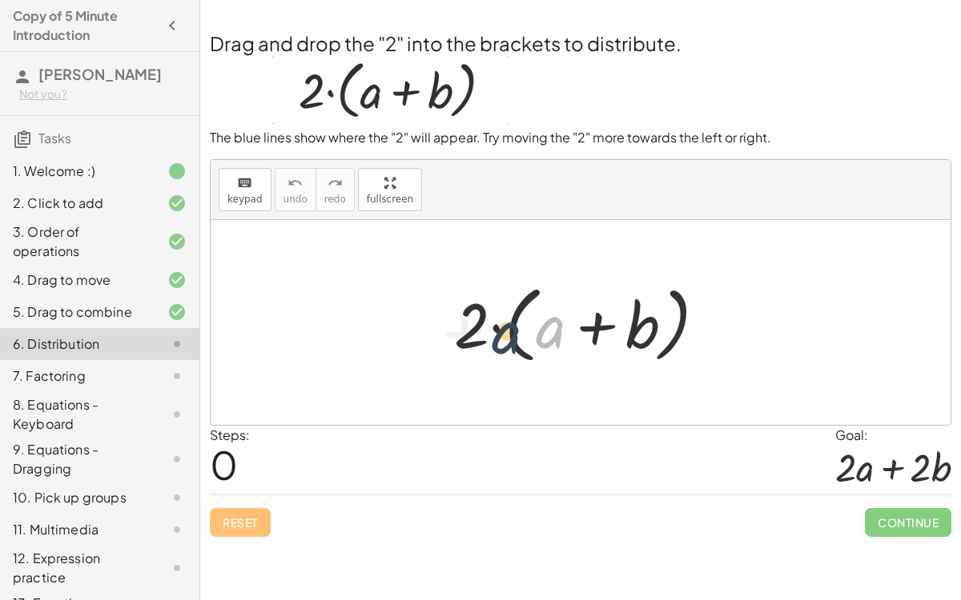
drag, startPoint x: 555, startPoint y: 331, endPoint x: 488, endPoint y: 331, distance: 67.2
click at [488, 331] on div at bounding box center [586, 323] width 281 height 92
click at [477, 331] on div at bounding box center [586, 323] width 281 height 92
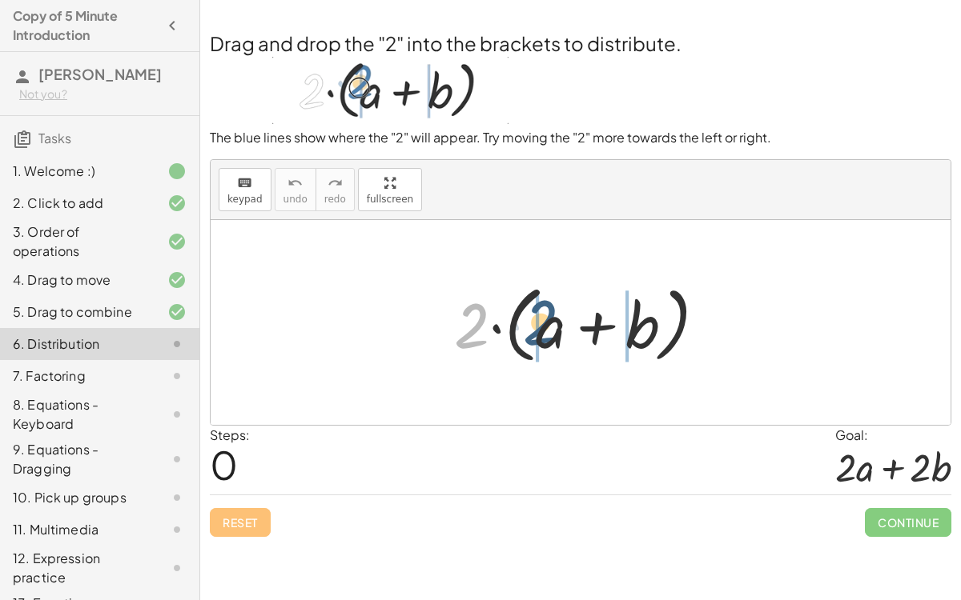
drag, startPoint x: 478, startPoint y: 332, endPoint x: 566, endPoint y: 329, distance: 88.1
click at [566, 329] on div at bounding box center [586, 323] width 281 height 92
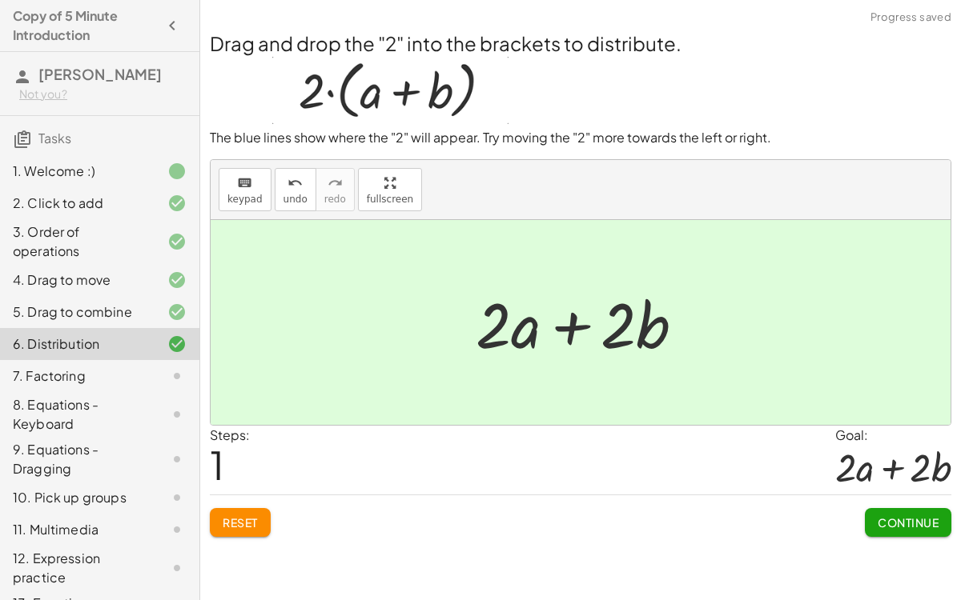
click at [932, 464] on span "Continue" at bounding box center [907, 523] width 61 height 14
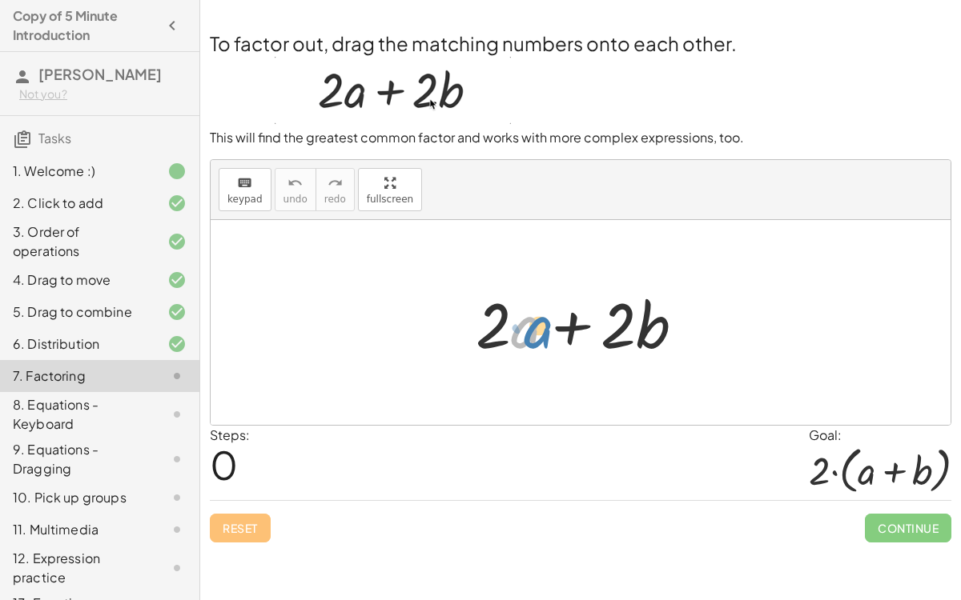
drag, startPoint x: 515, startPoint y: 319, endPoint x: 527, endPoint y: 319, distance: 12.0
click at [527, 319] on div at bounding box center [587, 323] width 238 height 82
drag, startPoint x: 516, startPoint y: 333, endPoint x: 632, endPoint y: 303, distance: 119.2
click at [632, 303] on div at bounding box center [587, 323] width 238 height 82
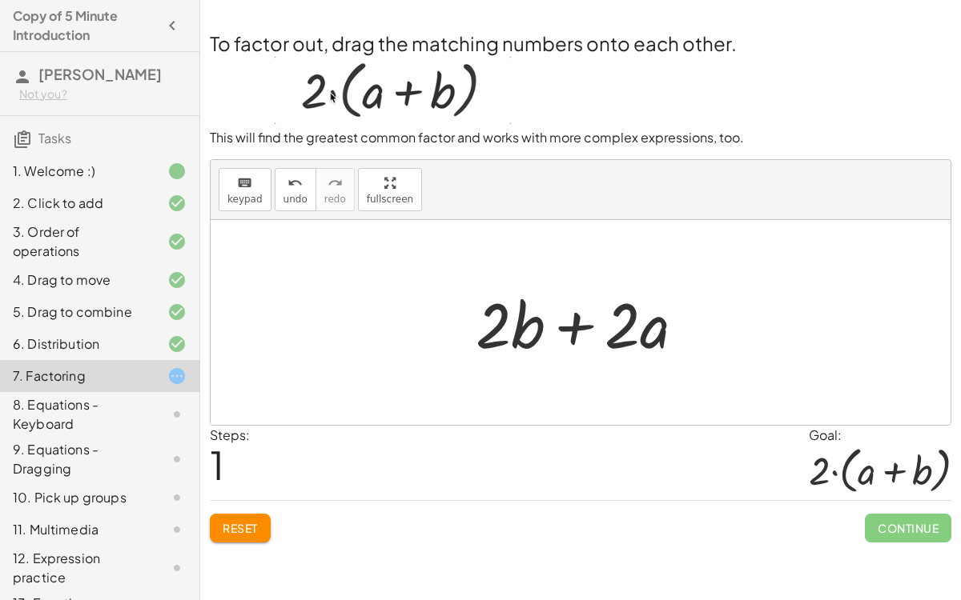
click at [248, 464] on span "Reset" at bounding box center [240, 528] width 35 height 14
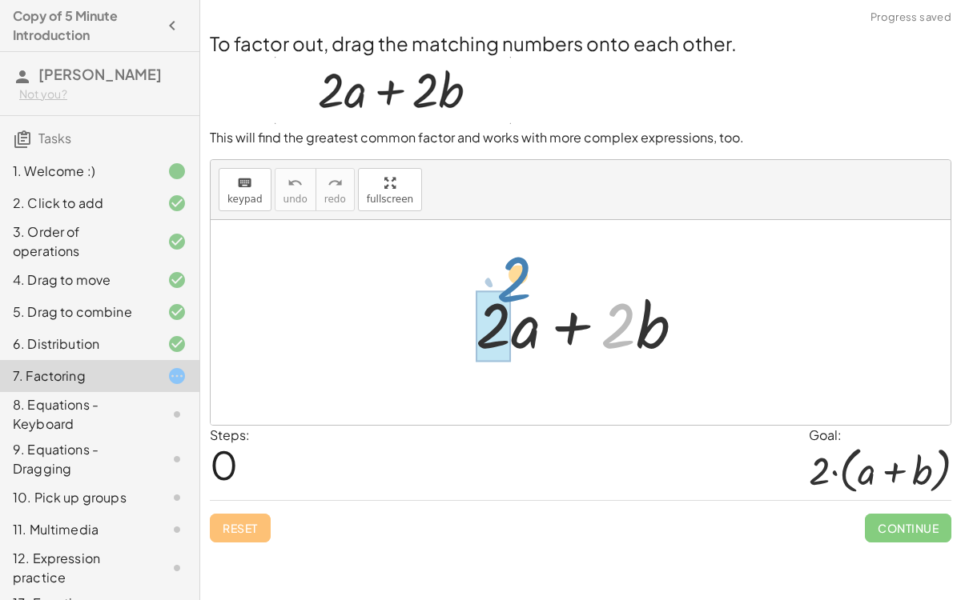
drag, startPoint x: 606, startPoint y: 331, endPoint x: 504, endPoint y: 301, distance: 106.1
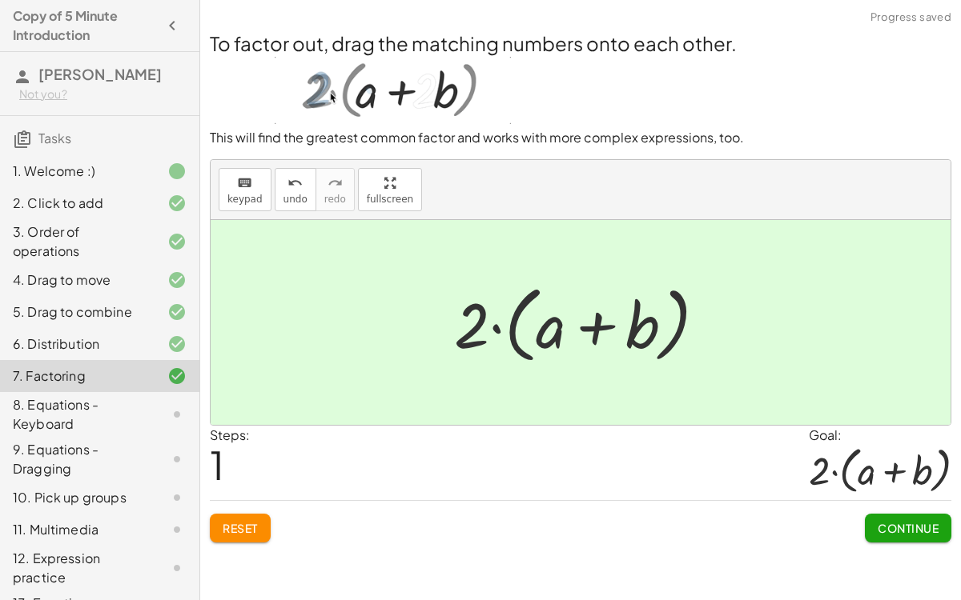
click at [922, 464] on span "Continue" at bounding box center [907, 528] width 61 height 14
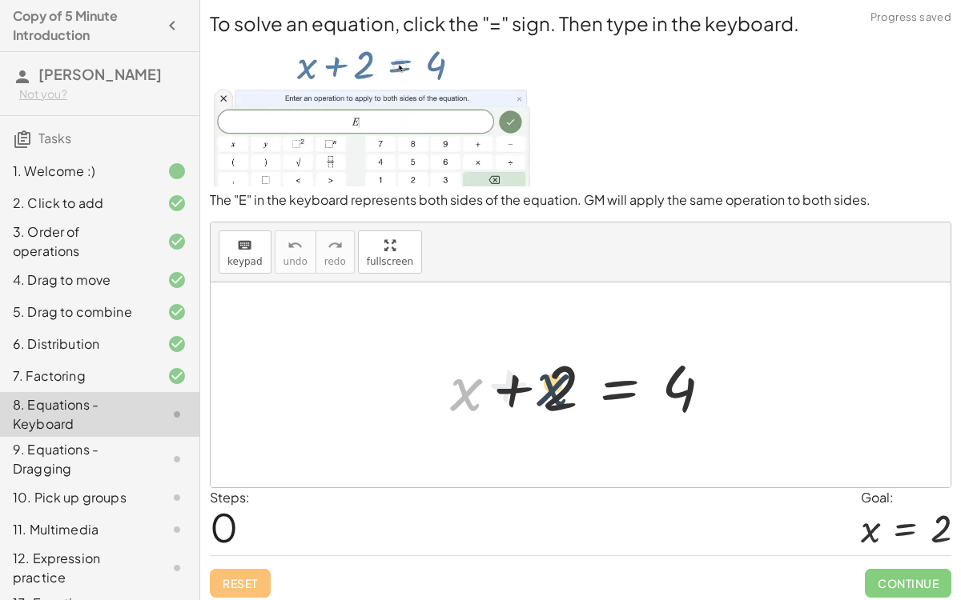
drag, startPoint x: 457, startPoint y: 395, endPoint x: 556, endPoint y: 389, distance: 99.5
click at [556, 389] on div at bounding box center [587, 385] width 291 height 82
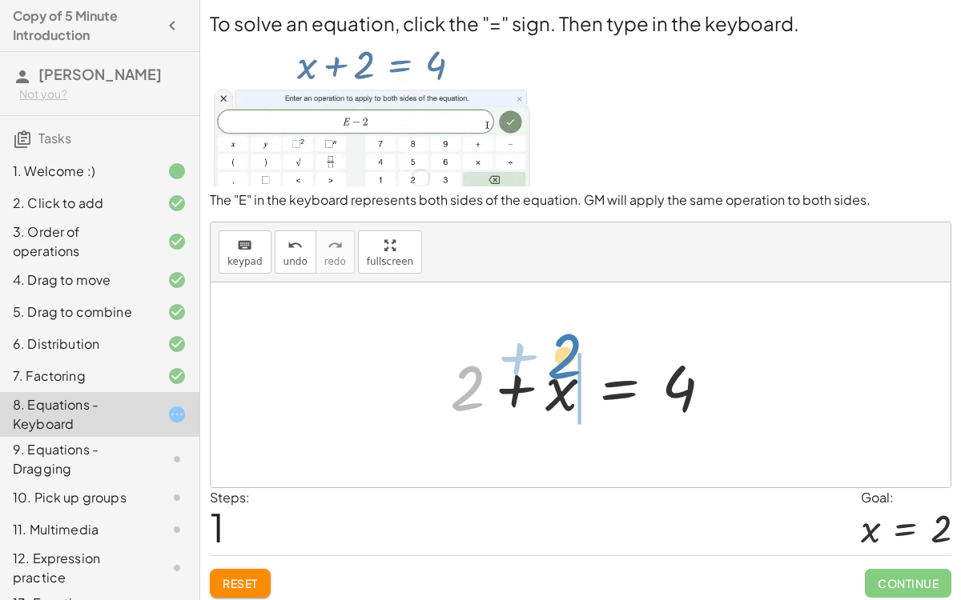
drag, startPoint x: 469, startPoint y: 391, endPoint x: 566, endPoint y: 359, distance: 102.0
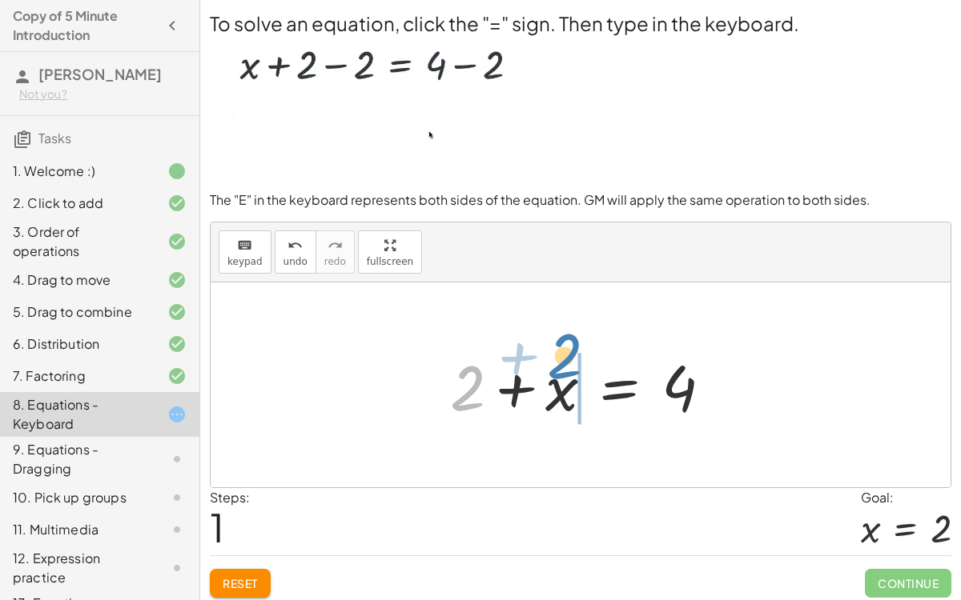
click at [566, 359] on div at bounding box center [587, 385] width 291 height 82
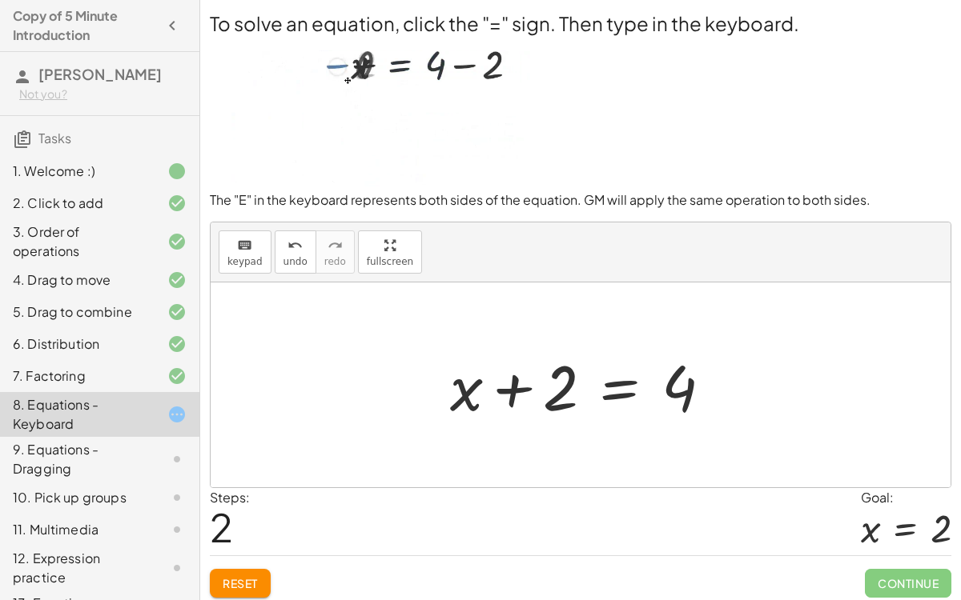
click at [563, 396] on div at bounding box center [587, 385] width 291 height 82
click at [250, 464] on span "Reset" at bounding box center [240, 583] width 35 height 14
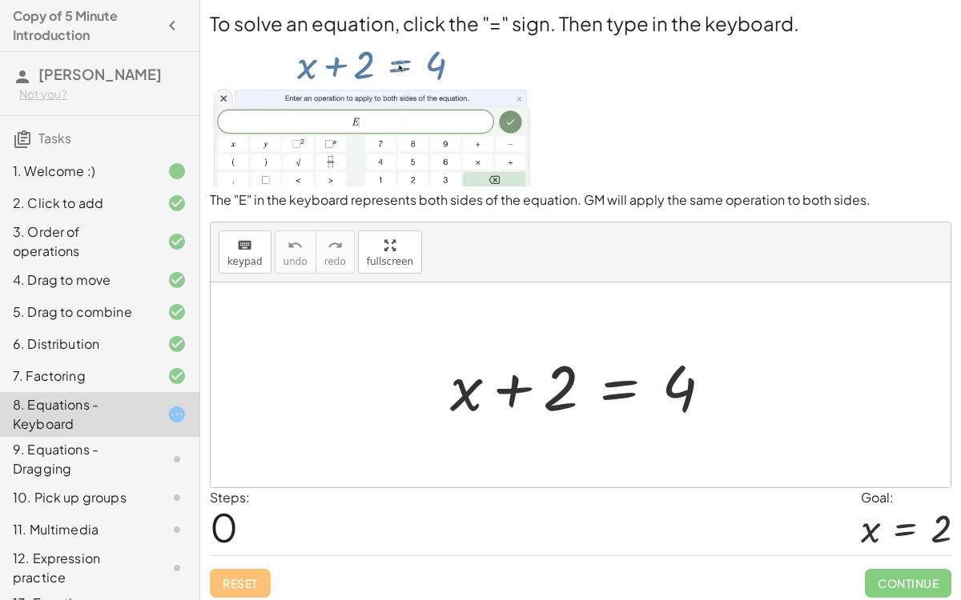
click at [619, 377] on div at bounding box center [587, 385] width 291 height 82
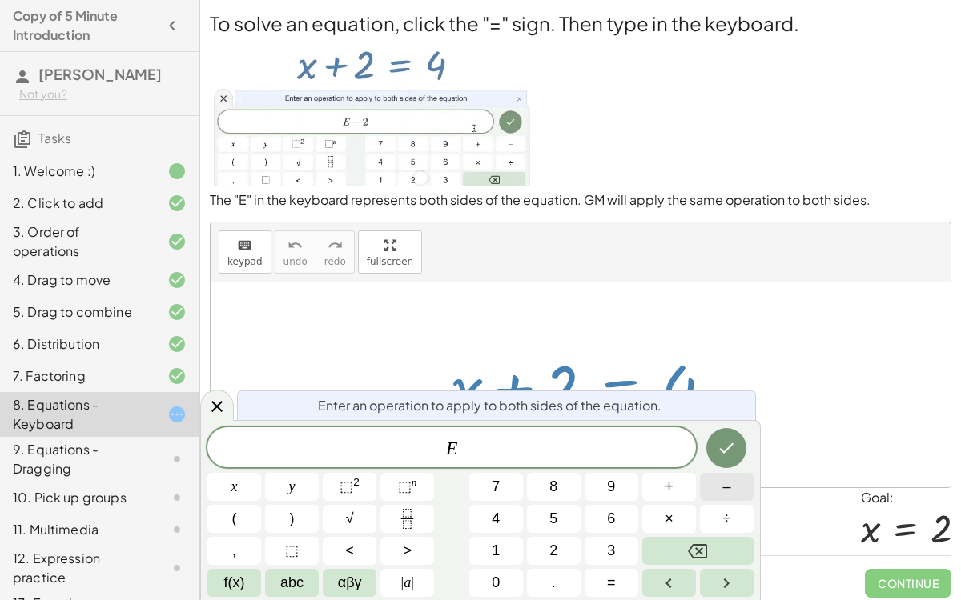
click at [704, 464] on button "–" at bounding box center [727, 487] width 54 height 28
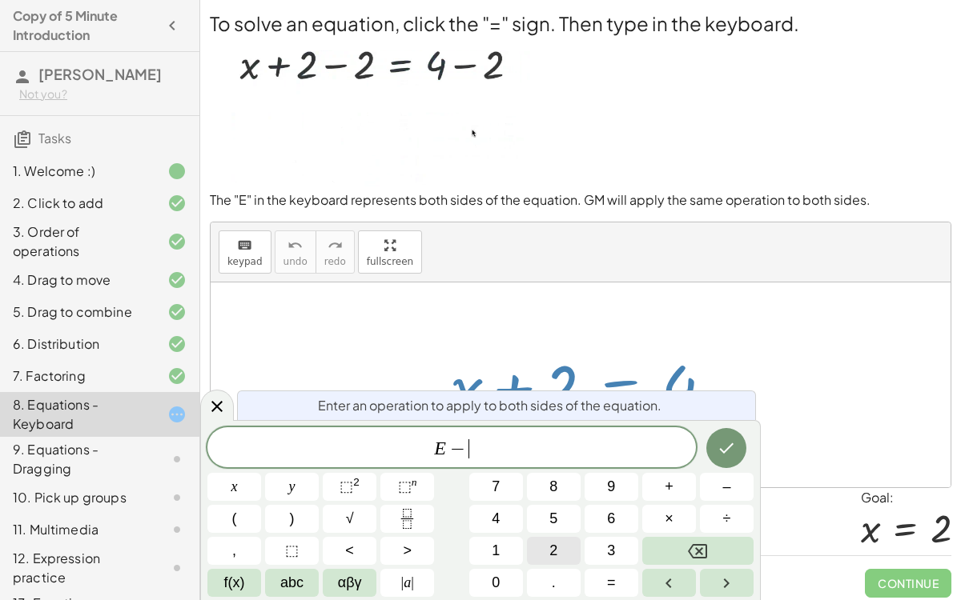
click at [558, 464] on button "2" at bounding box center [554, 551] width 54 height 28
click at [736, 458] on button "Done" at bounding box center [726, 448] width 40 height 40
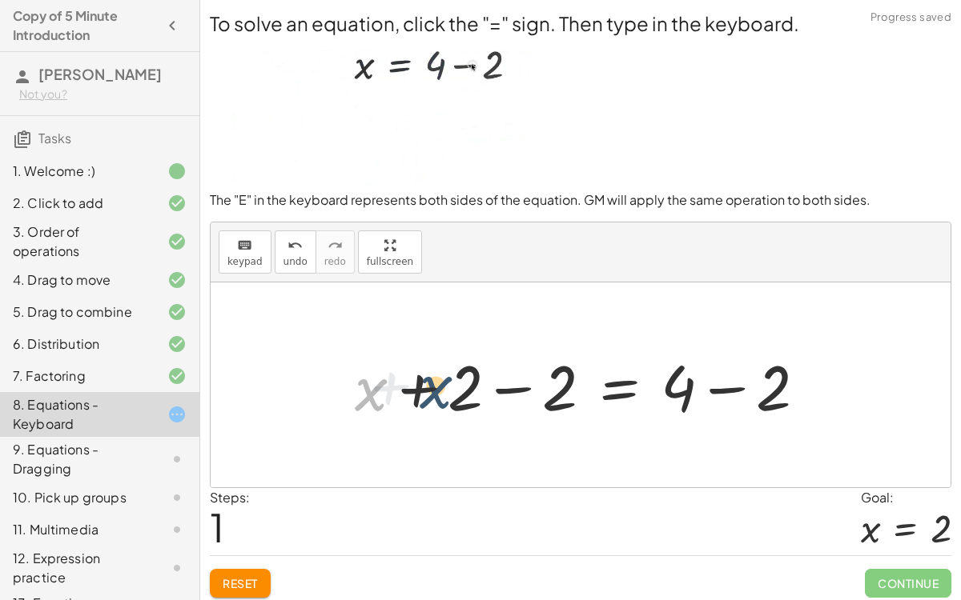
drag, startPoint x: 381, startPoint y: 395, endPoint x: 472, endPoint y: 387, distance: 90.7
click at [472, 387] on div at bounding box center [587, 385] width 480 height 82
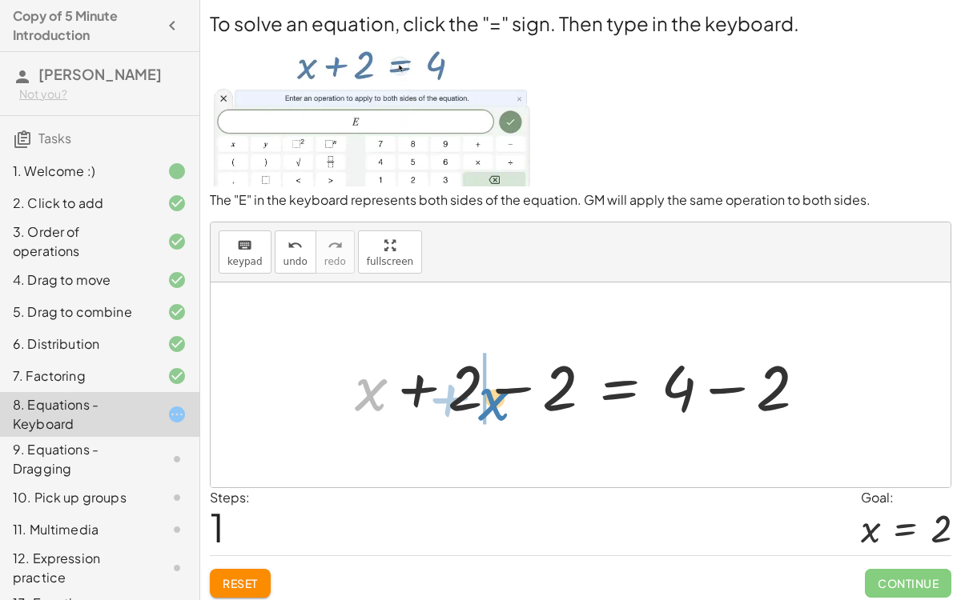
drag, startPoint x: 375, startPoint y: 396, endPoint x: 496, endPoint y: 404, distance: 121.1
click at [496, 404] on div at bounding box center [587, 385] width 480 height 82
drag, startPoint x: 370, startPoint y: 379, endPoint x: 465, endPoint y: 379, distance: 95.3
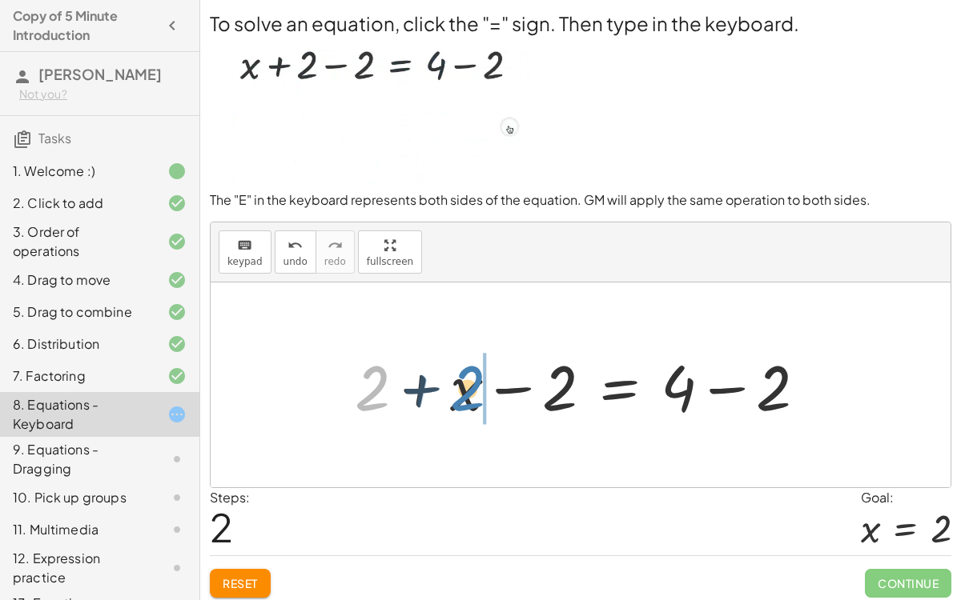
click at [465, 379] on div at bounding box center [587, 385] width 480 height 82
drag, startPoint x: 379, startPoint y: 393, endPoint x: 334, endPoint y: 426, distance: 56.2
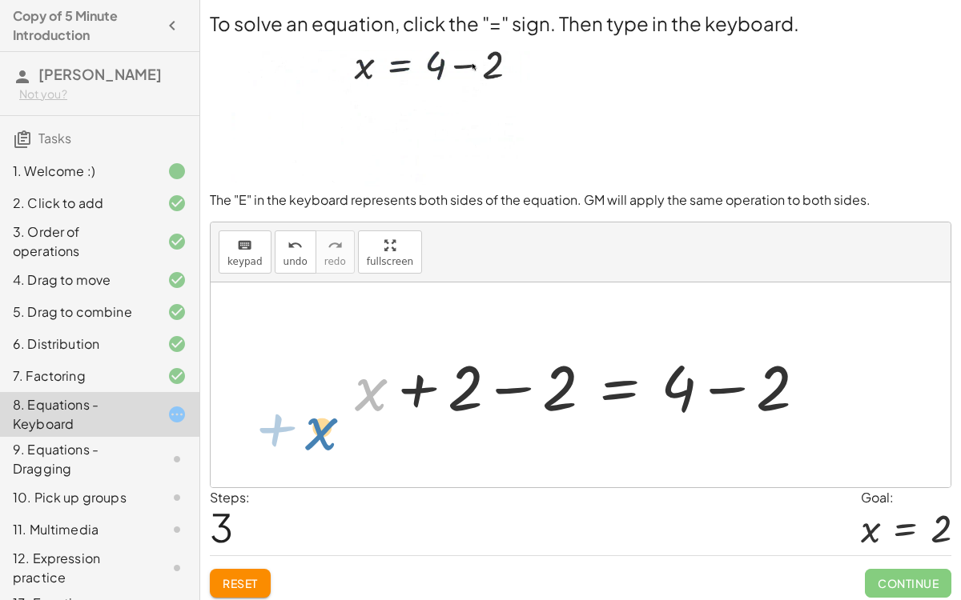
click at [334, 426] on div "+ x + 2 = 4 + x + 2 − 2 = + 4 − 2 + 2 + x − 2 = + 4 − 2 + x + x + 2 = 4 − 2 + −…" at bounding box center [581, 385] width 500 height 90
click at [435, 406] on div at bounding box center [587, 385] width 480 height 82
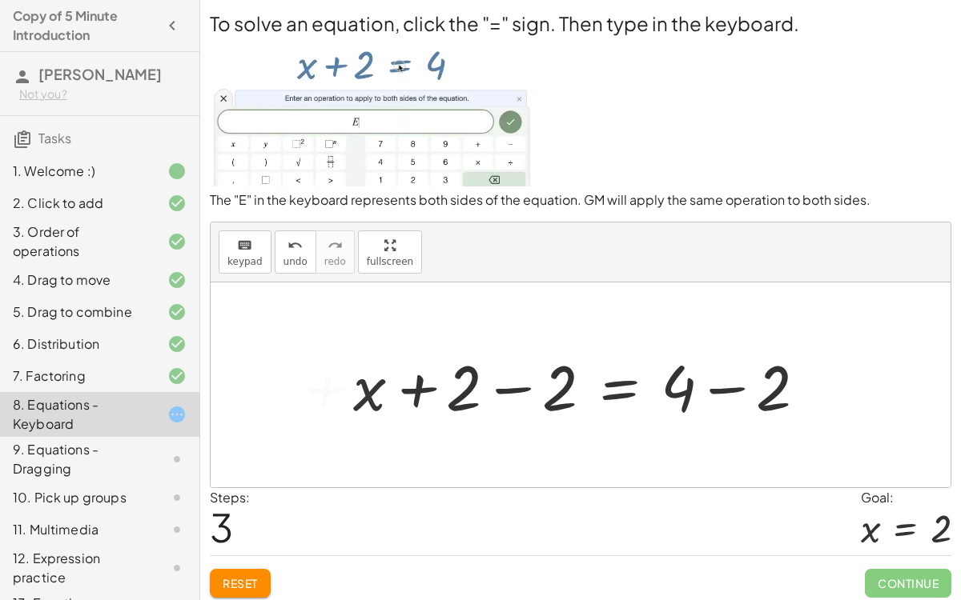
click at [435, 406] on div at bounding box center [587, 385] width 480 height 82
click at [516, 390] on div at bounding box center [587, 385] width 480 height 82
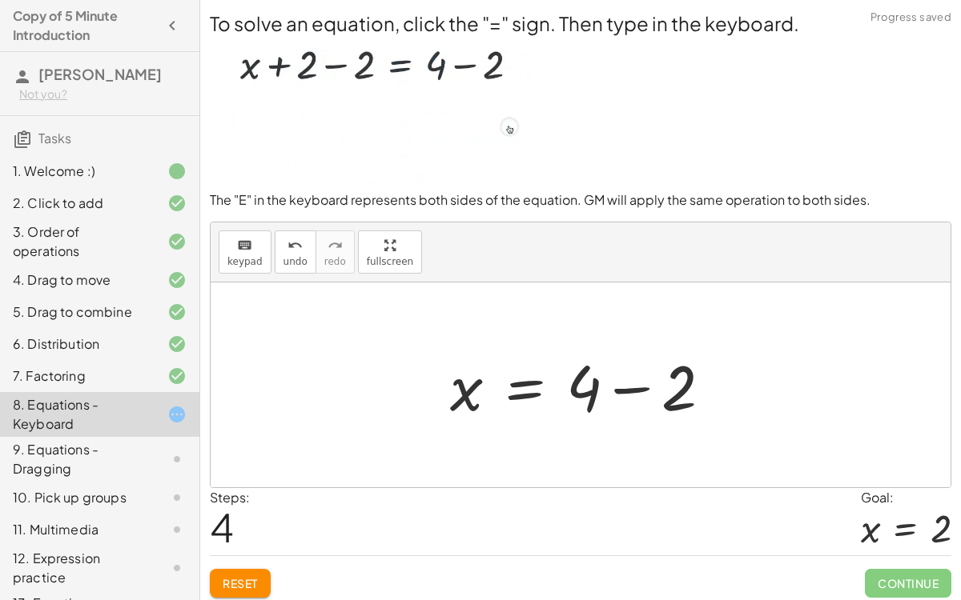
click at [633, 382] on div at bounding box center [587, 385] width 291 height 82
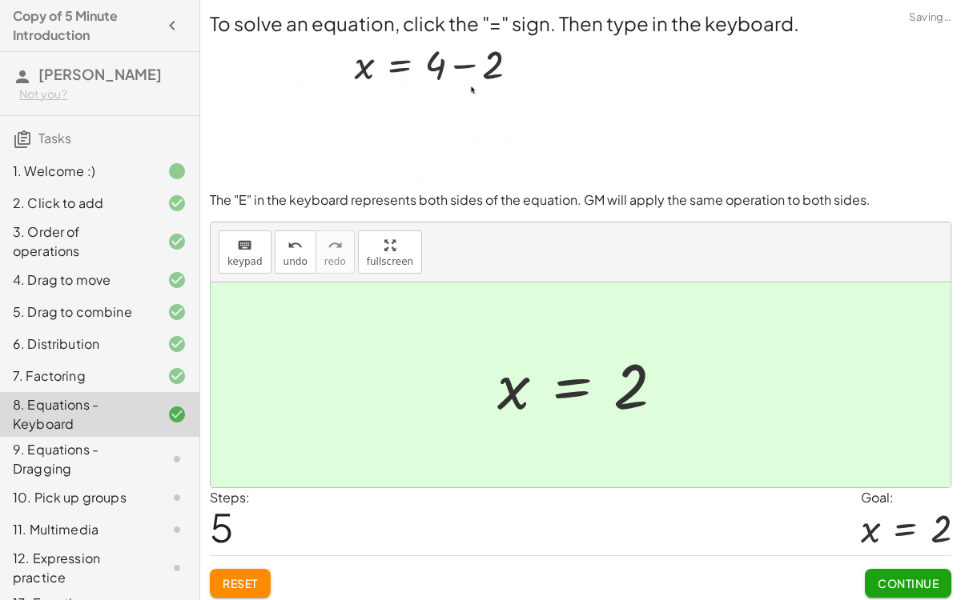
click at [865, 464] on button "Continue" at bounding box center [908, 583] width 86 height 29
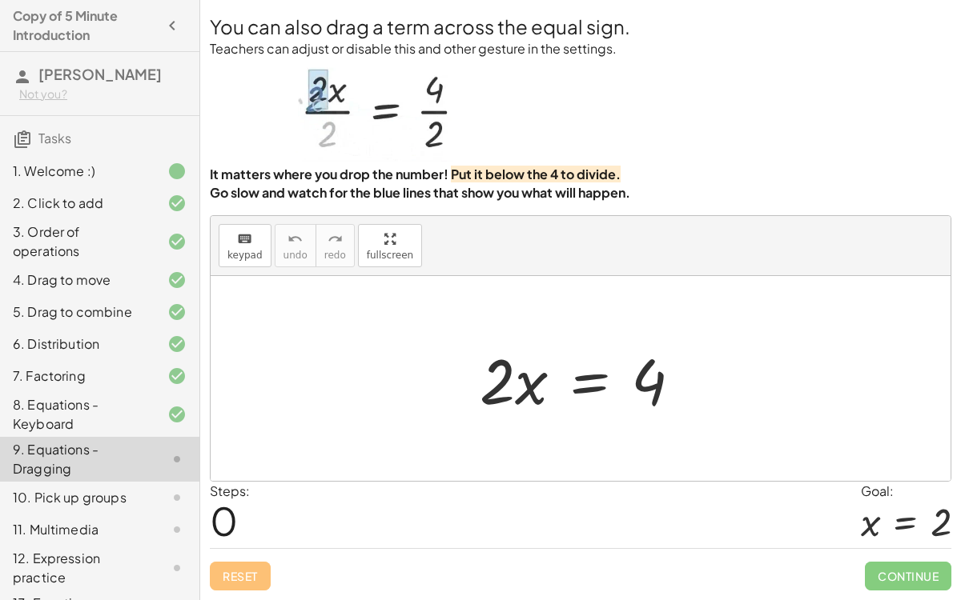
click at [589, 387] on div at bounding box center [587, 379] width 231 height 82
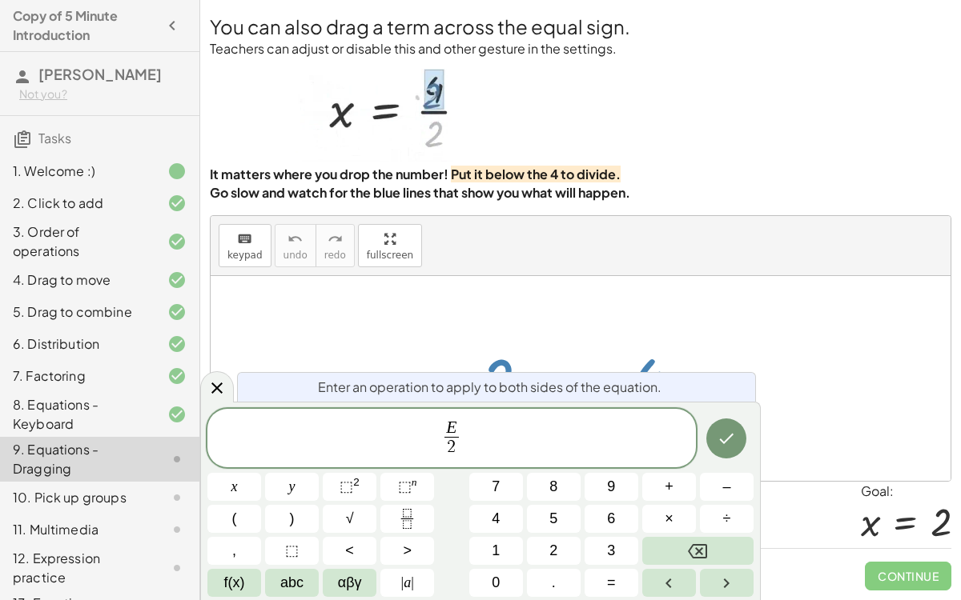
click at [261, 464] on div at bounding box center [234, 487] width 54 height 28
click at [734, 442] on icon "Done" at bounding box center [725, 438] width 19 height 19
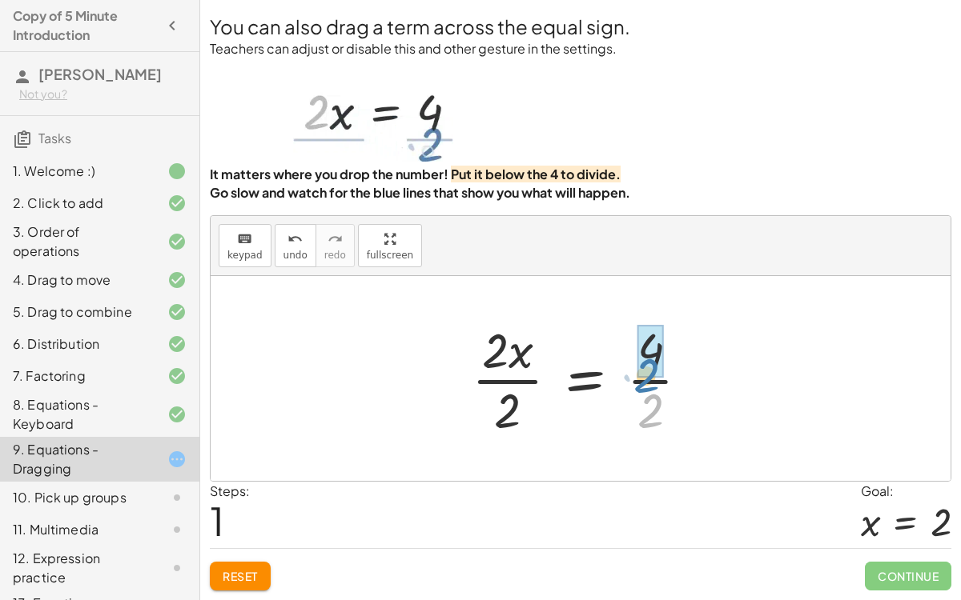
drag, startPoint x: 653, startPoint y: 406, endPoint x: 648, endPoint y: 366, distance: 40.3
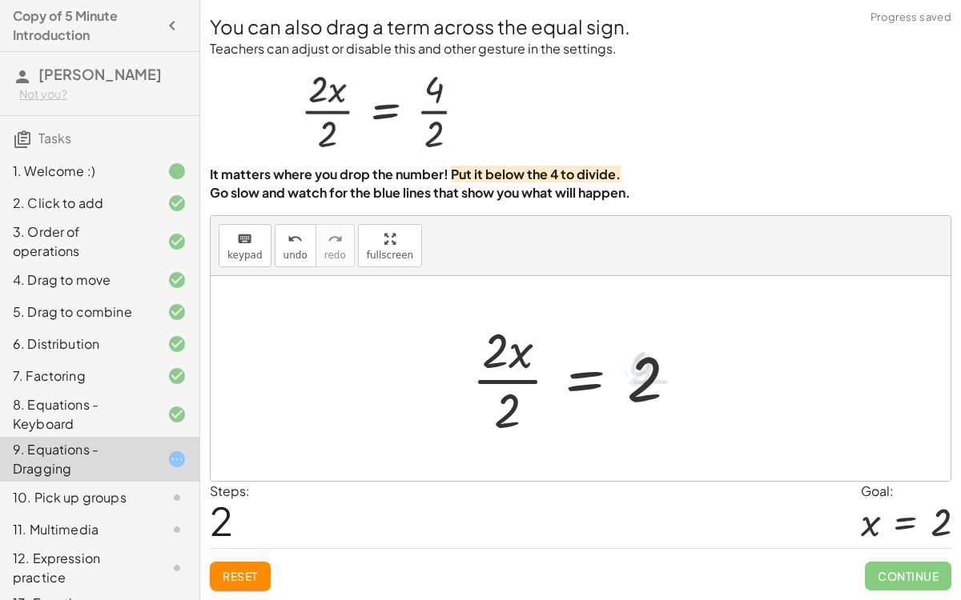
click at [475, 395] on div at bounding box center [581, 378] width 235 height 123
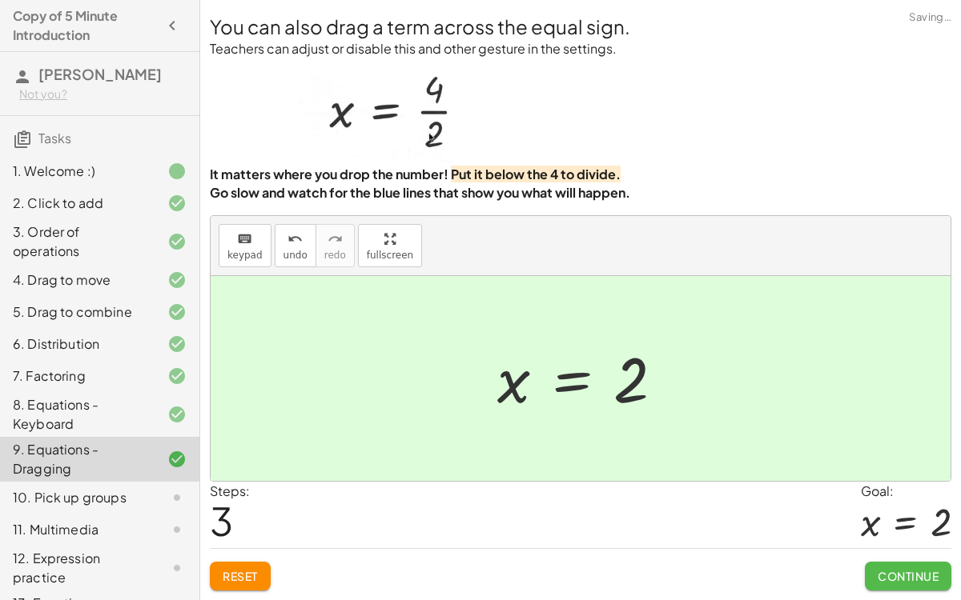
click at [884, 464] on button "Continue" at bounding box center [908, 576] width 86 height 29
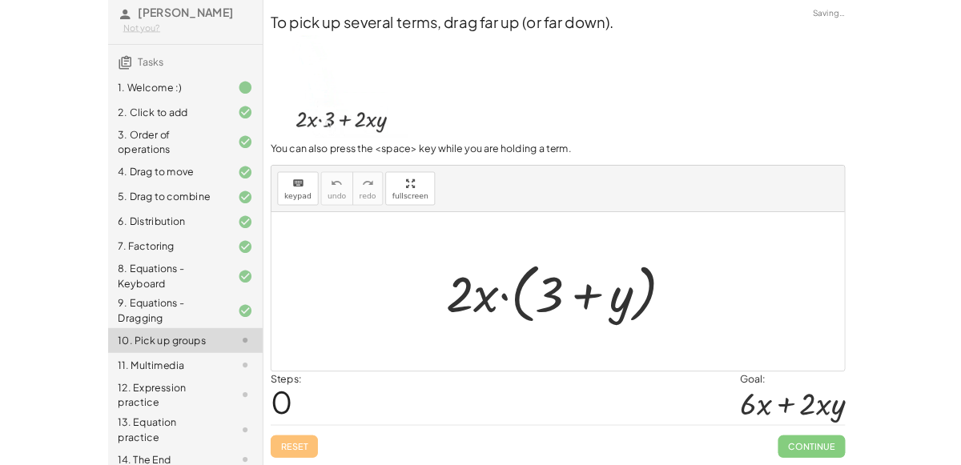
scroll to position [60, 0]
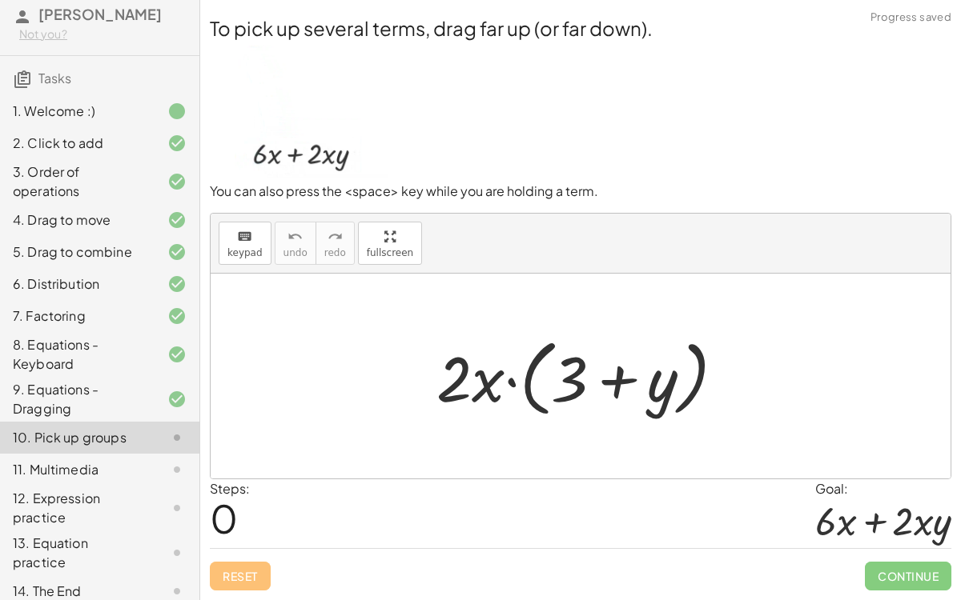
click at [518, 377] on div at bounding box center [586, 377] width 317 height 92
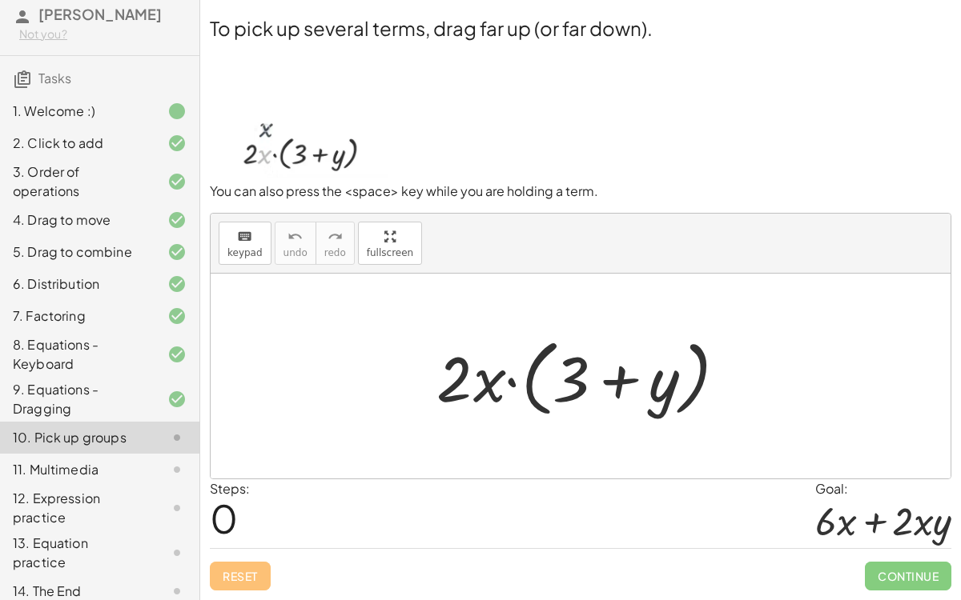
click at [518, 377] on div at bounding box center [586, 377] width 317 height 92
click at [457, 380] on div at bounding box center [586, 377] width 317 height 92
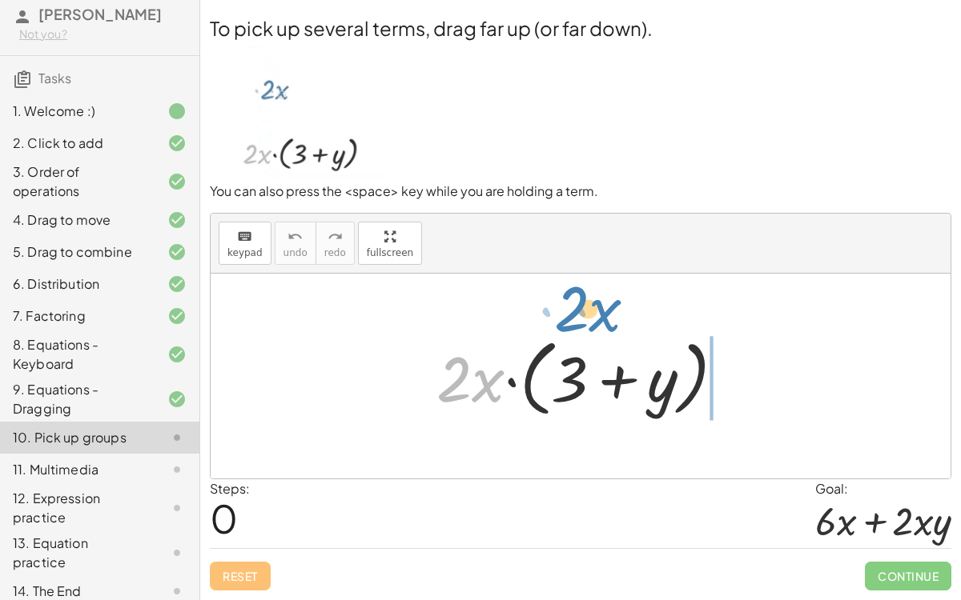
drag, startPoint x: 475, startPoint y: 371, endPoint x: 589, endPoint y: 315, distance: 127.8
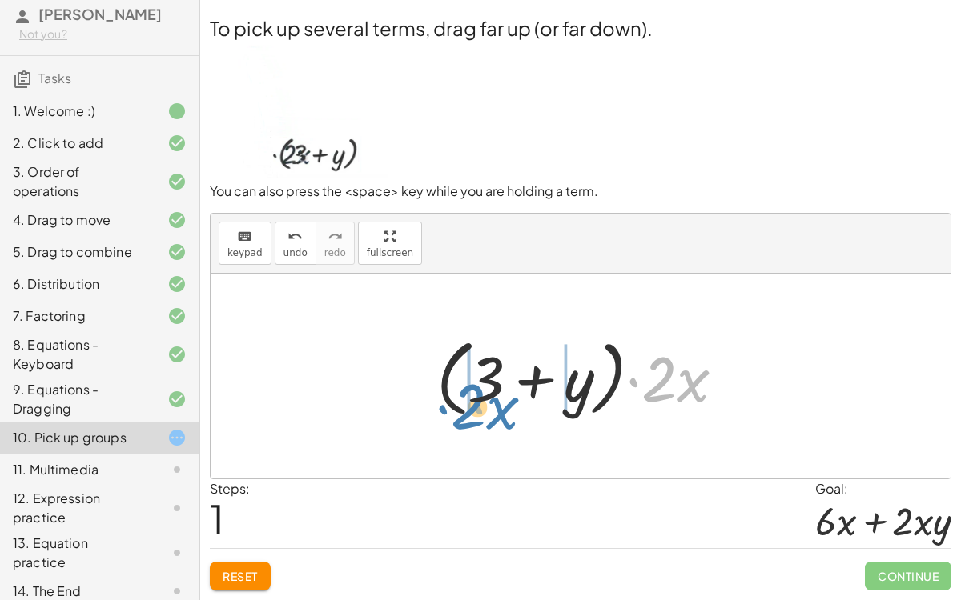
drag, startPoint x: 669, startPoint y: 388, endPoint x: 478, endPoint y: 415, distance: 193.1
click at [478, 415] on div at bounding box center [586, 377] width 317 height 92
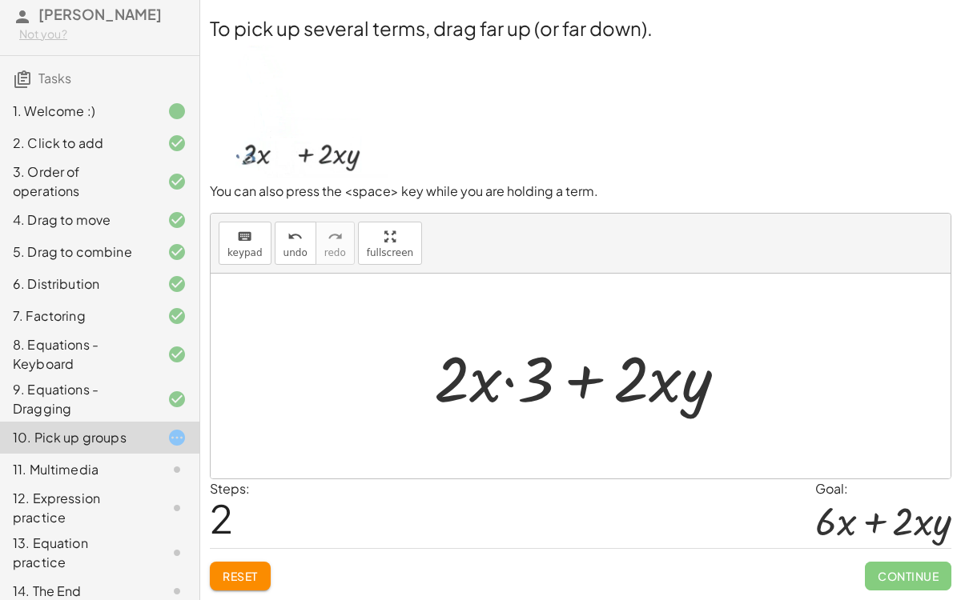
click at [235, 464] on div "Reset Continue" at bounding box center [580, 569] width 741 height 42
click at [242, 464] on span "Reset" at bounding box center [240, 576] width 35 height 14
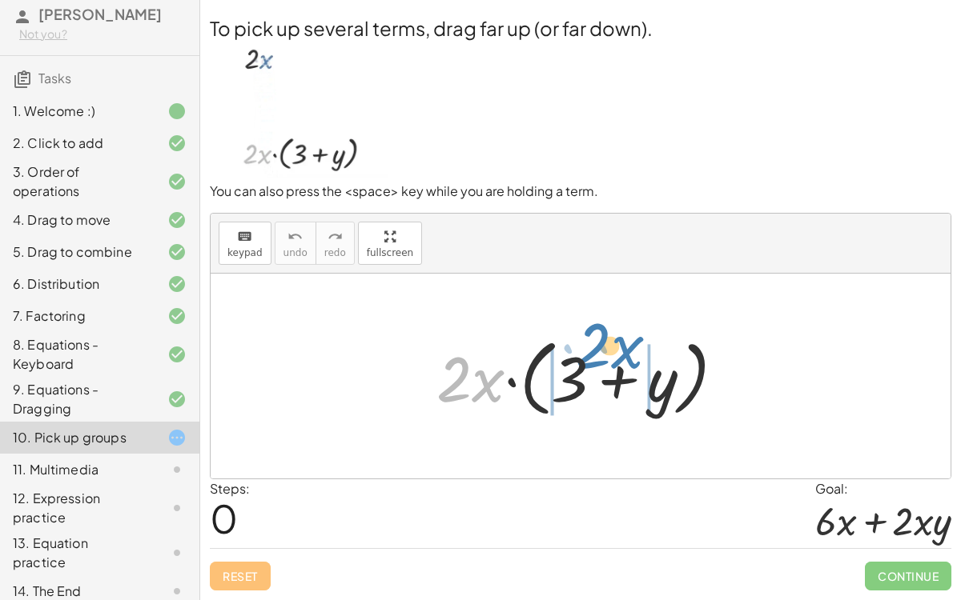
drag, startPoint x: 489, startPoint y: 395, endPoint x: 628, endPoint y: 361, distance: 142.5
click at [628, 361] on div at bounding box center [586, 377] width 317 height 92
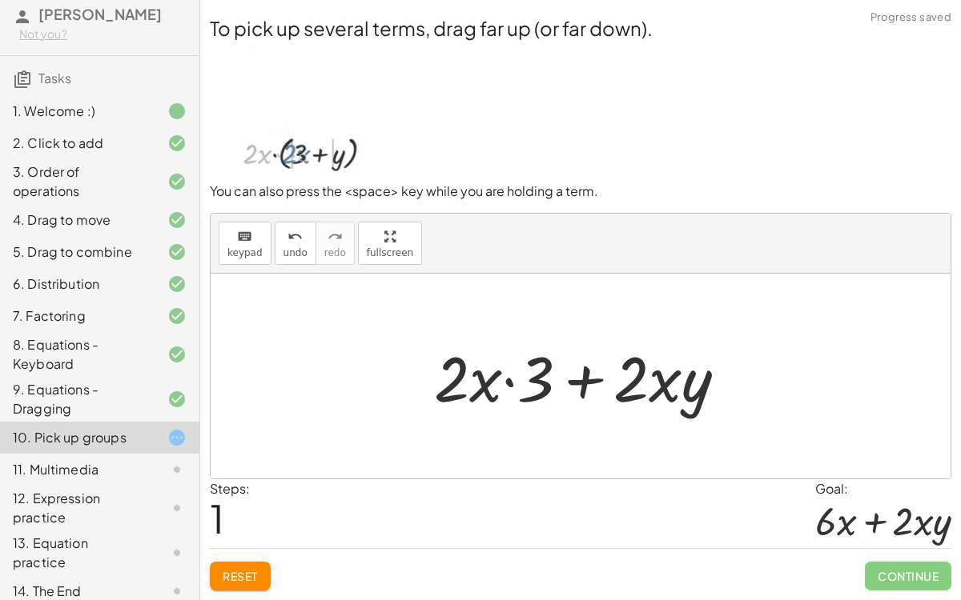
click at [553, 383] on div at bounding box center [587, 376] width 322 height 82
click at [473, 395] on div at bounding box center [587, 376] width 322 height 82
click at [584, 388] on div at bounding box center [587, 376] width 322 height 82
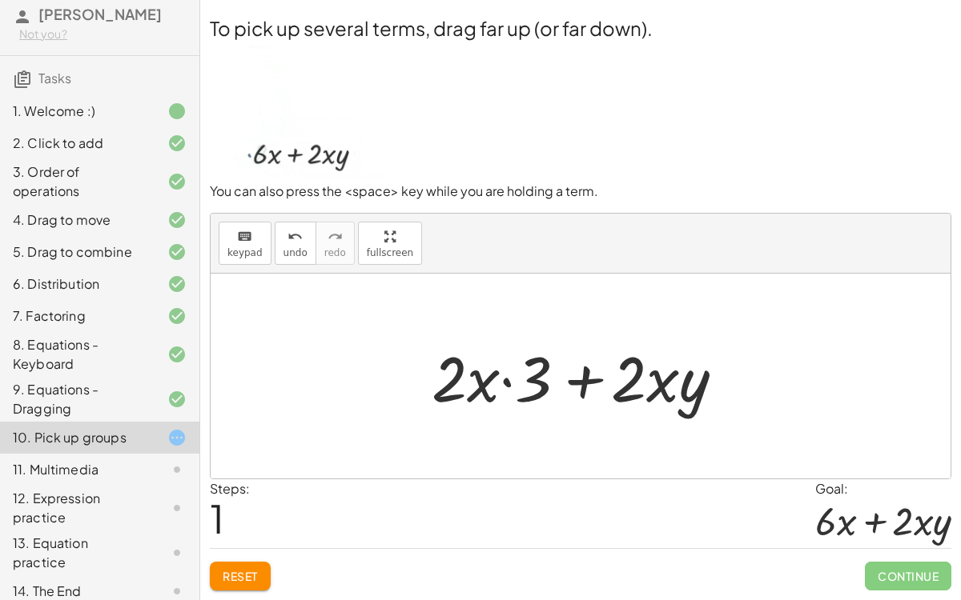
click at [584, 388] on div at bounding box center [587, 376] width 322 height 82
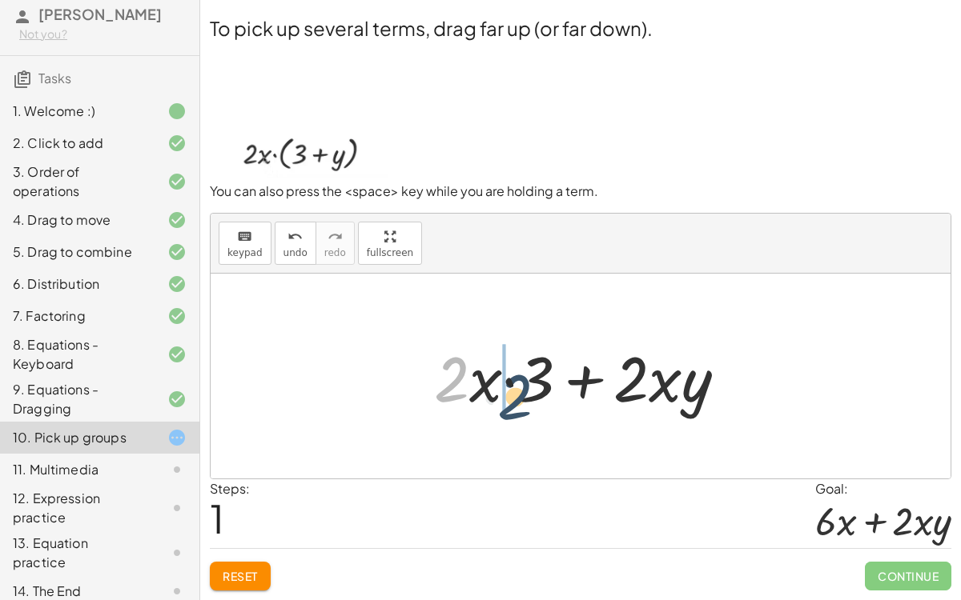
drag, startPoint x: 456, startPoint y: 404, endPoint x: 523, endPoint y: 420, distance: 68.3
click at [523, 420] on div "· 2 · x · ( + 3 + y ) · 2 + 3 + y · 2 · x · · 2 · x ·" at bounding box center [581, 376] width 342 height 90
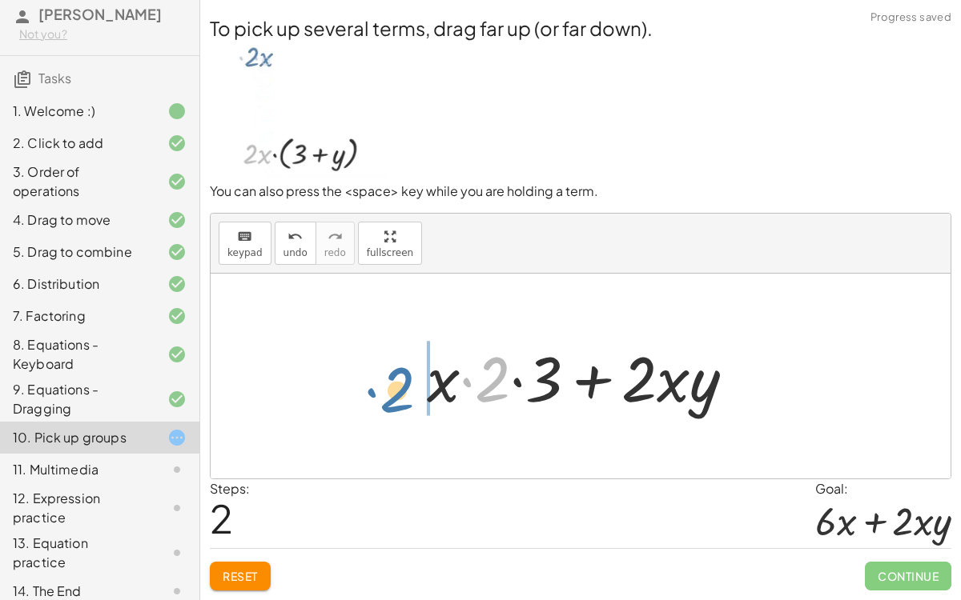
drag, startPoint x: 489, startPoint y: 389, endPoint x: 395, endPoint y: 398, distance: 94.9
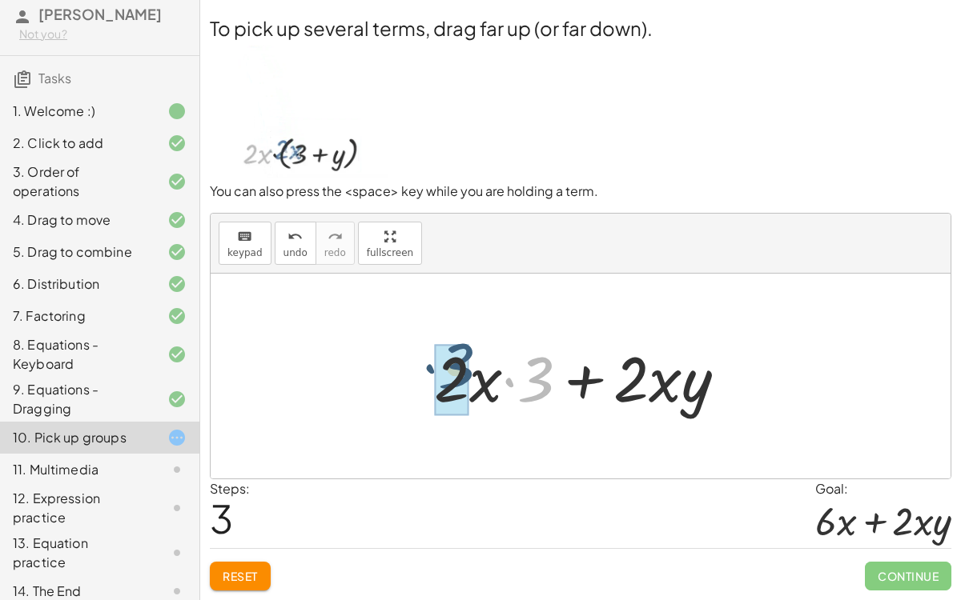
drag, startPoint x: 544, startPoint y: 387, endPoint x: 464, endPoint y: 381, distance: 81.1
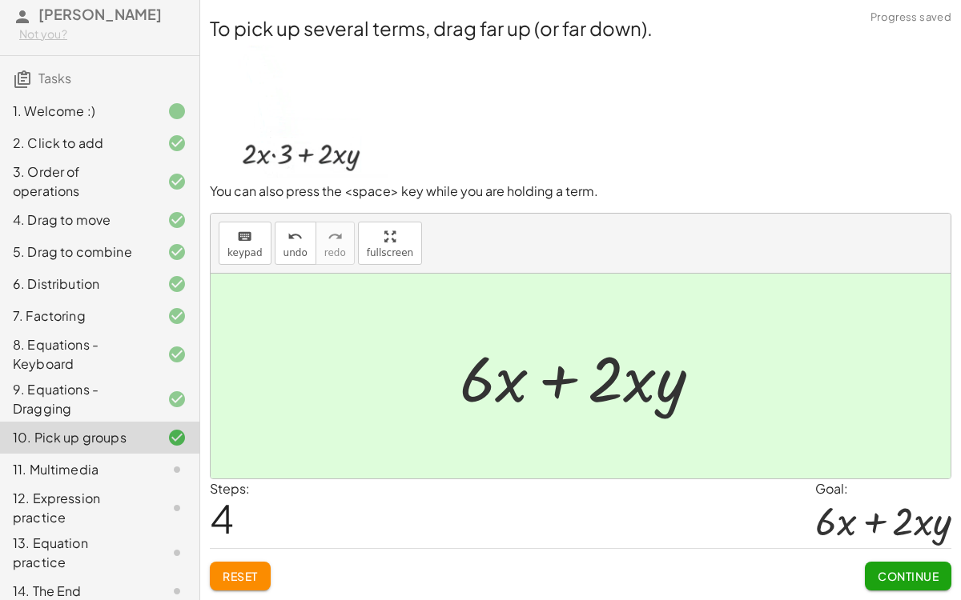
click at [0, 0] on div "To pick up several terms, drag far up (or far down). You can also press the <sp…" at bounding box center [0, 0] width 0 height 0
click at [923, 464] on span "Continue" at bounding box center [907, 576] width 61 height 14
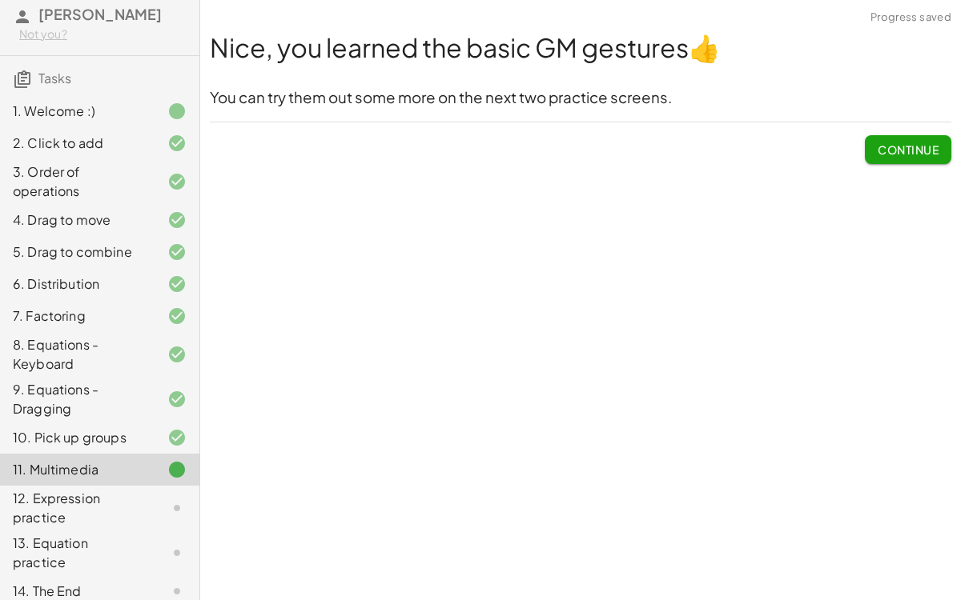
click at [929, 157] on button "Continue" at bounding box center [908, 149] width 86 height 29
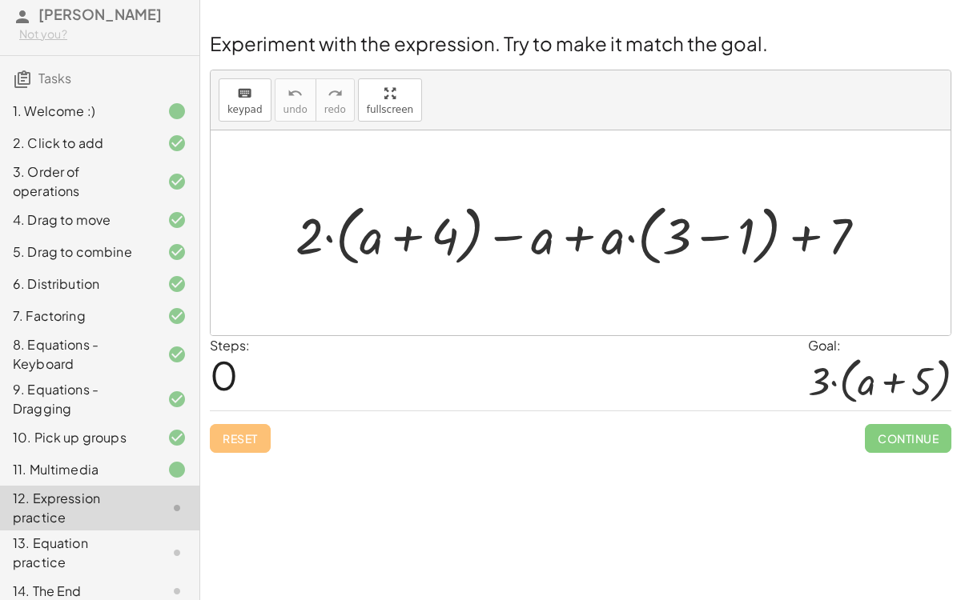
click at [335, 270] on div "+ · 2 · ( + a + 4 ) − a + · a · ( + 3 − 1 ) + 7" at bounding box center [581, 233] width 620 height 82
click at [330, 252] on div at bounding box center [587, 233] width 600 height 74
drag, startPoint x: 542, startPoint y: 246, endPoint x: 377, endPoint y: 243, distance: 164.9
click at [377, 243] on div at bounding box center [587, 233] width 600 height 74
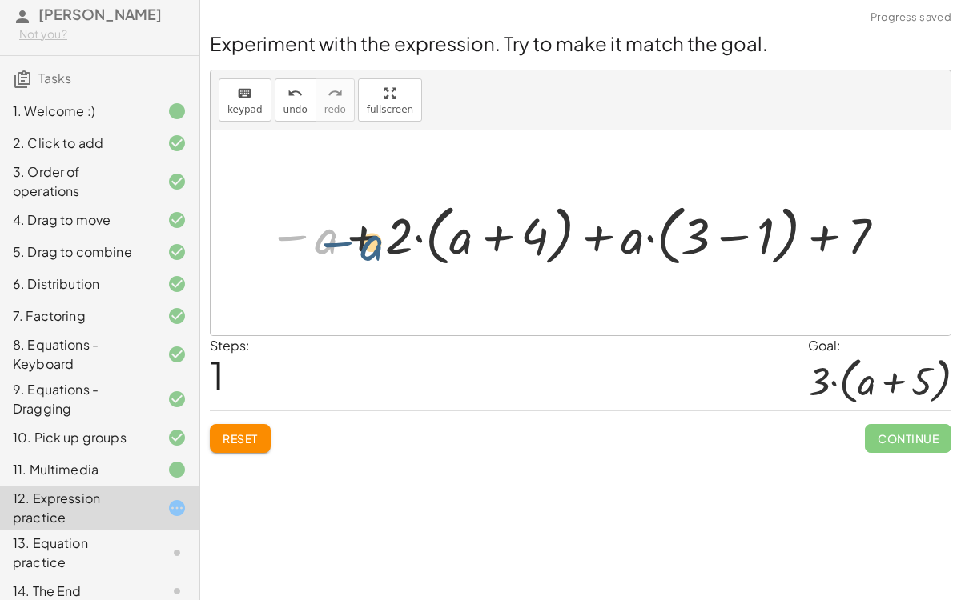
drag, startPoint x: 323, startPoint y: 243, endPoint x: 379, endPoint y: 247, distance: 56.2
click at [379, 247] on div at bounding box center [578, 233] width 638 height 74
drag, startPoint x: 320, startPoint y: 239, endPoint x: 620, endPoint y: 225, distance: 299.7
click at [620, 225] on div at bounding box center [578, 233] width 638 height 74
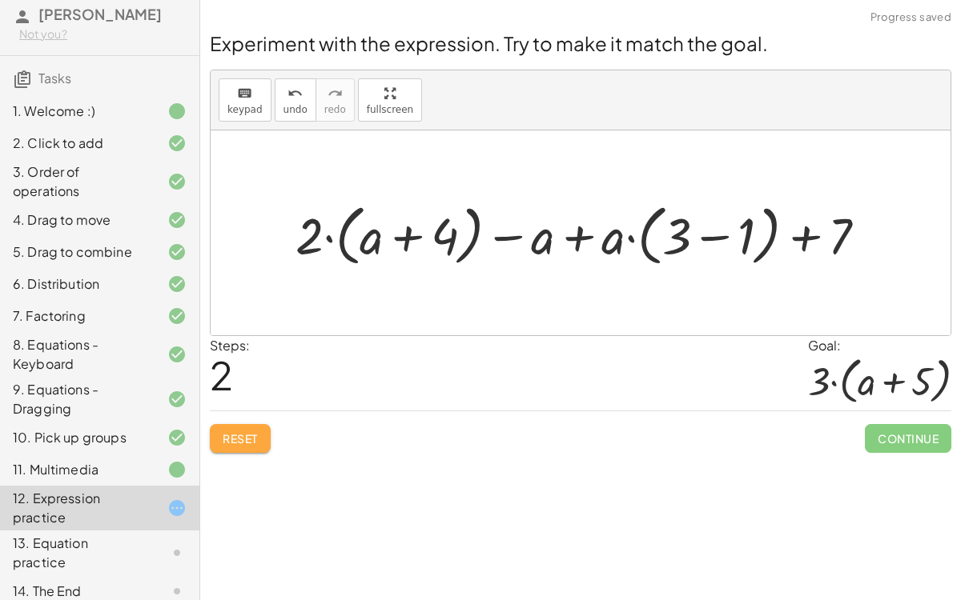
click at [227, 448] on button "Reset" at bounding box center [240, 438] width 61 height 29
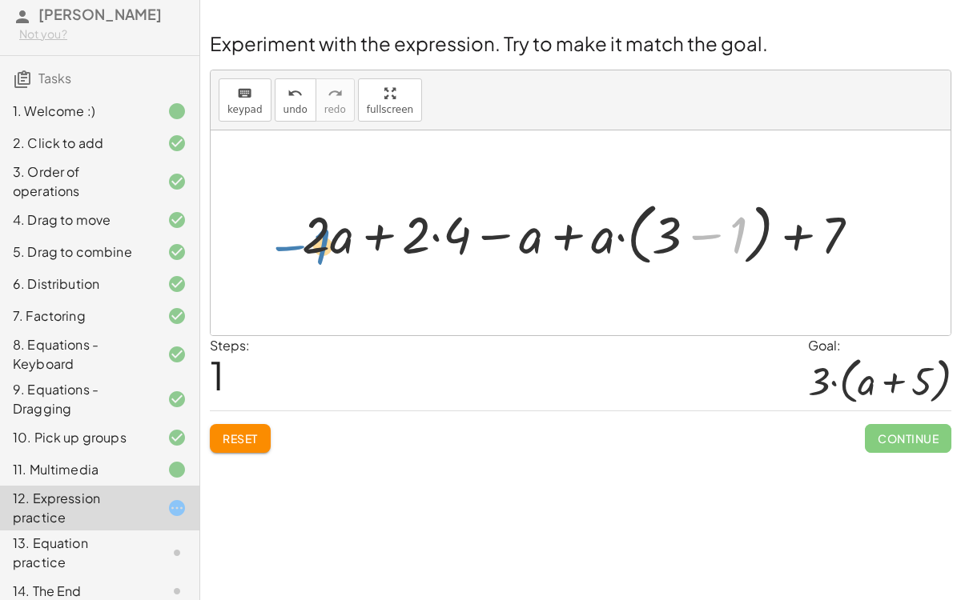
drag, startPoint x: 740, startPoint y: 233, endPoint x: 327, endPoint y: 235, distance: 412.3
click at [327, 235] on div at bounding box center [587, 232] width 587 height 75
drag, startPoint x: 823, startPoint y: 235, endPoint x: 314, endPoint y: 237, distance: 509.2
click at [314, 237] on div at bounding box center [587, 232] width 587 height 75
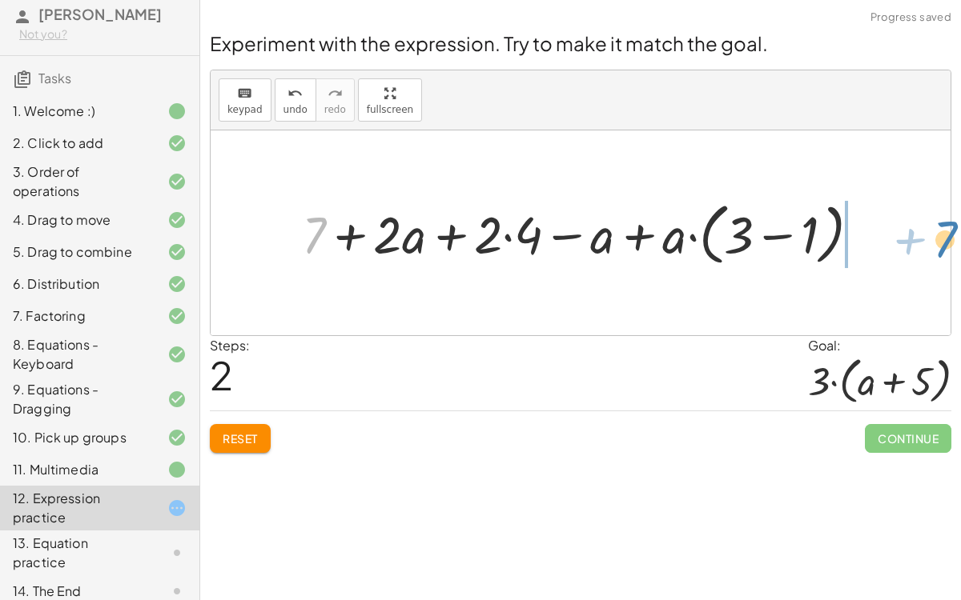
drag, startPoint x: 314, startPoint y: 237, endPoint x: 921, endPoint y: 226, distance: 606.9
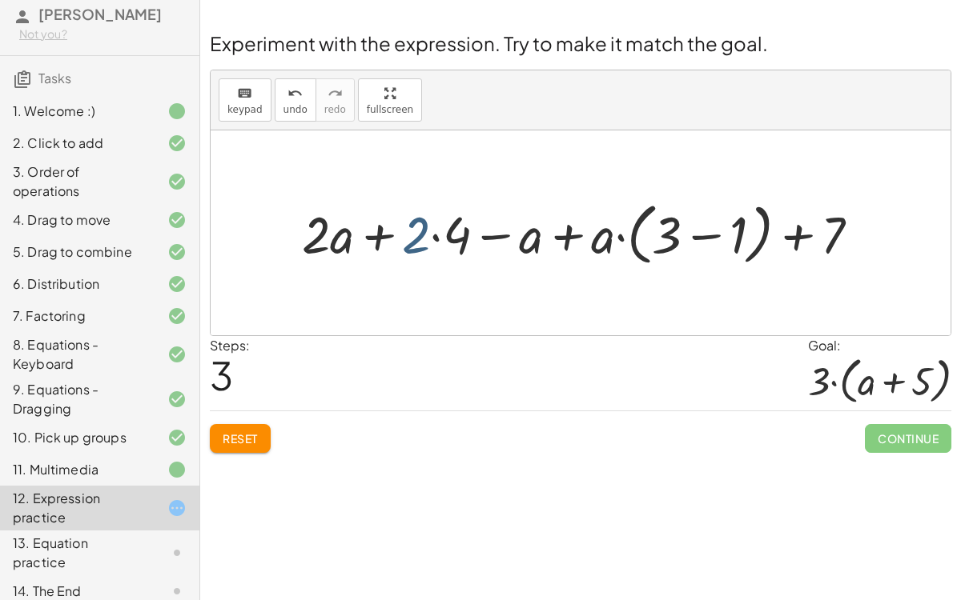
click at [426, 239] on div at bounding box center [587, 232] width 587 height 75
drag, startPoint x: 426, startPoint y: 239, endPoint x: 470, endPoint y: 235, distance: 44.2
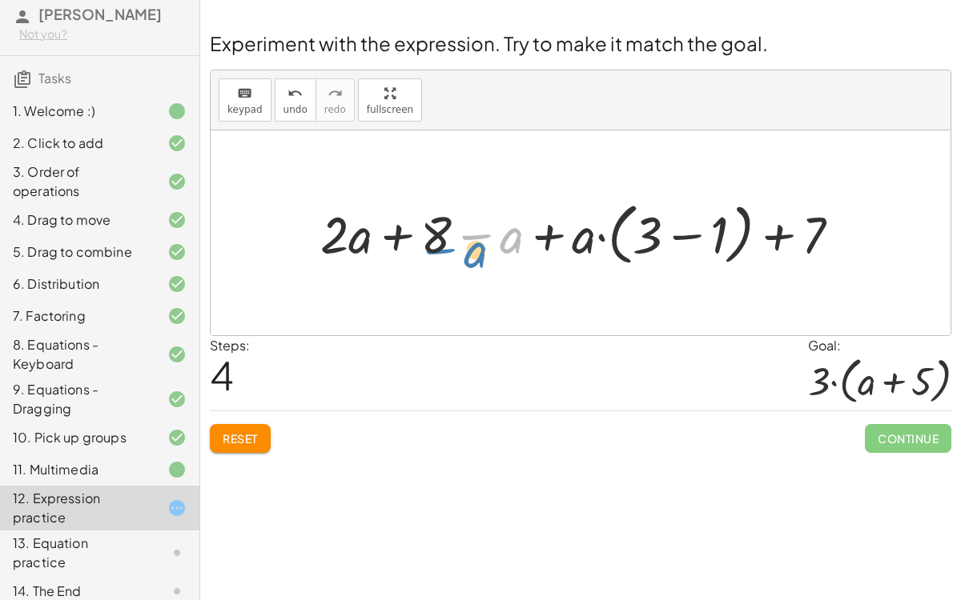
drag, startPoint x: 513, startPoint y: 239, endPoint x: 480, endPoint y: 251, distance: 35.0
click at [480, 251] on div at bounding box center [586, 232] width 549 height 75
drag, startPoint x: 584, startPoint y: 231, endPoint x: 591, endPoint y: 181, distance: 50.9
drag, startPoint x: 580, startPoint y: 239, endPoint x: 354, endPoint y: 247, distance: 225.9
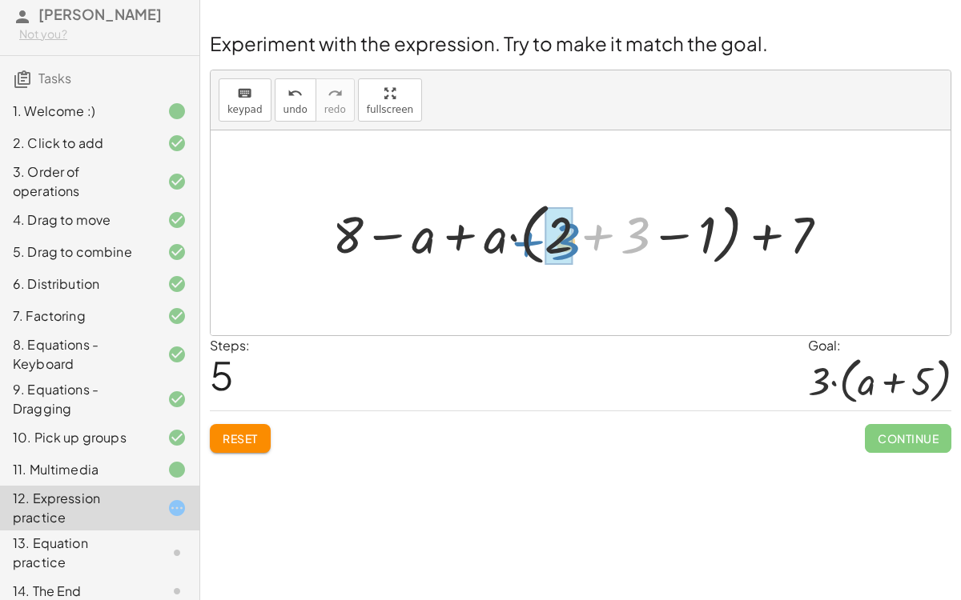
drag, startPoint x: 628, startPoint y: 230, endPoint x: 551, endPoint y: 236, distance: 77.1
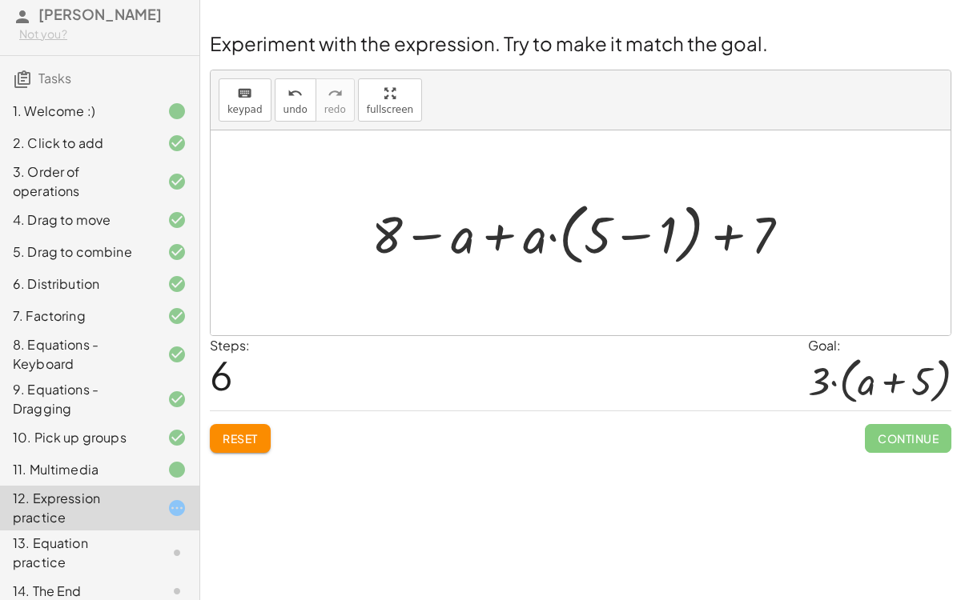
click at [249, 446] on button "Reset" at bounding box center [240, 438] width 61 height 29
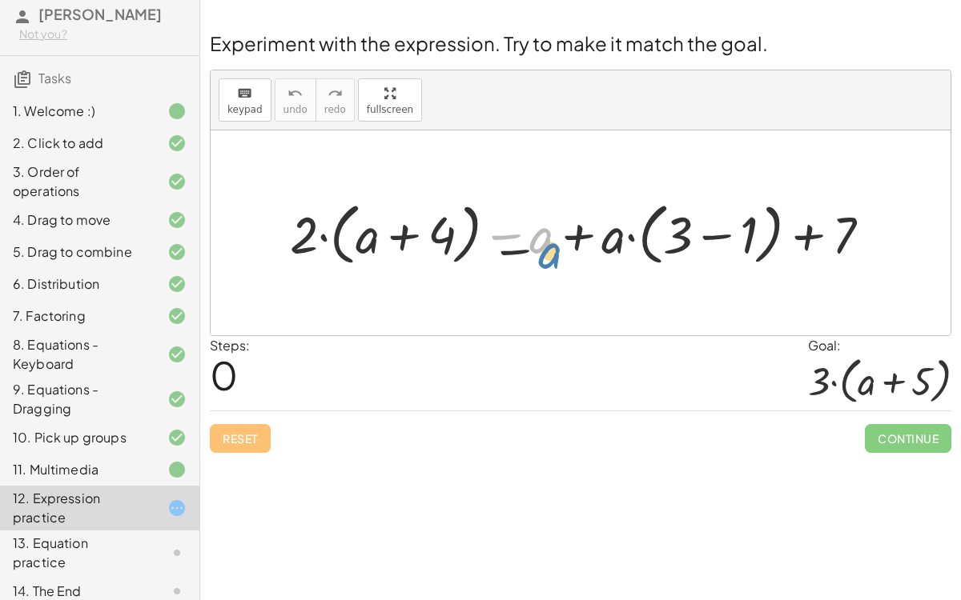
drag, startPoint x: 545, startPoint y: 231, endPoint x: 558, endPoint y: 255, distance: 27.2
click at [558, 255] on div at bounding box center [586, 232] width 609 height 75
drag, startPoint x: 297, startPoint y: 232, endPoint x: 364, endPoint y: 218, distance: 68.8
click at [364, 218] on div at bounding box center [586, 232] width 609 height 75
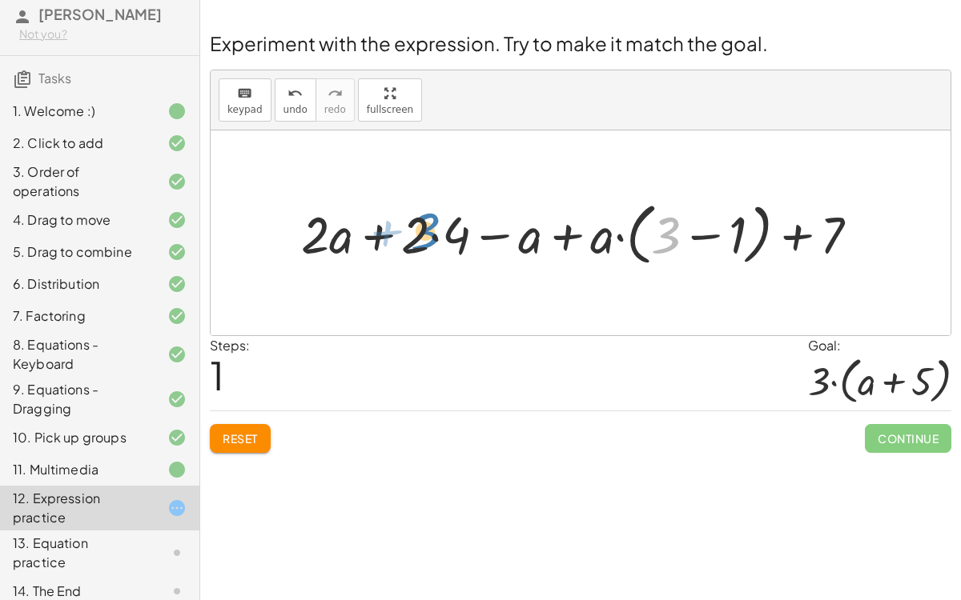
drag, startPoint x: 666, startPoint y: 226, endPoint x: 422, endPoint y: 220, distance: 244.2
click at [422, 220] on div at bounding box center [586, 232] width 587 height 75
drag, startPoint x: 670, startPoint y: 236, endPoint x: 570, endPoint y: 243, distance: 100.3
click at [570, 243] on div at bounding box center [586, 232] width 587 height 75
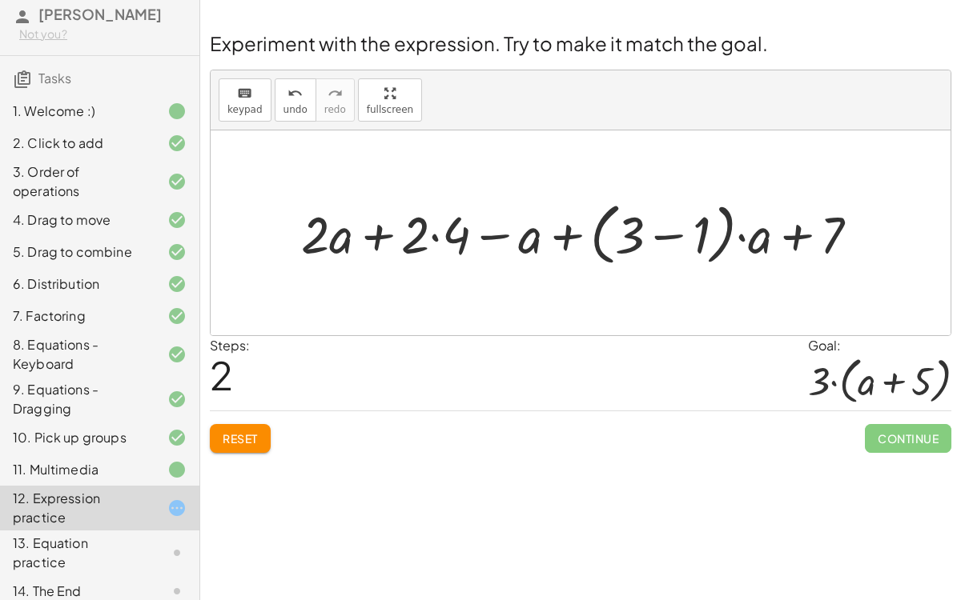
click at [408, 234] on div at bounding box center [586, 232] width 587 height 75
click at [464, 245] on div at bounding box center [586, 232] width 587 height 75
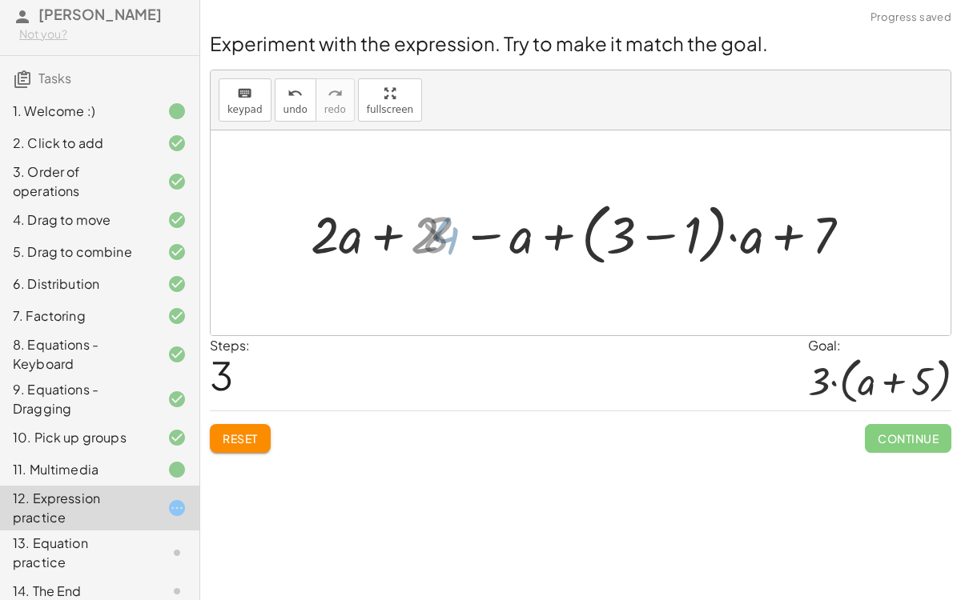
click at [453, 243] on div at bounding box center [586, 232] width 549 height 75
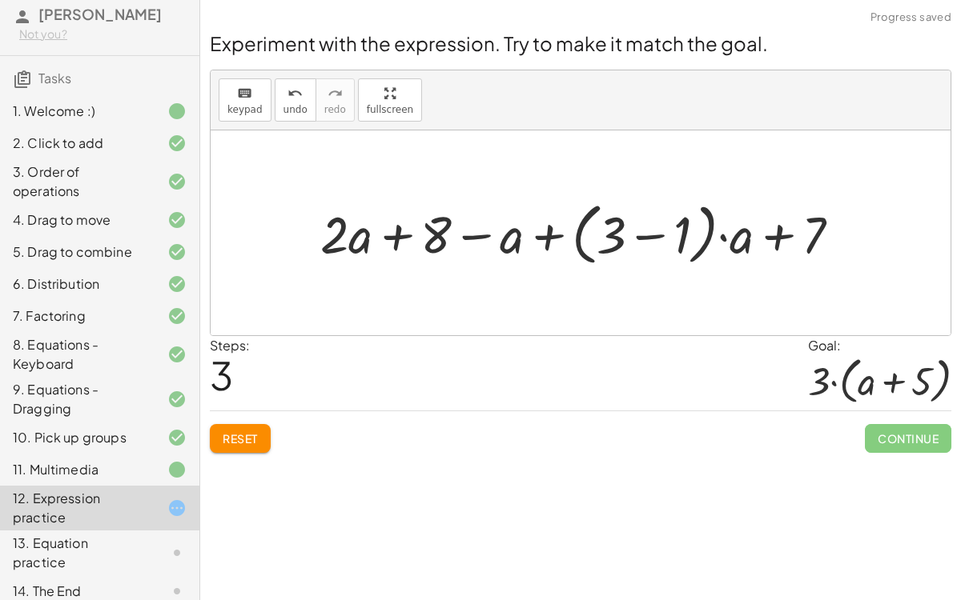
click at [355, 251] on div at bounding box center [586, 232] width 549 height 75
click at [660, 233] on div at bounding box center [586, 232] width 549 height 75
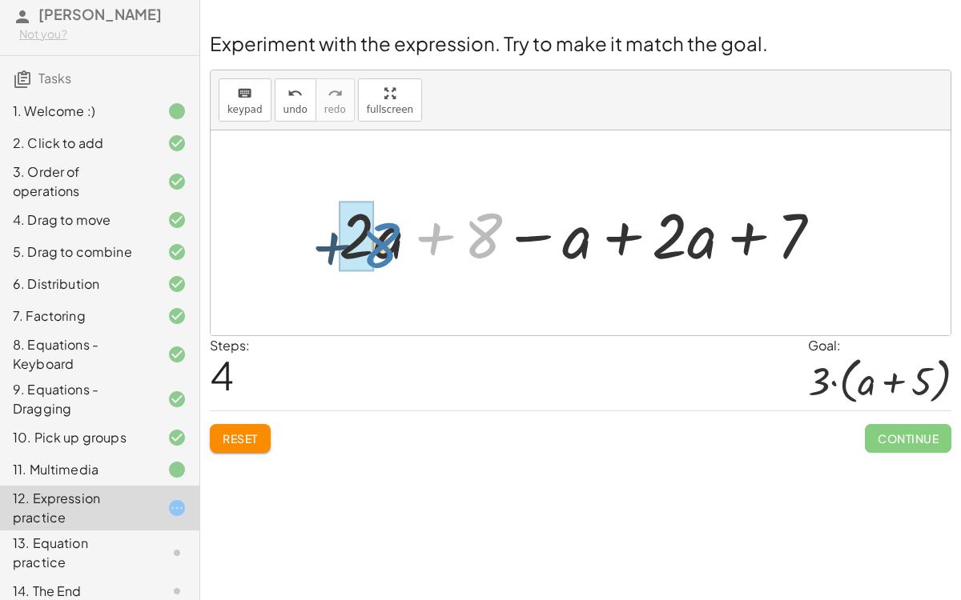
drag, startPoint x: 484, startPoint y: 233, endPoint x: 376, endPoint y: 242, distance: 107.6
click at [376, 242] on div at bounding box center [587, 233] width 512 height 82
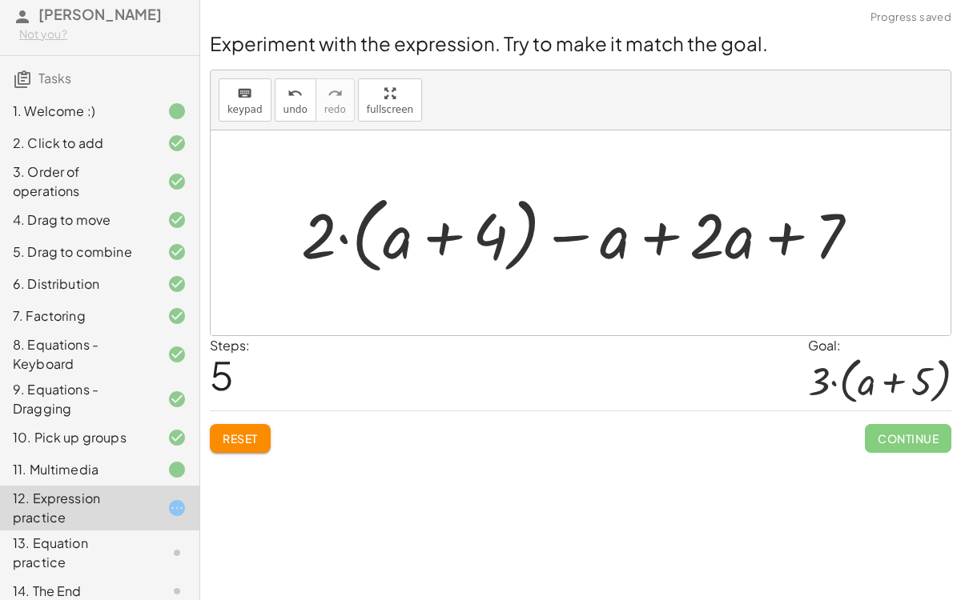
click at [364, 234] on div at bounding box center [586, 233] width 587 height 92
drag, startPoint x: 383, startPoint y: 239, endPoint x: 337, endPoint y: 238, distance: 46.4
click at [337, 238] on div at bounding box center [586, 233] width 587 height 92
click at [718, 251] on div at bounding box center [586, 233] width 587 height 92
click at [774, 239] on div at bounding box center [586, 233] width 587 height 92
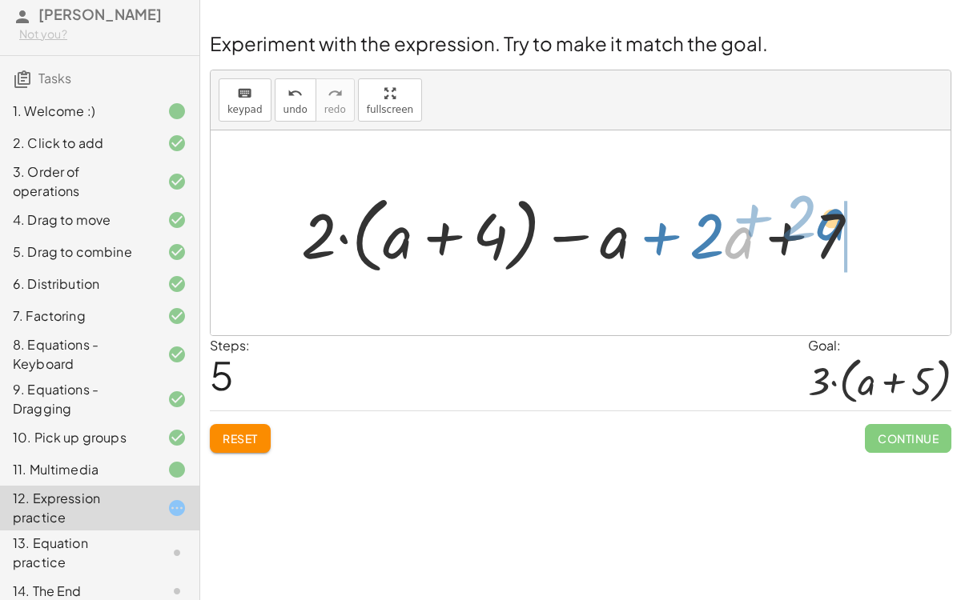
drag, startPoint x: 736, startPoint y: 245, endPoint x: 829, endPoint y: 227, distance: 94.5
click at [829, 227] on div at bounding box center [586, 233] width 587 height 92
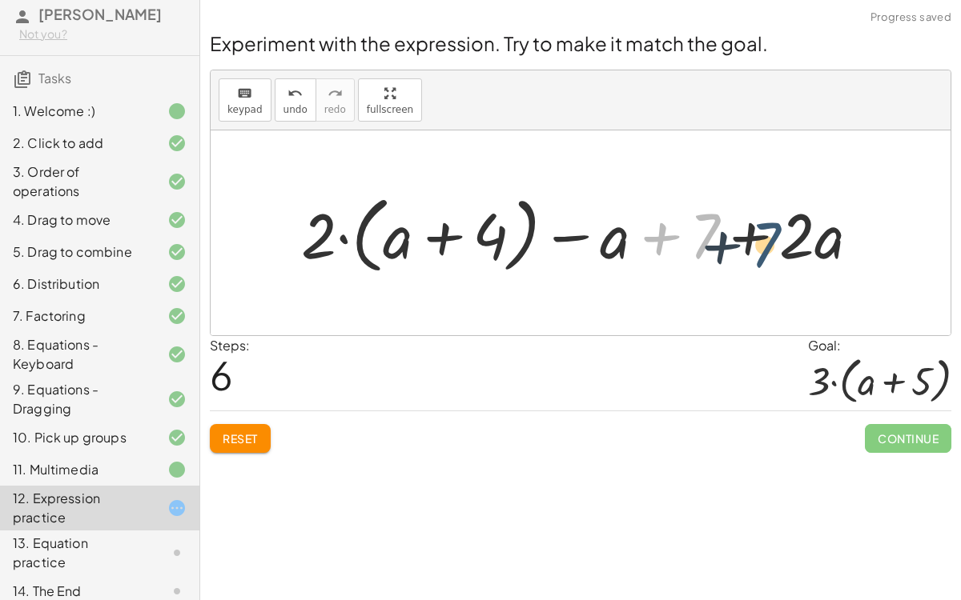
drag, startPoint x: 712, startPoint y: 232, endPoint x: 791, endPoint y: 239, distance: 78.8
click at [791, 239] on div at bounding box center [586, 233] width 587 height 92
drag, startPoint x: 710, startPoint y: 229, endPoint x: 834, endPoint y: 238, distance: 124.4
click at [834, 238] on div at bounding box center [586, 233] width 587 height 92
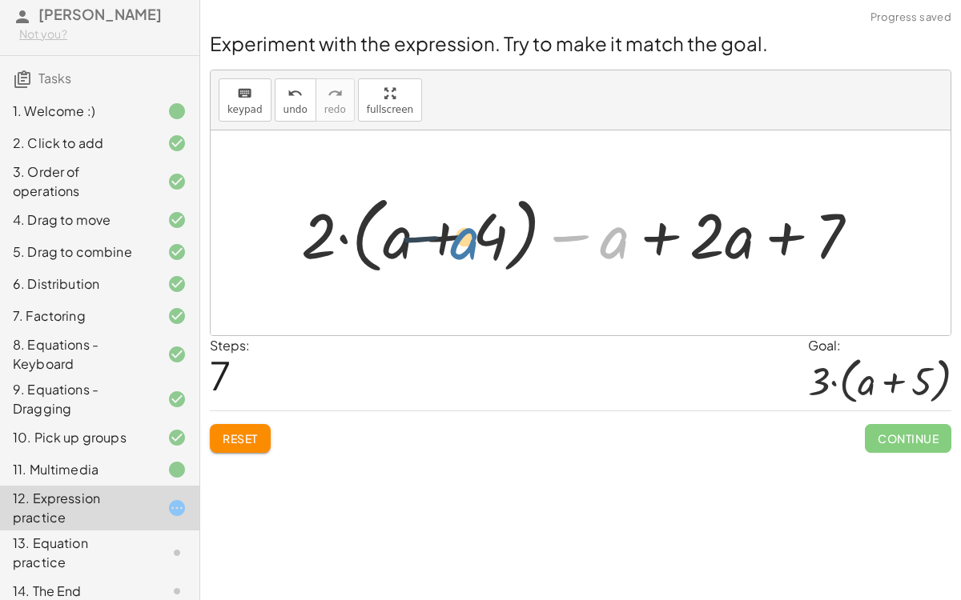
drag, startPoint x: 622, startPoint y: 247, endPoint x: 438, endPoint y: 249, distance: 184.1
click at [438, 249] on div at bounding box center [586, 233] width 587 height 92
drag, startPoint x: 615, startPoint y: 236, endPoint x: 790, endPoint y: 199, distance: 179.3
click at [790, 199] on div at bounding box center [586, 233] width 587 height 92
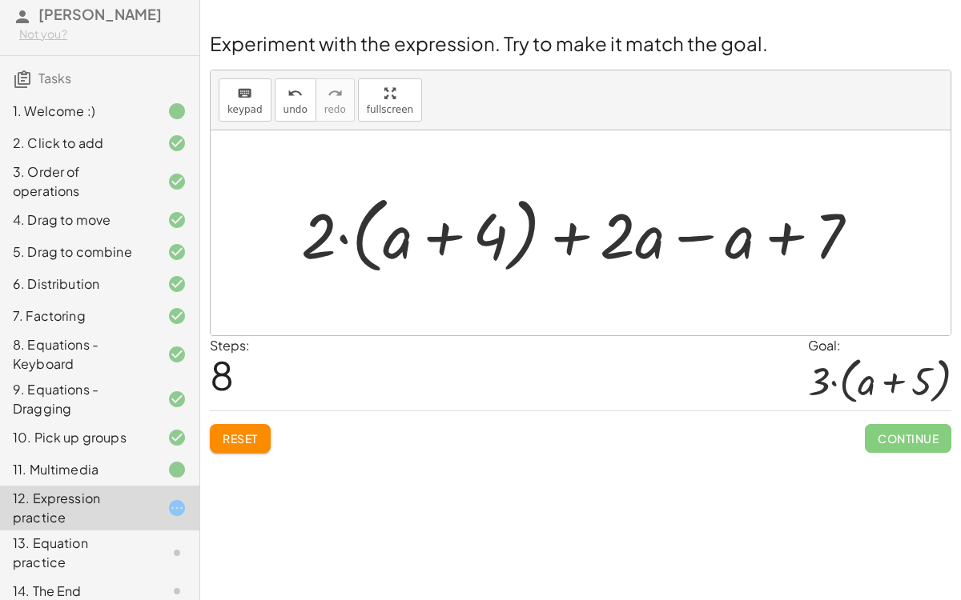
click at [473, 241] on div at bounding box center [586, 233] width 587 height 92
click at [381, 247] on div at bounding box center [586, 233] width 587 height 92
click at [438, 239] on div at bounding box center [586, 233] width 587 height 92
drag, startPoint x: 387, startPoint y: 240, endPoint x: 489, endPoint y: 240, distance: 101.7
click at [489, 240] on div at bounding box center [586, 233] width 587 height 92
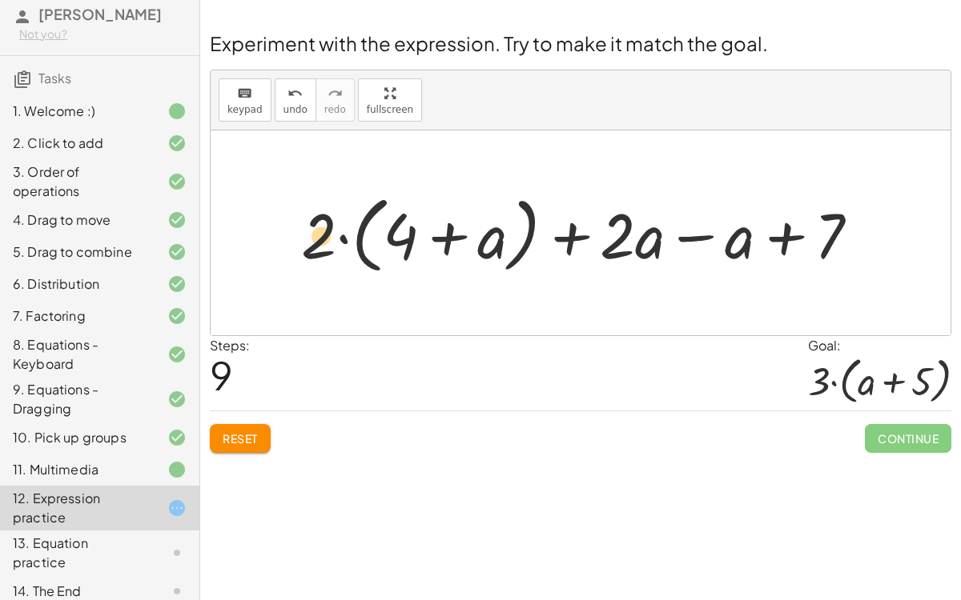
drag, startPoint x: 497, startPoint y: 243, endPoint x: 326, endPoint y: 242, distance: 171.3
click at [326, 242] on div at bounding box center [586, 233] width 587 height 92
drag, startPoint x: 483, startPoint y: 243, endPoint x: 324, endPoint y: 248, distance: 158.6
click at [324, 248] on div at bounding box center [586, 233] width 587 height 92
drag, startPoint x: 650, startPoint y: 247, endPoint x: 341, endPoint y: 255, distance: 309.1
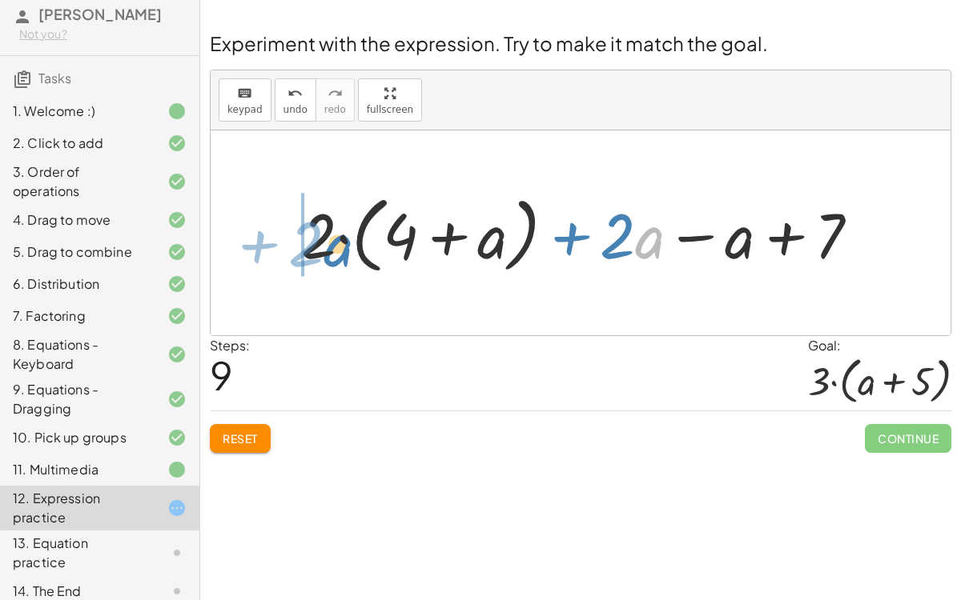
click at [341, 255] on div at bounding box center [586, 233] width 587 height 92
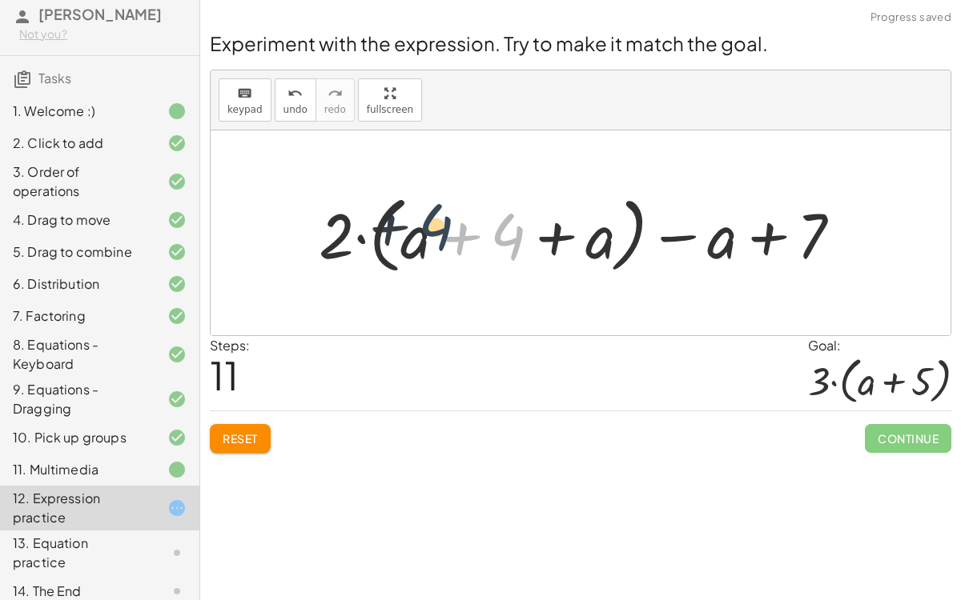
drag, startPoint x: 509, startPoint y: 251, endPoint x: 436, endPoint y: 241, distance: 74.3
click at [436, 241] on div at bounding box center [587, 233] width 552 height 92
click at [505, 234] on div at bounding box center [587, 233] width 552 height 92
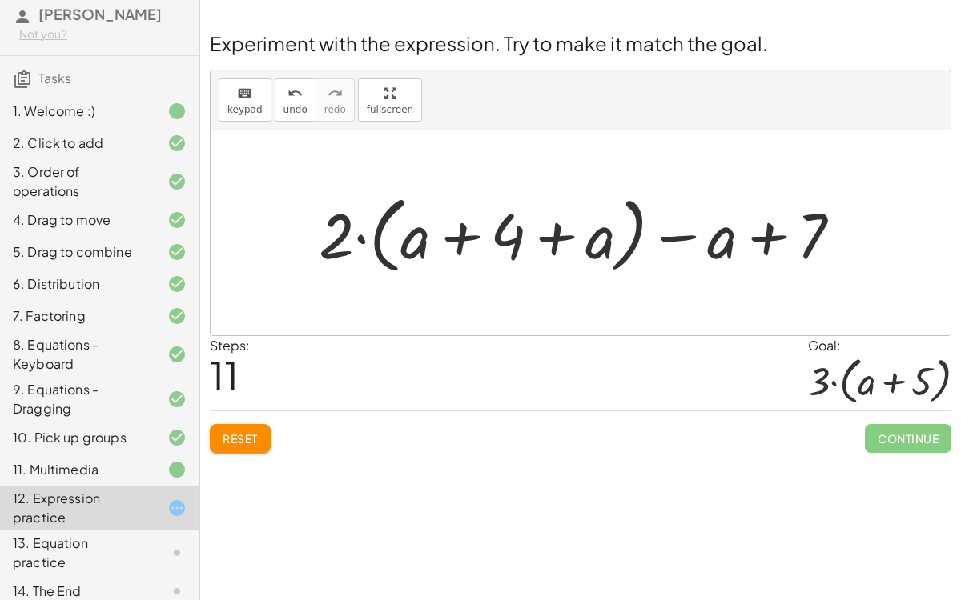
click at [505, 234] on div at bounding box center [587, 233] width 552 height 92
click at [669, 244] on div at bounding box center [587, 233] width 552 height 92
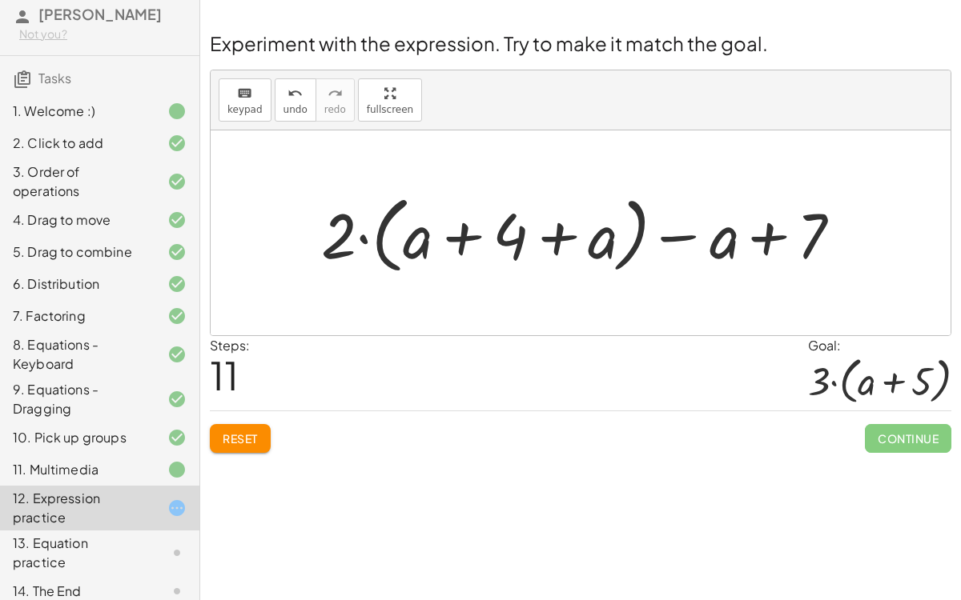
click at [678, 234] on div at bounding box center [587, 233] width 552 height 92
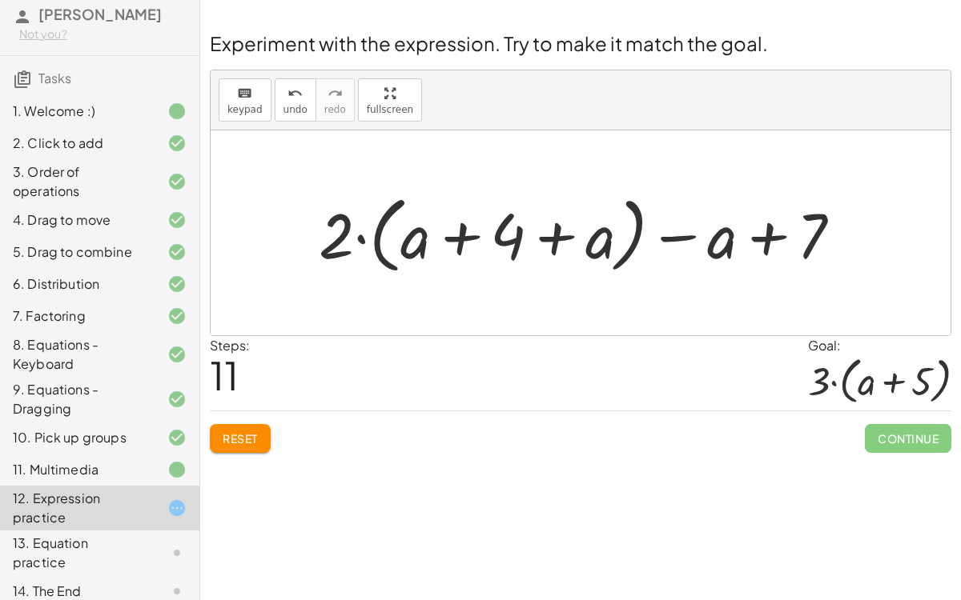
click at [748, 245] on div at bounding box center [587, 233] width 552 height 92
click at [757, 241] on div at bounding box center [587, 233] width 552 height 92
